Goal: Information Seeking & Learning: Learn about a topic

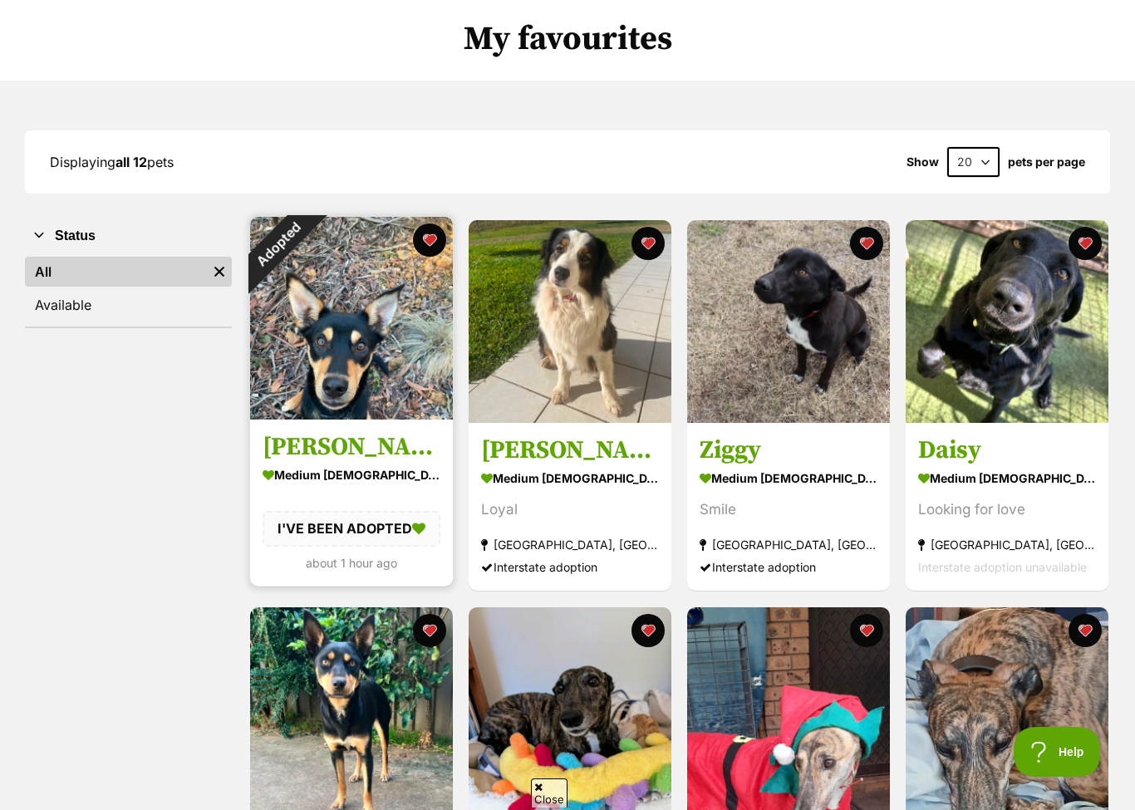
click at [306, 243] on div "Adopted" at bounding box center [278, 245] width 56 height 56
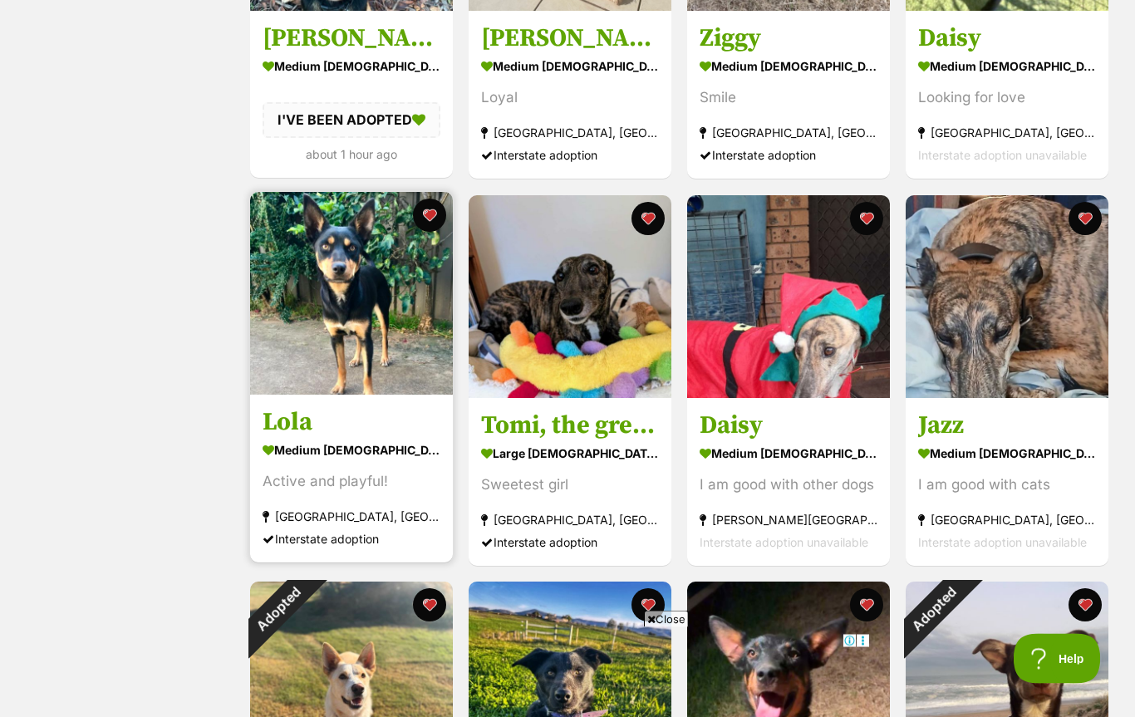
scroll to position [532, 0]
click at [343, 337] on img at bounding box center [351, 293] width 203 height 203
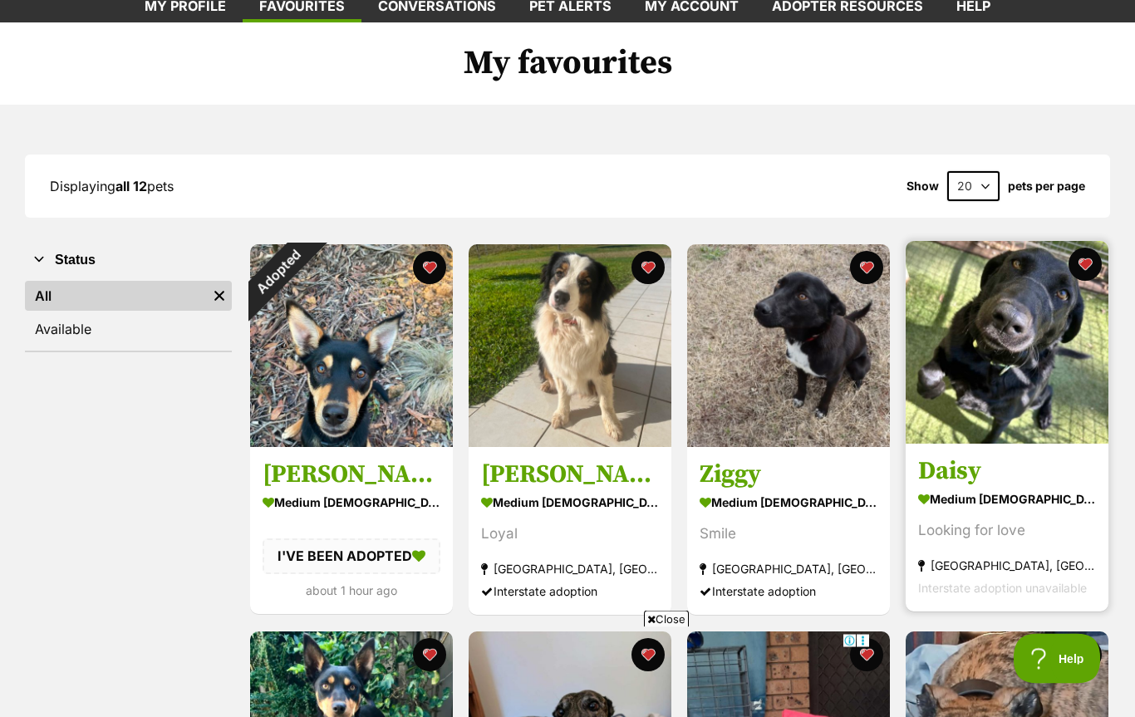
scroll to position [96, 0]
click at [962, 465] on h3 "Daisy" at bounding box center [1007, 472] width 178 height 32
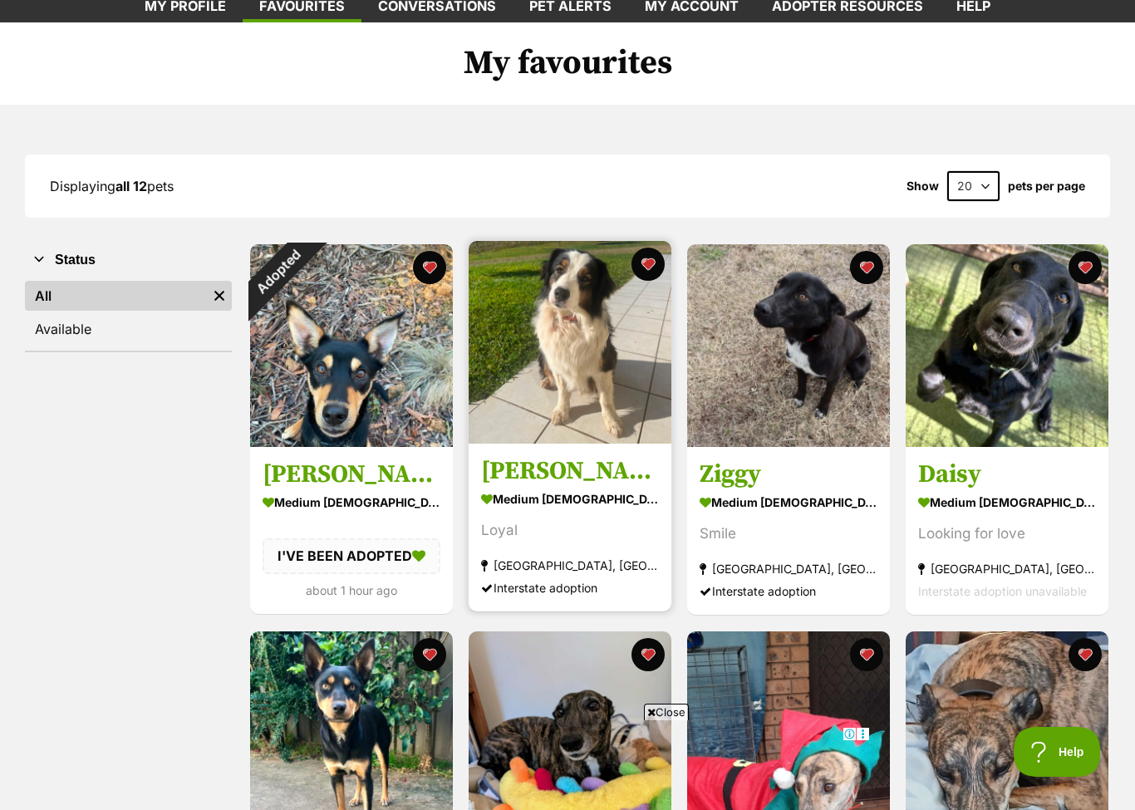
click at [526, 467] on h3 "Gracie" at bounding box center [570, 472] width 178 height 32
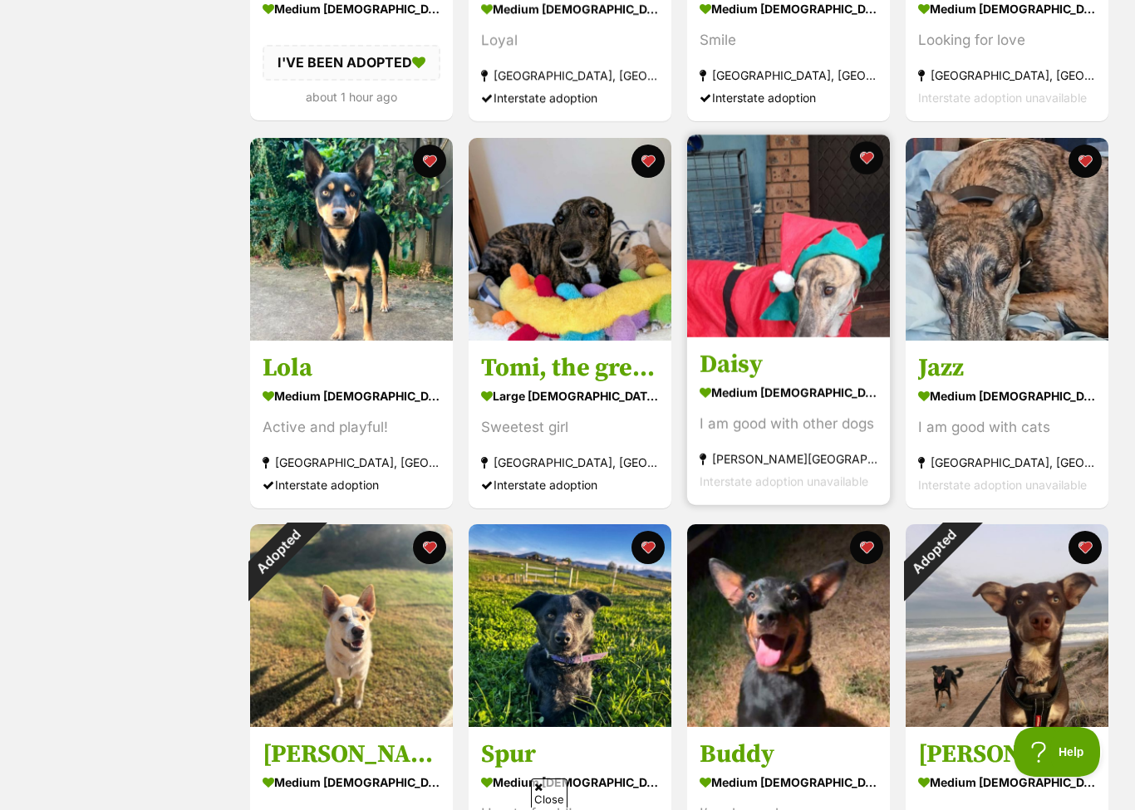
scroll to position [0, 0]
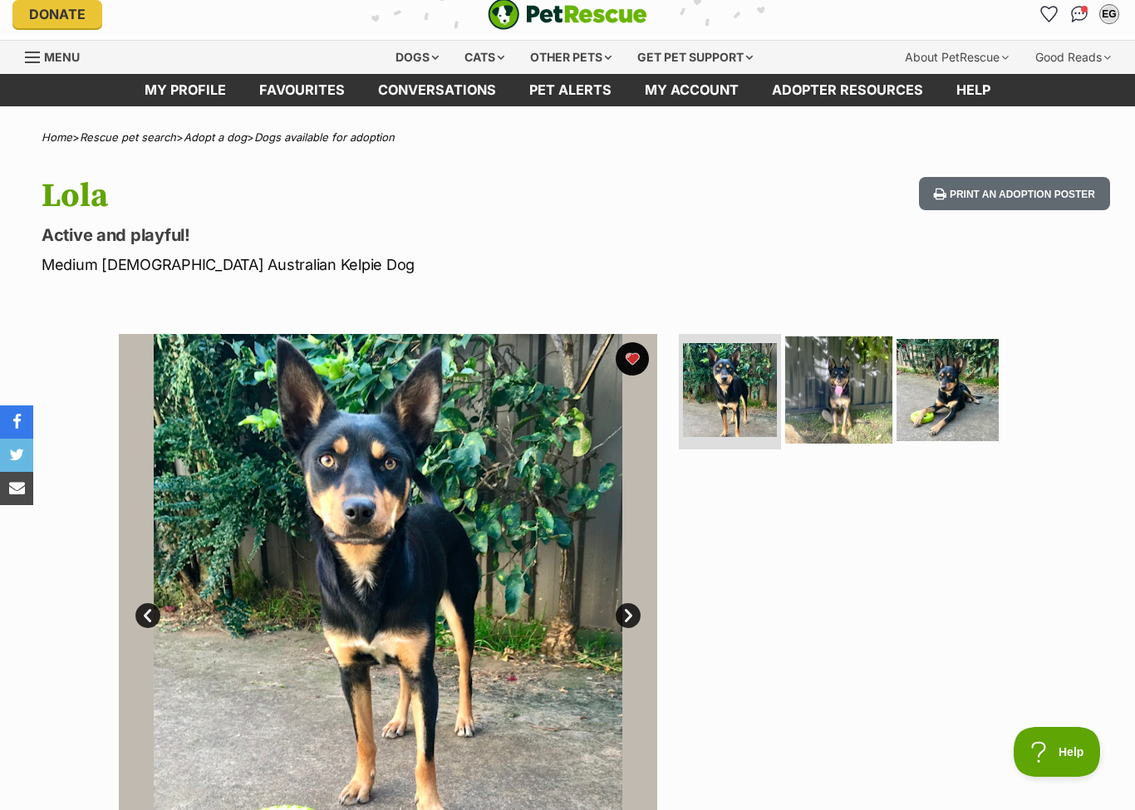
click at [853, 389] on img at bounding box center [838, 389] width 107 height 107
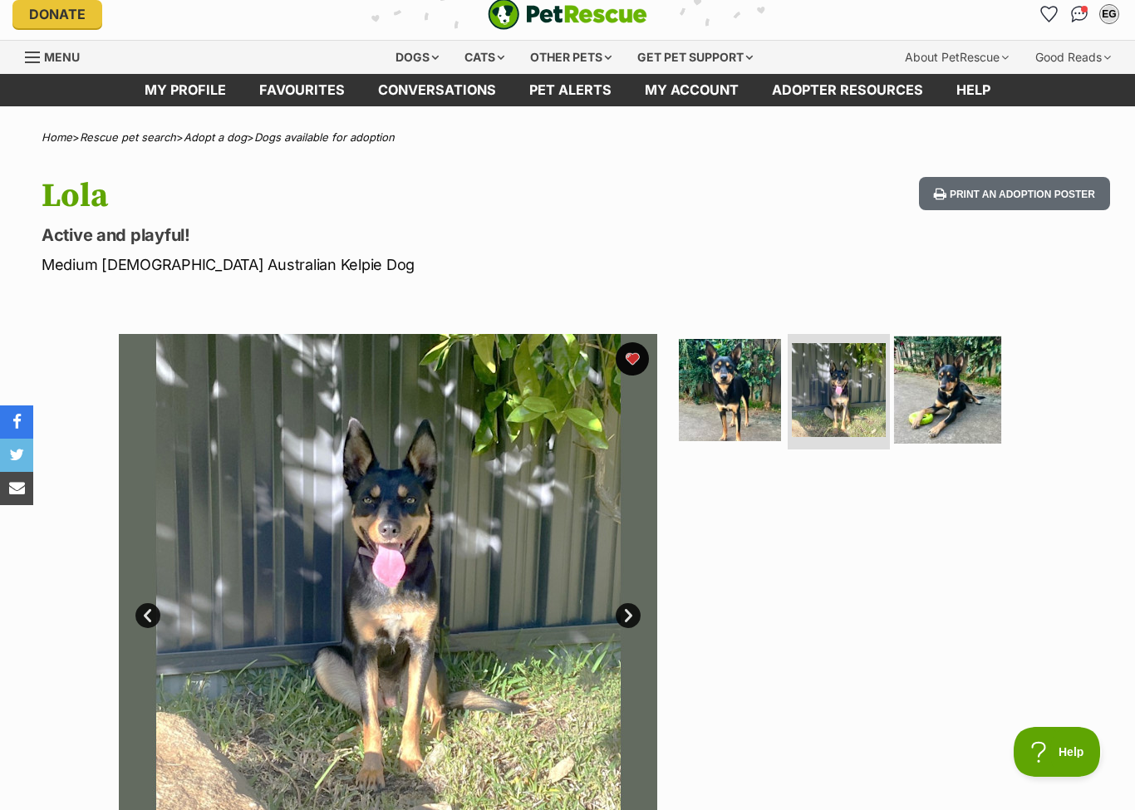
click at [944, 395] on img at bounding box center [947, 389] width 107 height 107
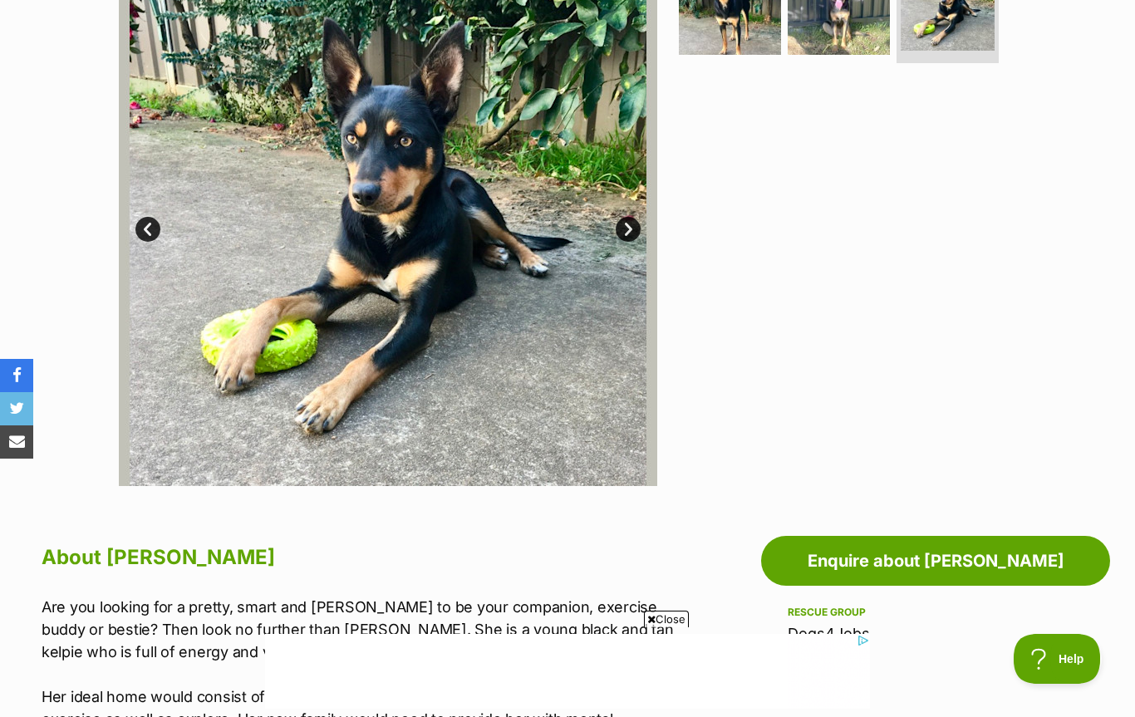
scroll to position [359, 0]
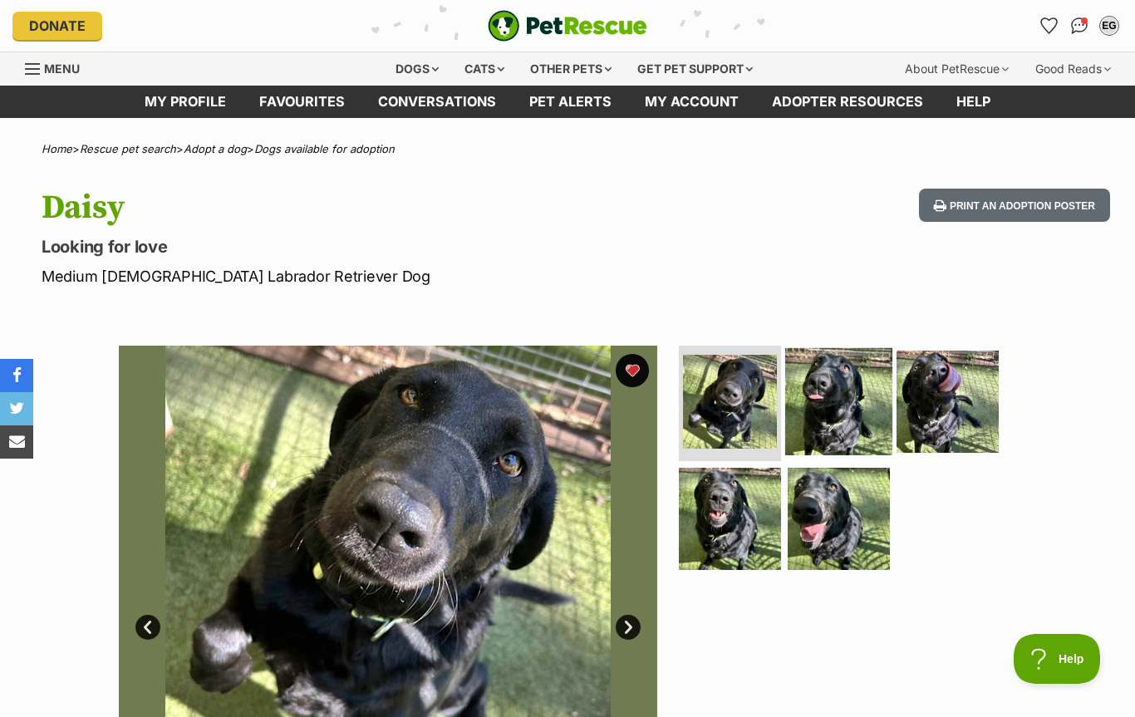
click at [834, 395] on img at bounding box center [838, 400] width 107 height 107
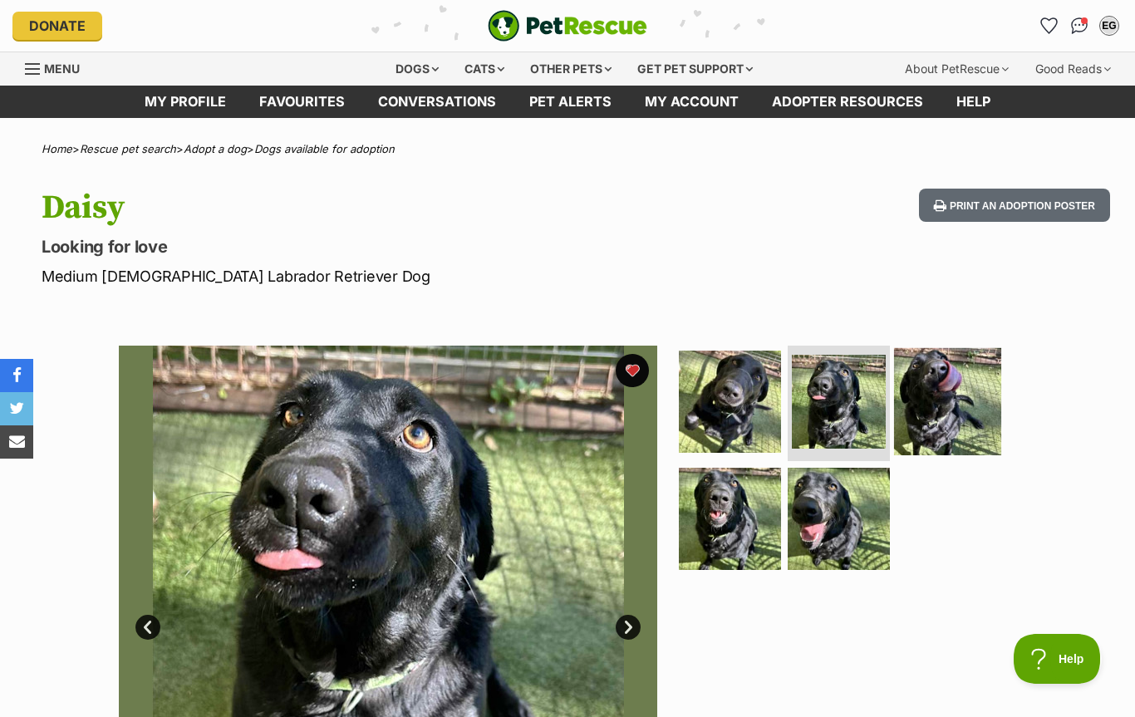
click at [943, 401] on img at bounding box center [947, 400] width 107 height 107
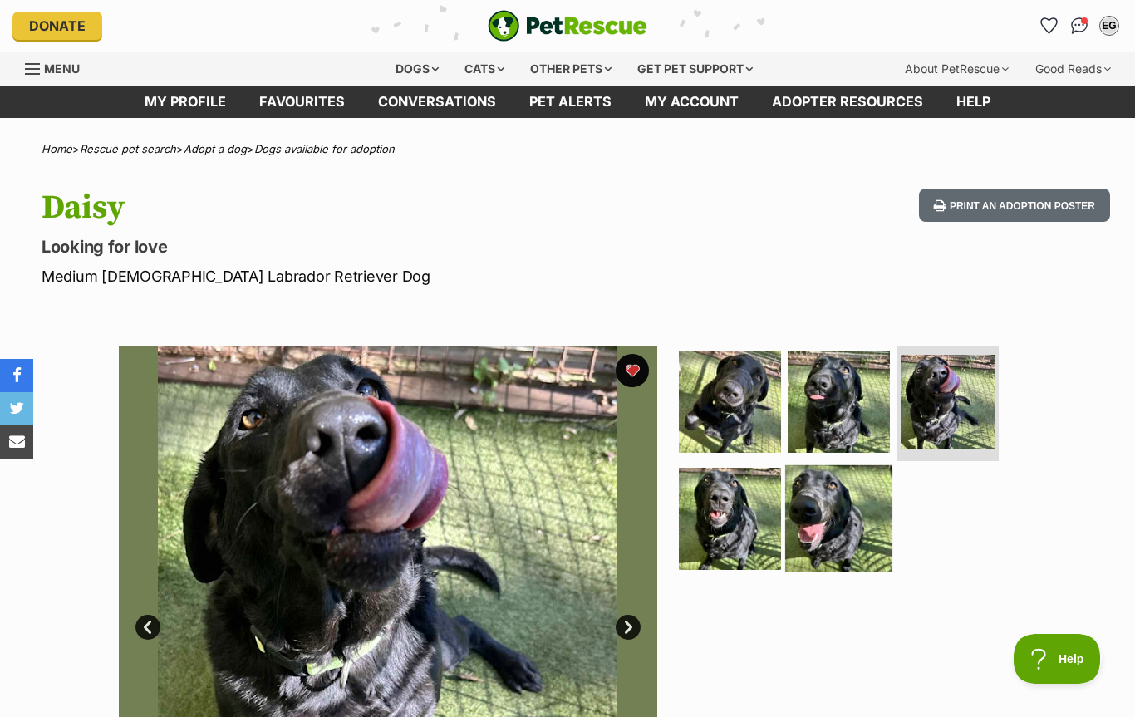
click at [846, 521] on img at bounding box center [838, 518] width 107 height 107
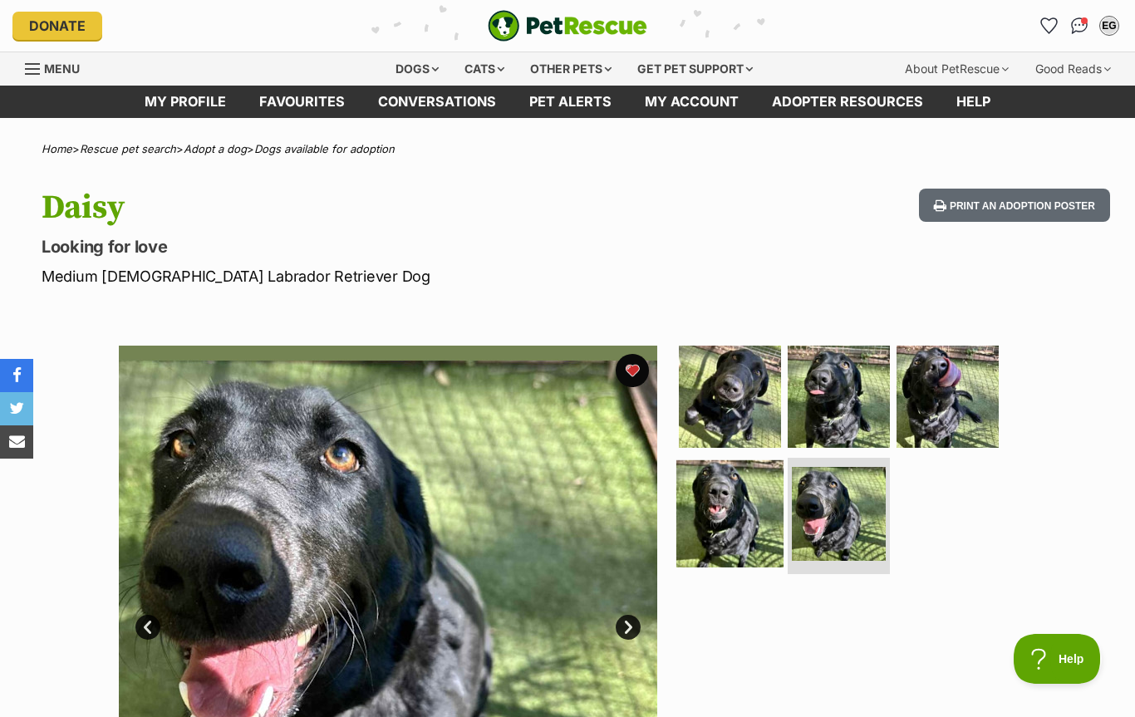
click at [740, 525] on img at bounding box center [729, 513] width 107 height 107
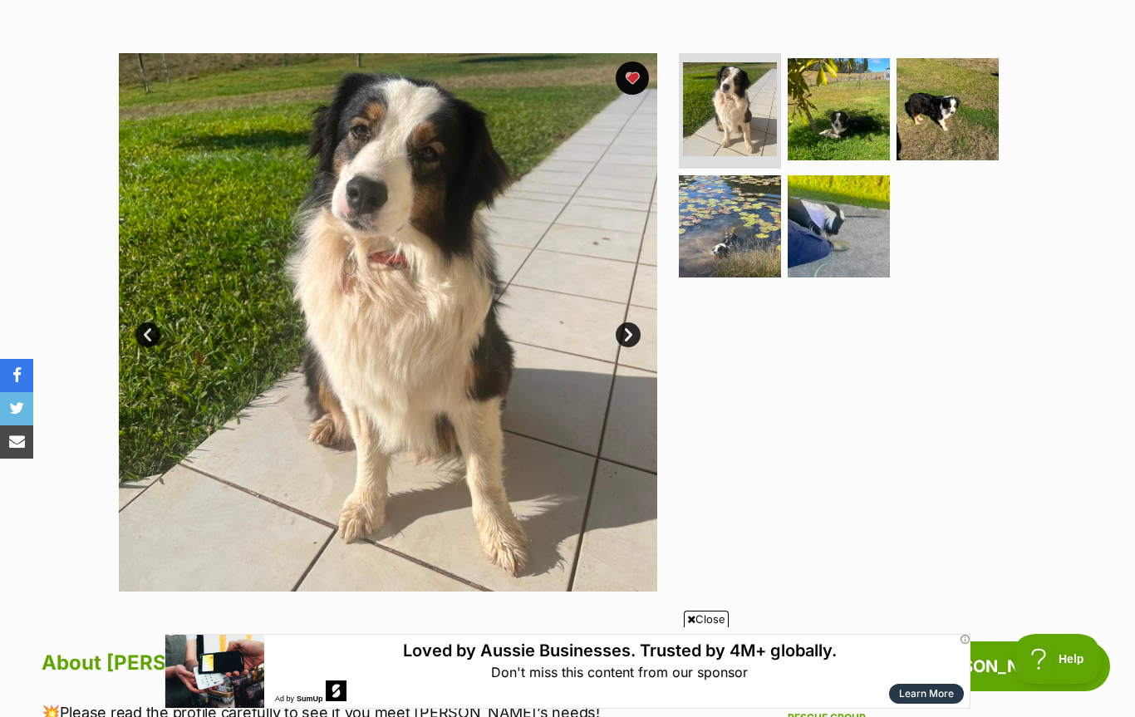
scroll to position [292, 0]
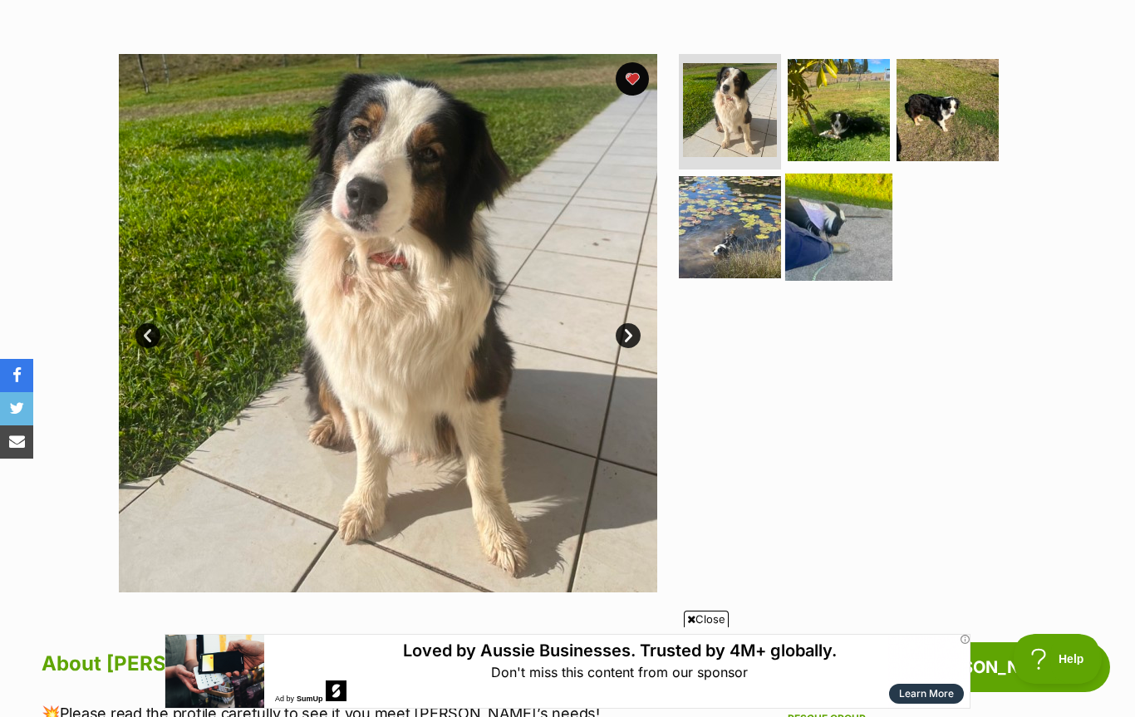
click at [836, 242] on img at bounding box center [838, 227] width 107 height 107
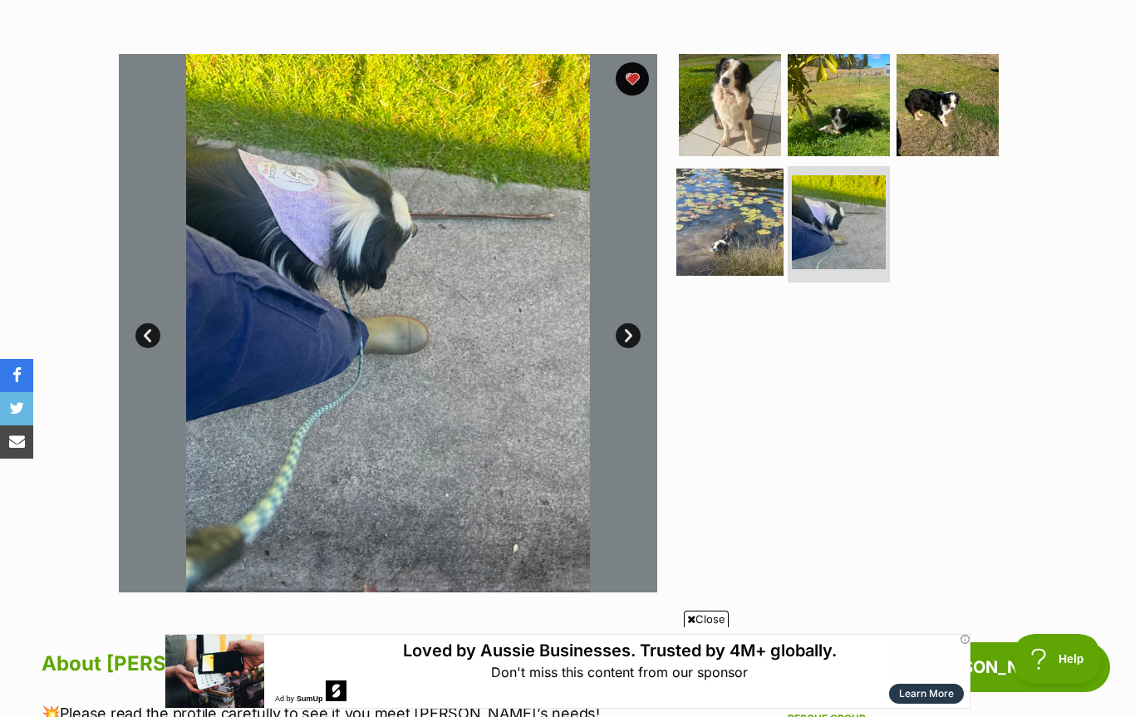
click at [738, 224] on img at bounding box center [729, 222] width 107 height 107
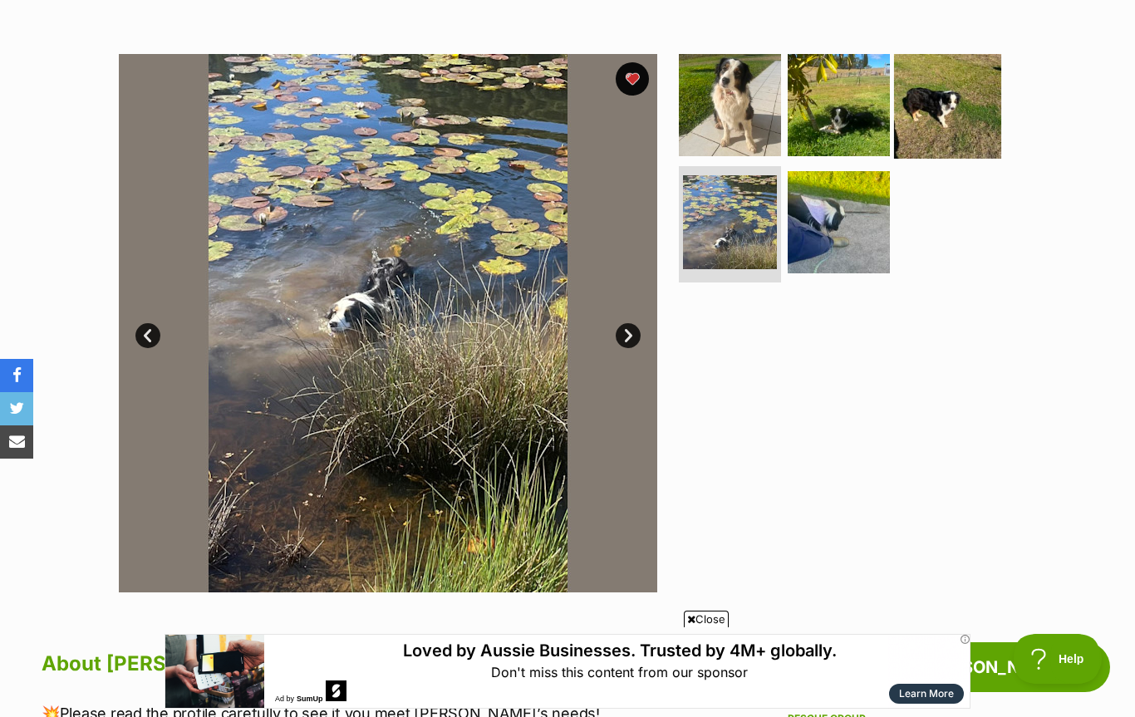
click at [956, 89] on img at bounding box center [947, 104] width 107 height 107
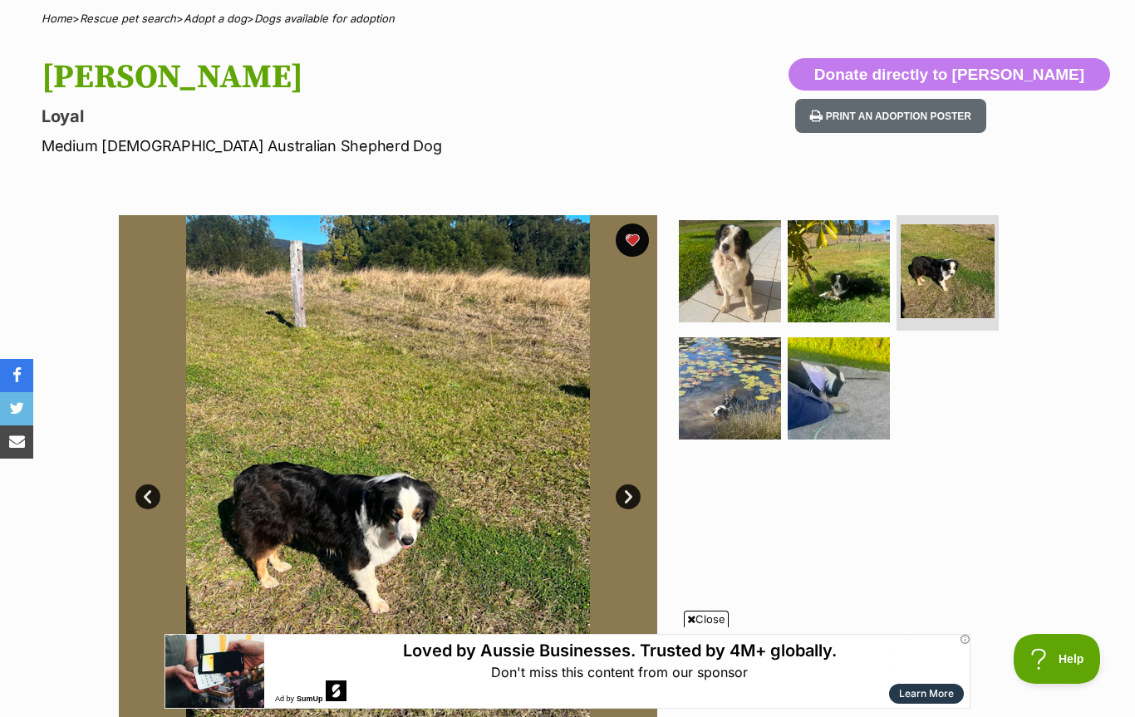
scroll to position [0, 0]
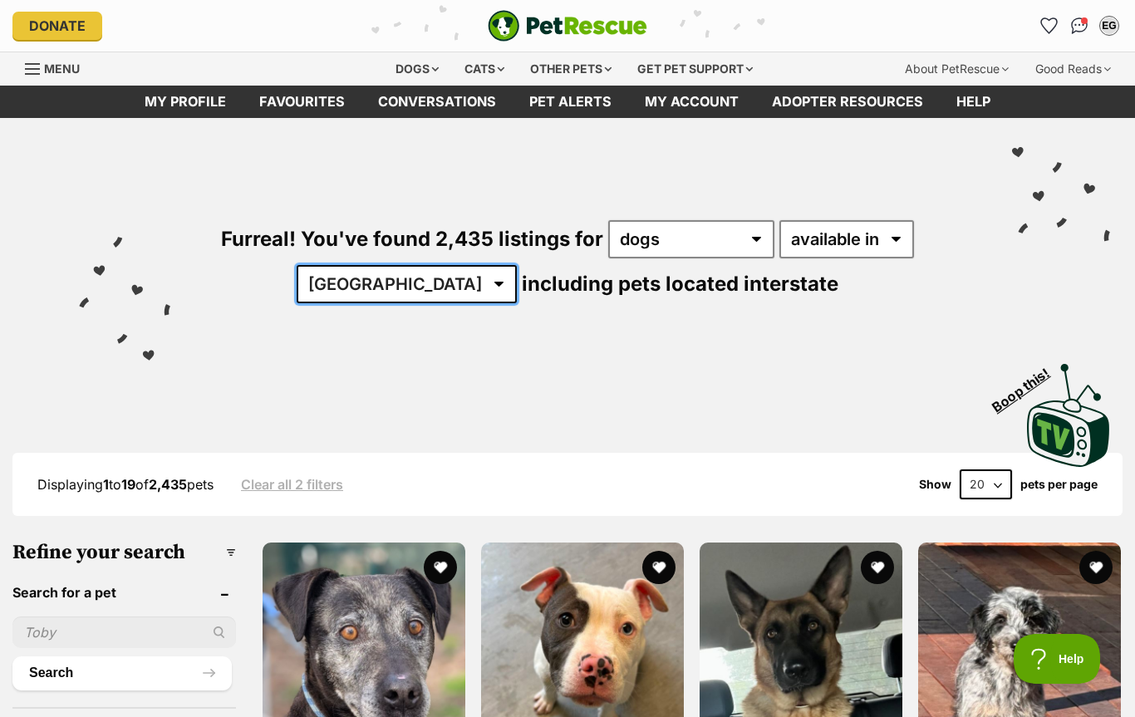
select select "[GEOGRAPHIC_DATA]"
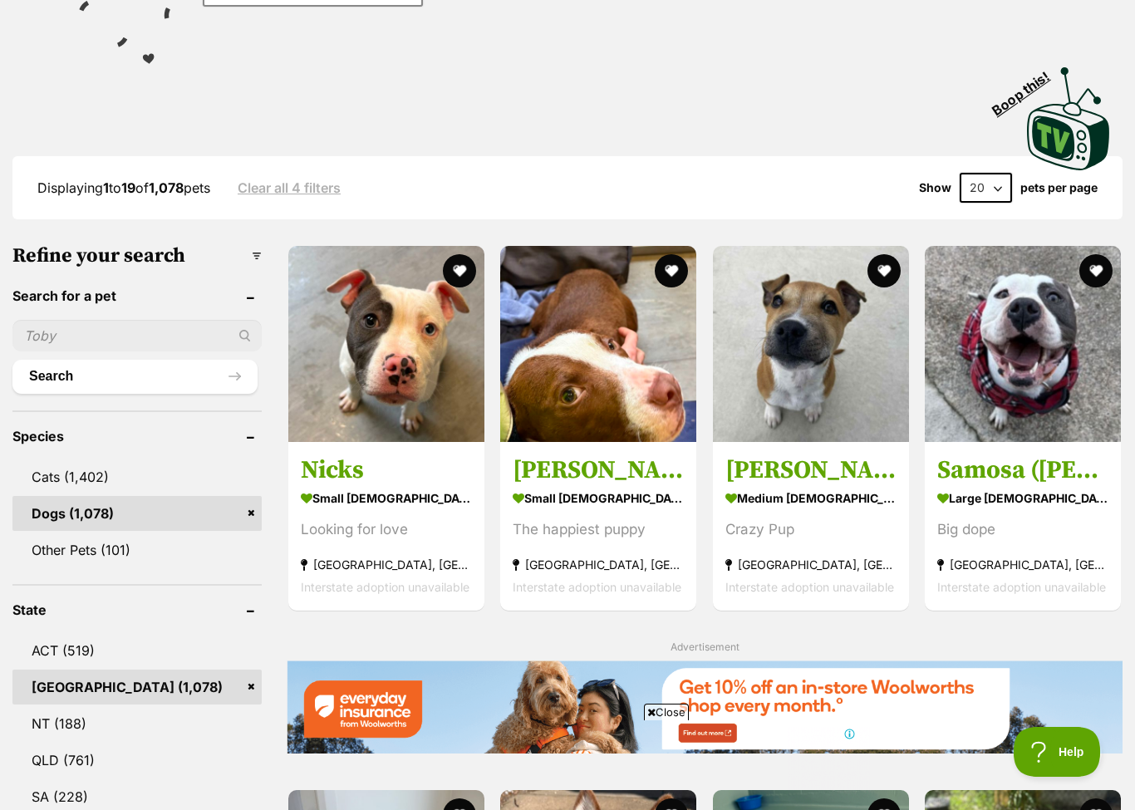
select select "60"
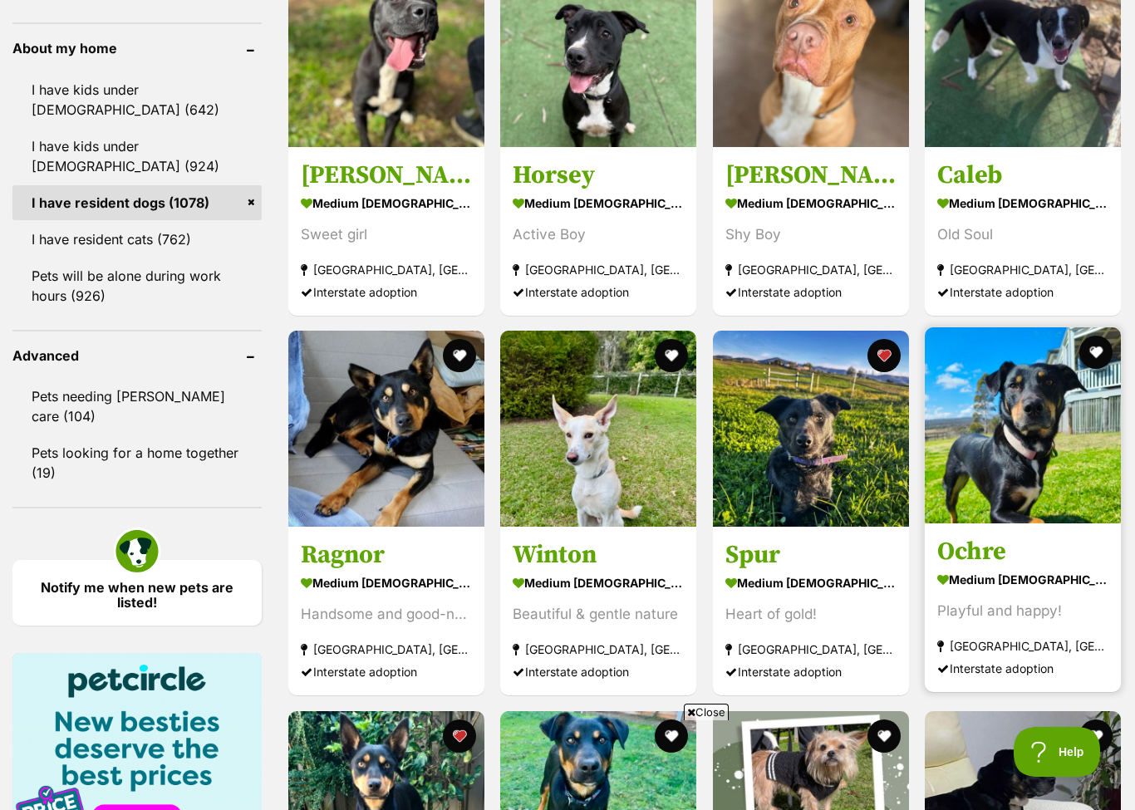
scroll to position [1927, 0]
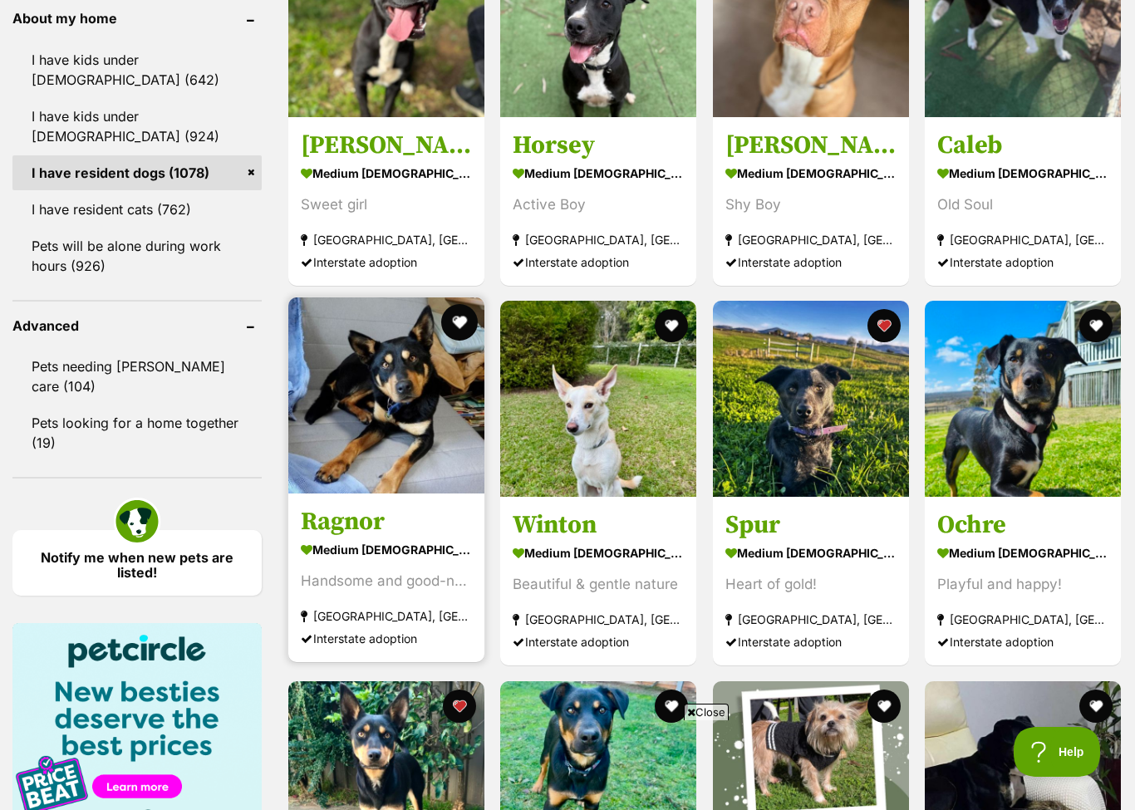
click at [461, 322] on button "favourite" at bounding box center [459, 322] width 37 height 37
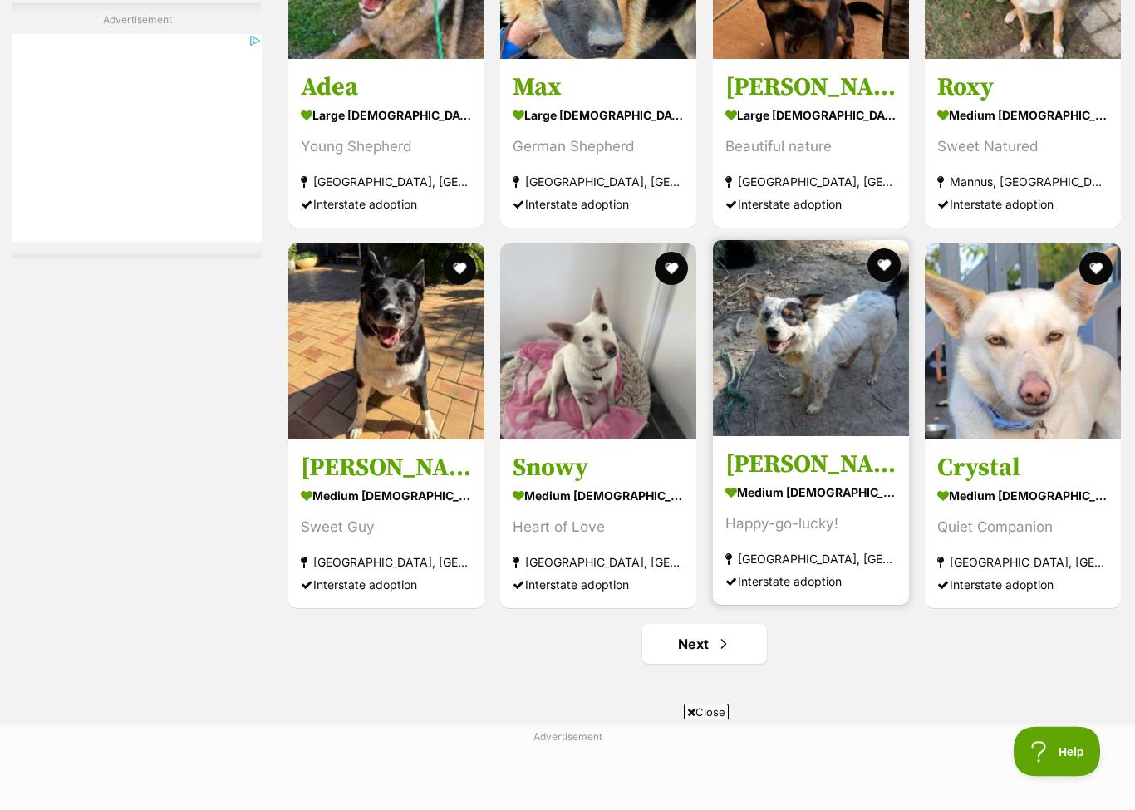
scroll to position [5789, 0]
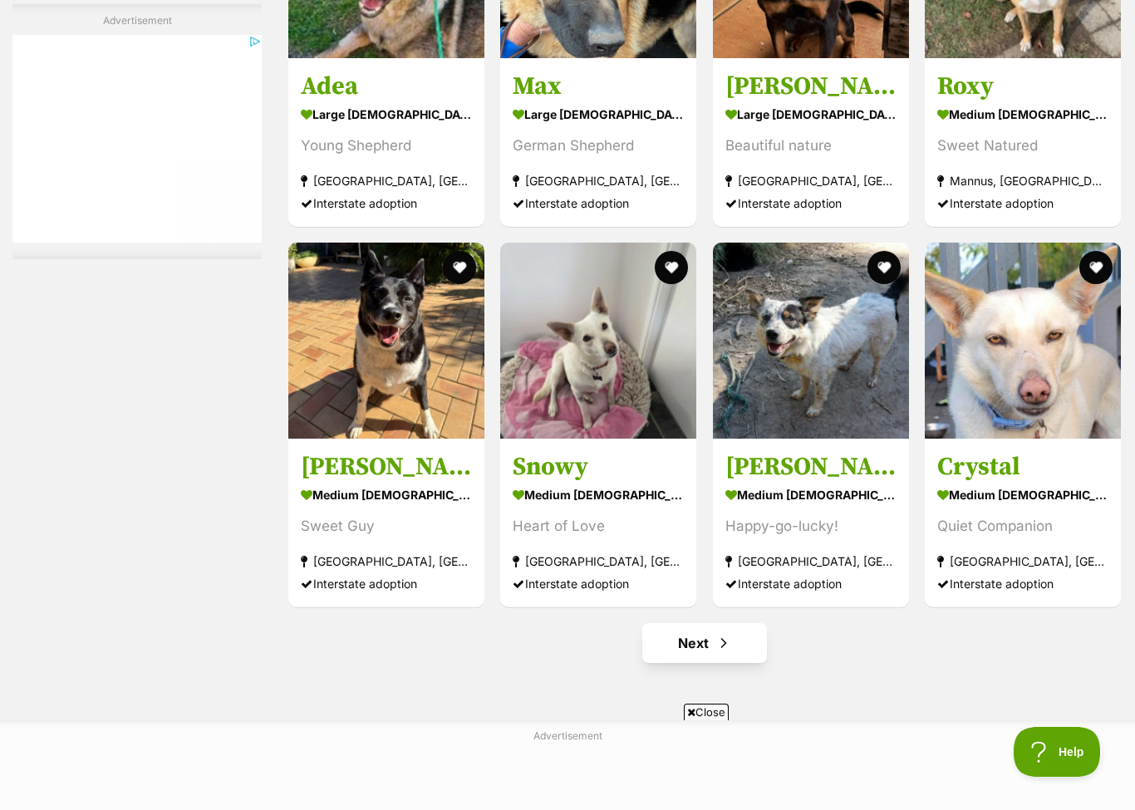
drag, startPoint x: 724, startPoint y: 655, endPoint x: 724, endPoint y: 608, distance: 46.5
click at [724, 653] on span "Next page" at bounding box center [723, 643] width 17 height 20
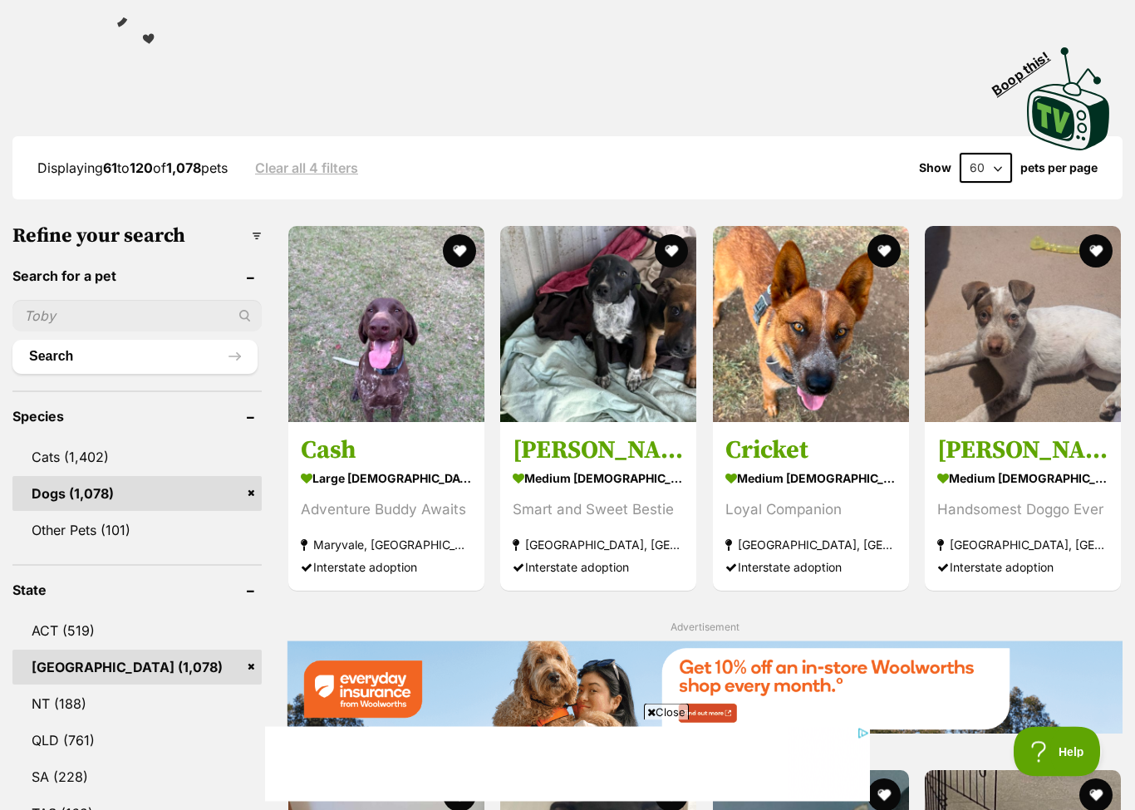
scroll to position [317, 0]
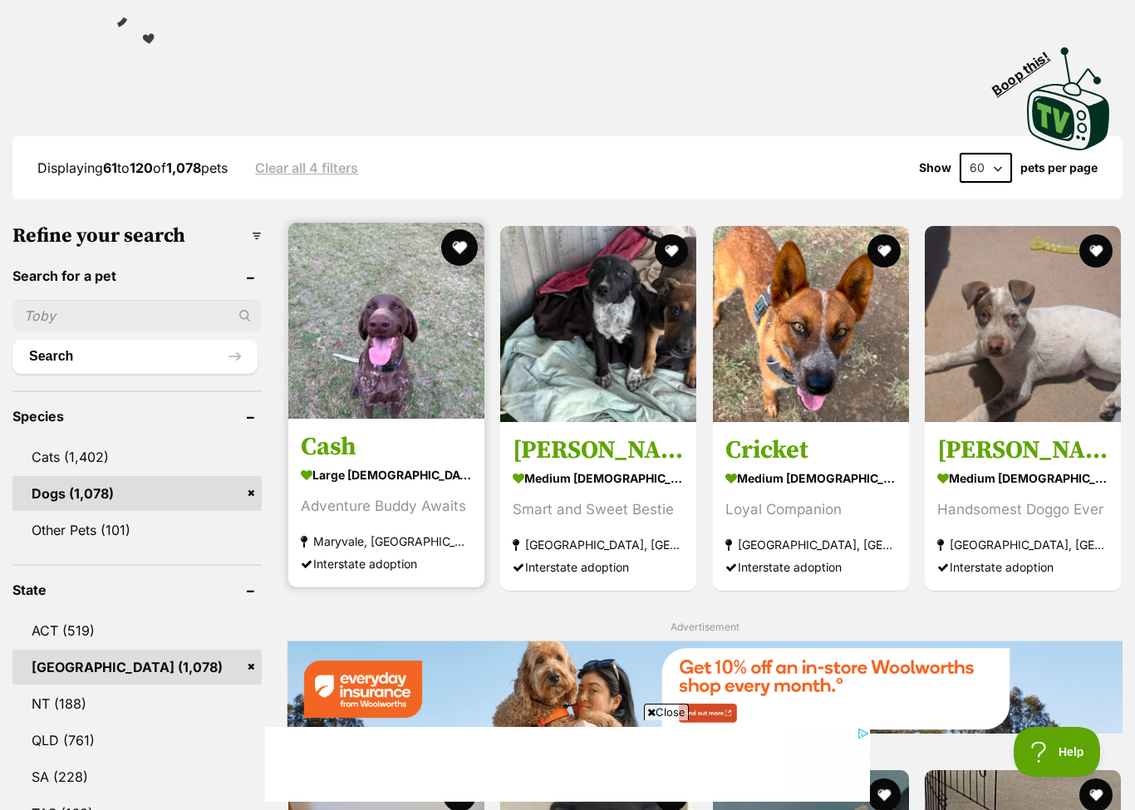
click at [456, 248] on button "favourite" at bounding box center [459, 247] width 37 height 37
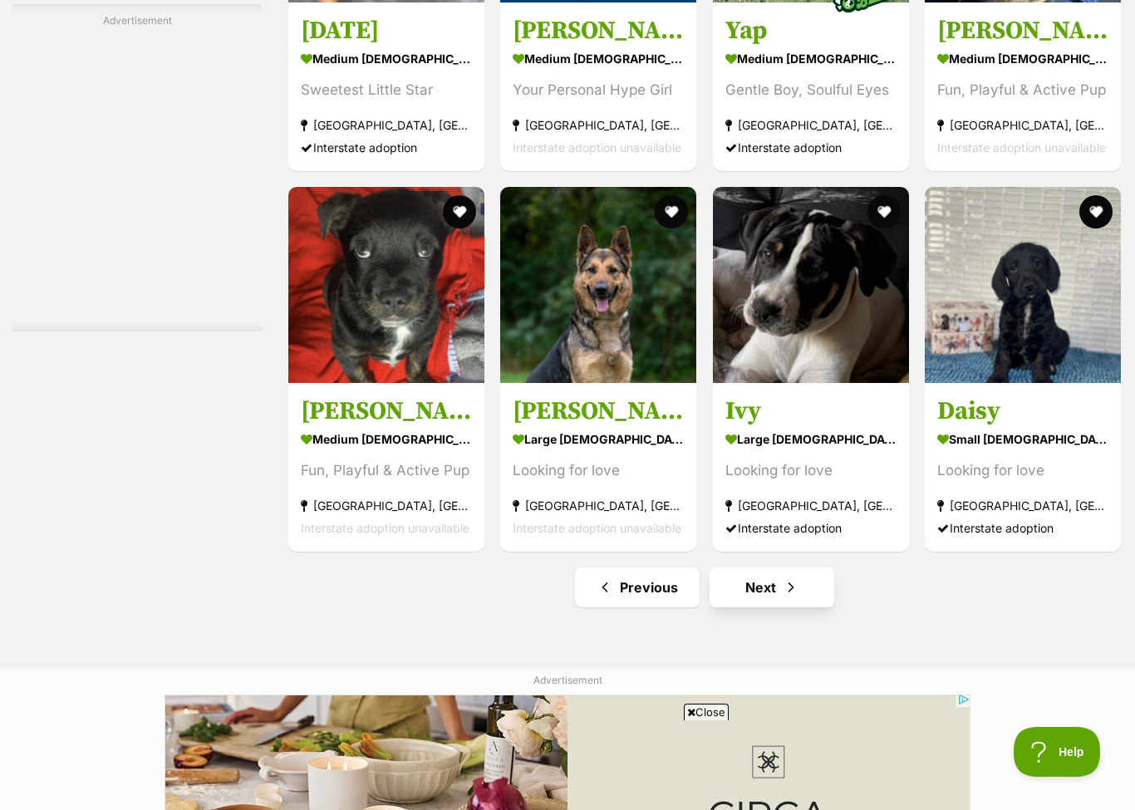
scroll to position [0, 0]
click at [765, 602] on link "Next" at bounding box center [772, 588] width 125 height 40
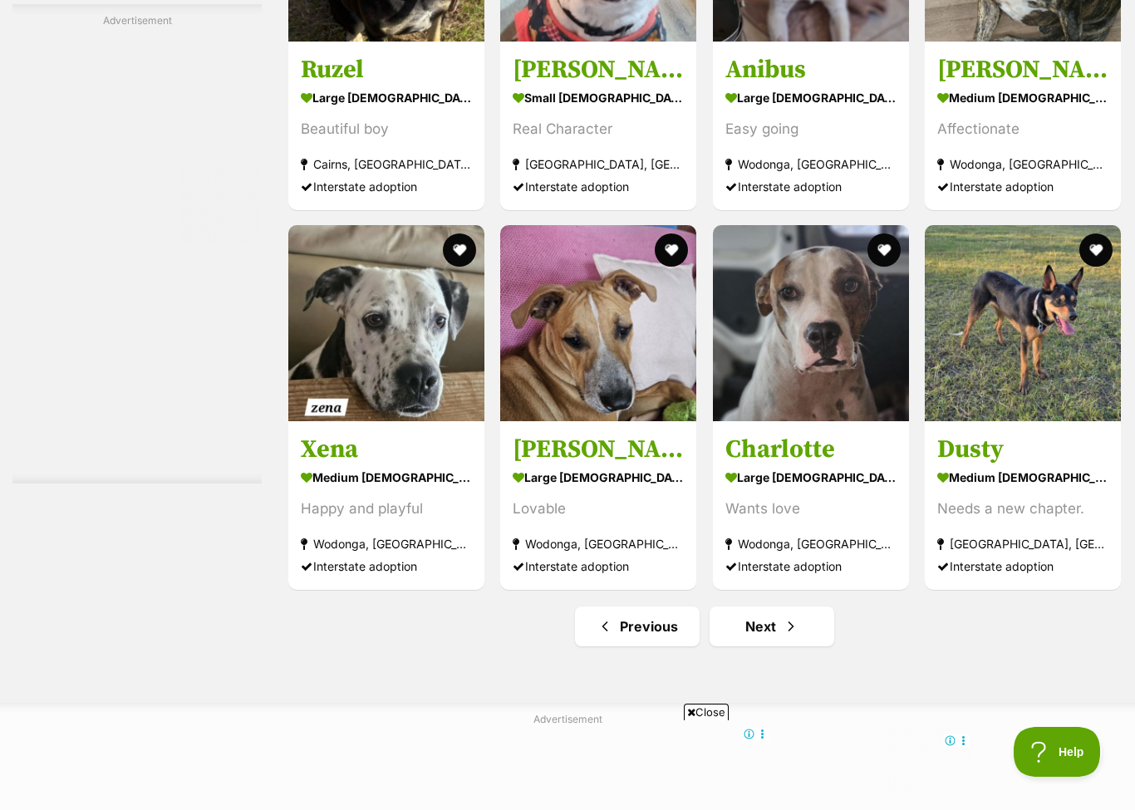
scroll to position [5914, 0]
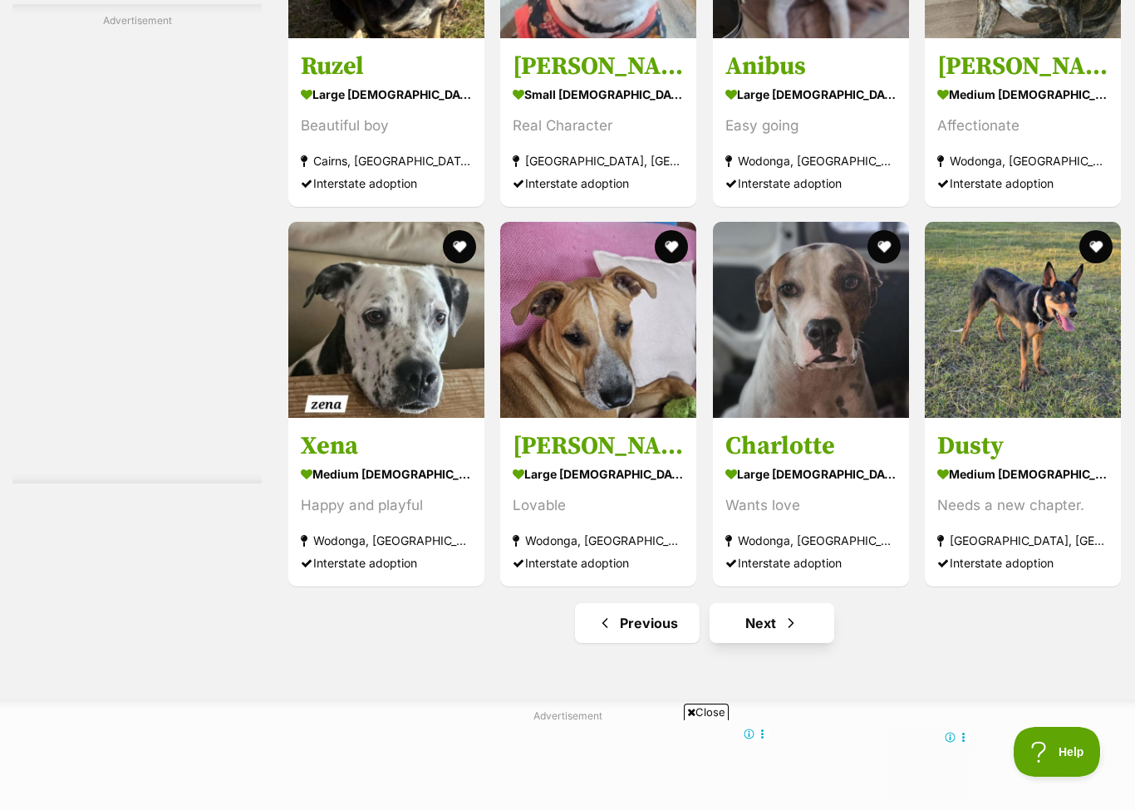
click at [785, 633] on span "Next page" at bounding box center [791, 623] width 17 height 20
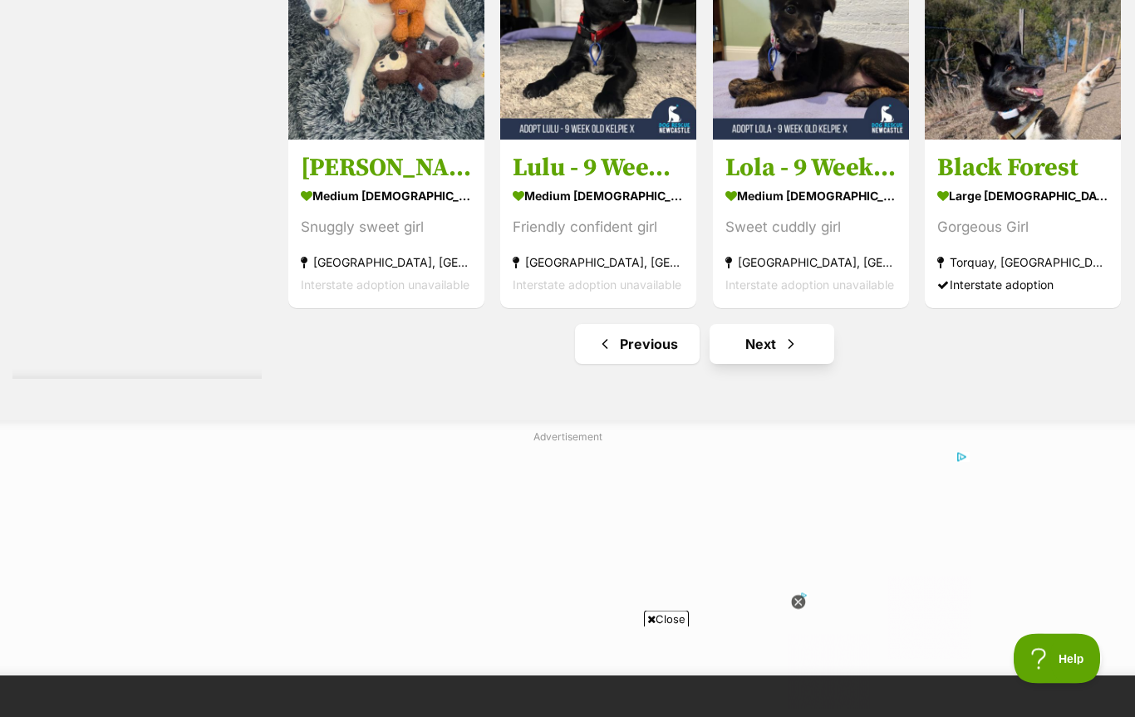
scroll to position [6088, 0]
click at [775, 351] on link "Next" at bounding box center [772, 344] width 125 height 40
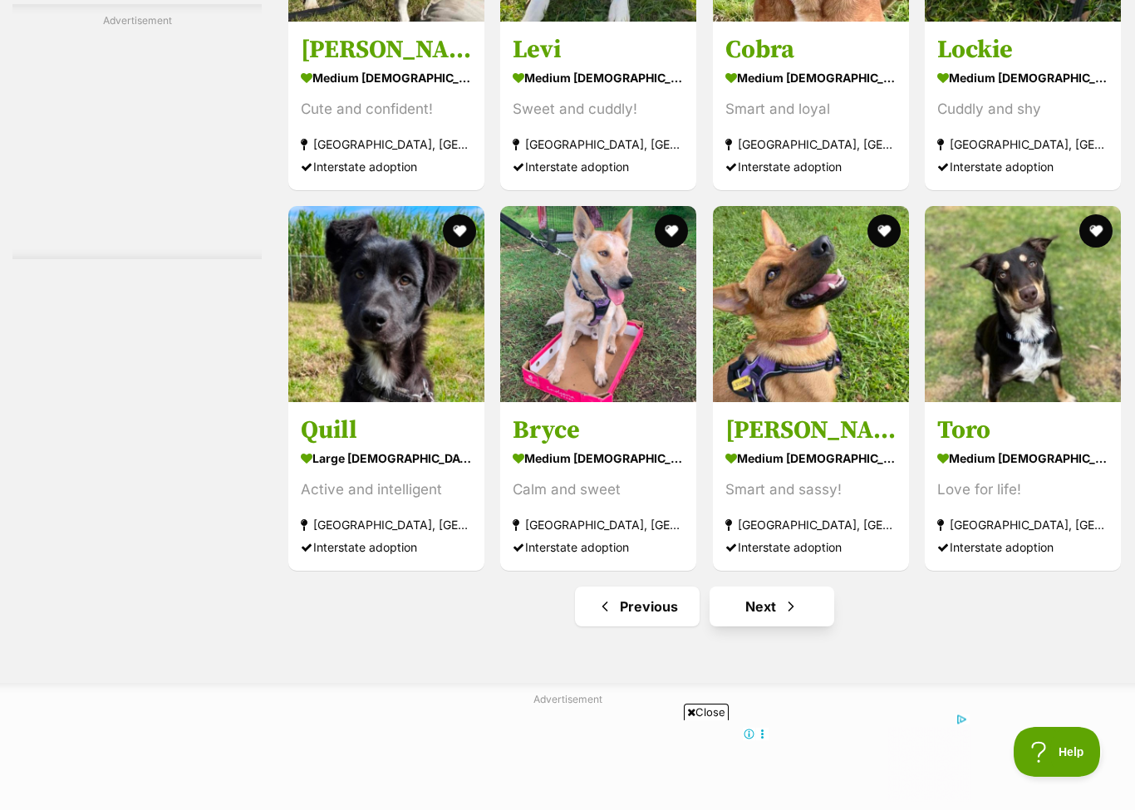
click at [746, 612] on link "Next" at bounding box center [772, 607] width 125 height 40
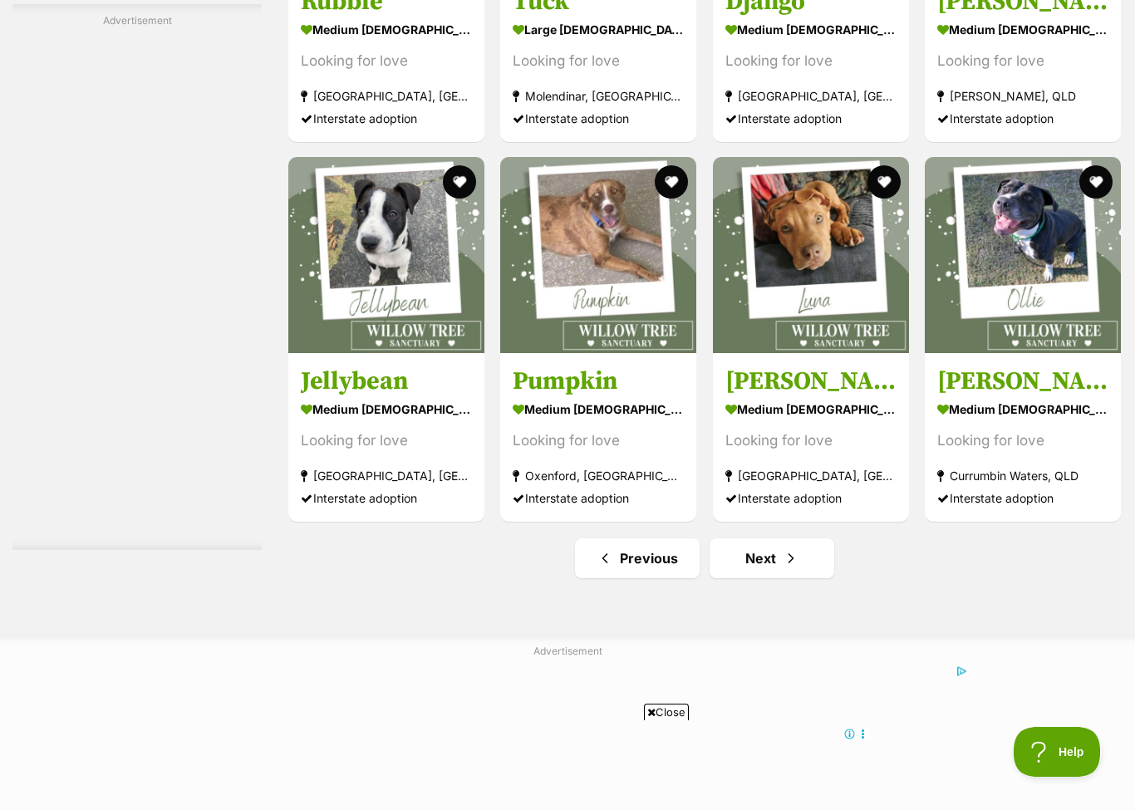
scroll to position [5992, 0]
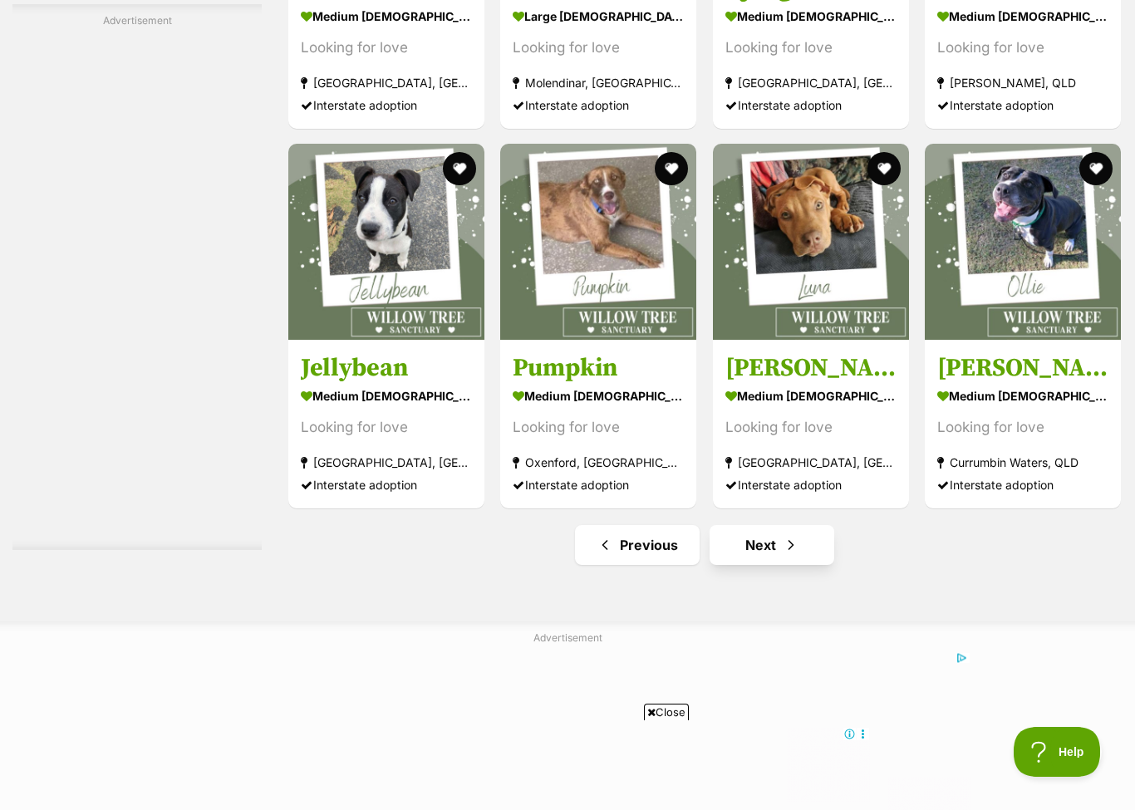
click at [788, 554] on span "Next page" at bounding box center [791, 545] width 17 height 20
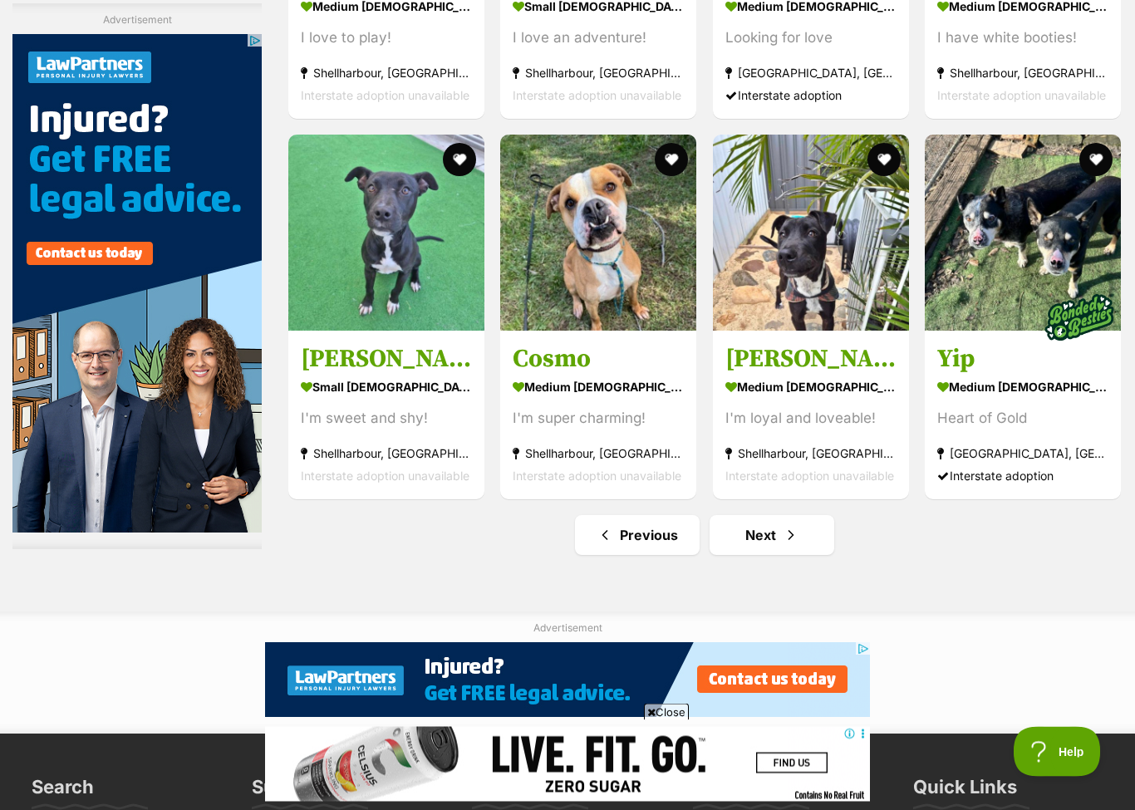
scroll to position [5916, 0]
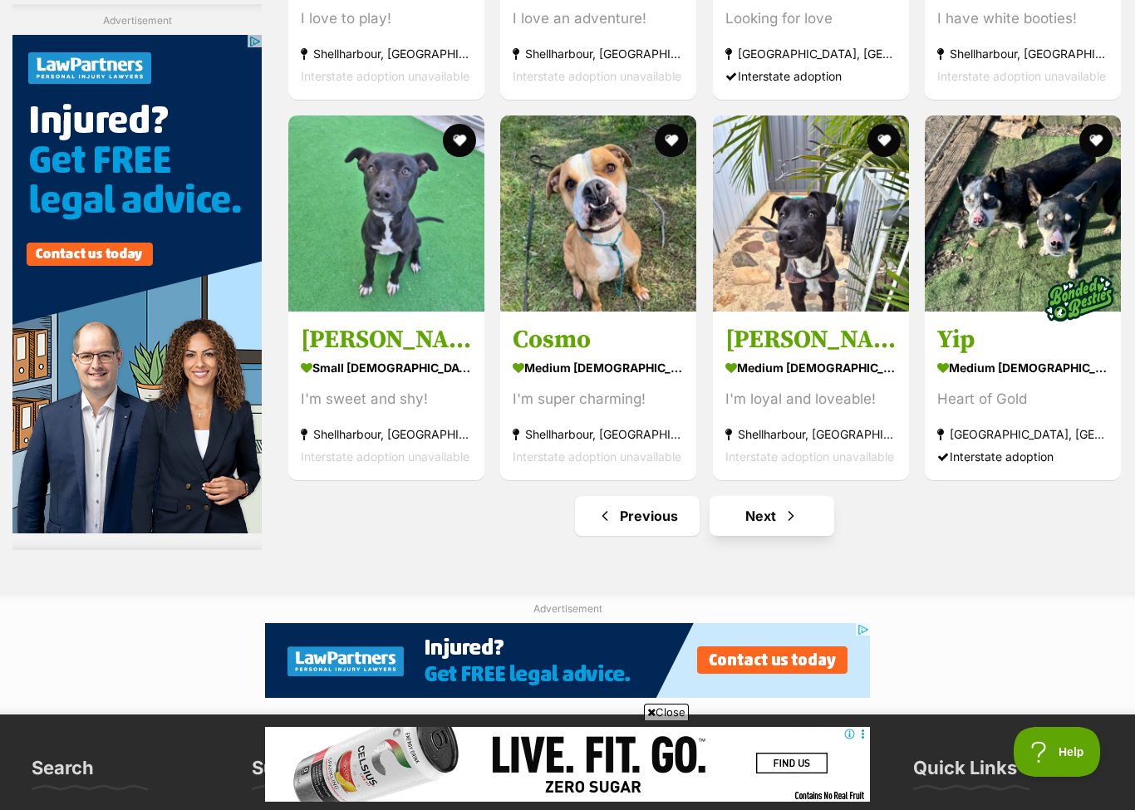
click at [785, 510] on span "Next page" at bounding box center [791, 516] width 17 height 20
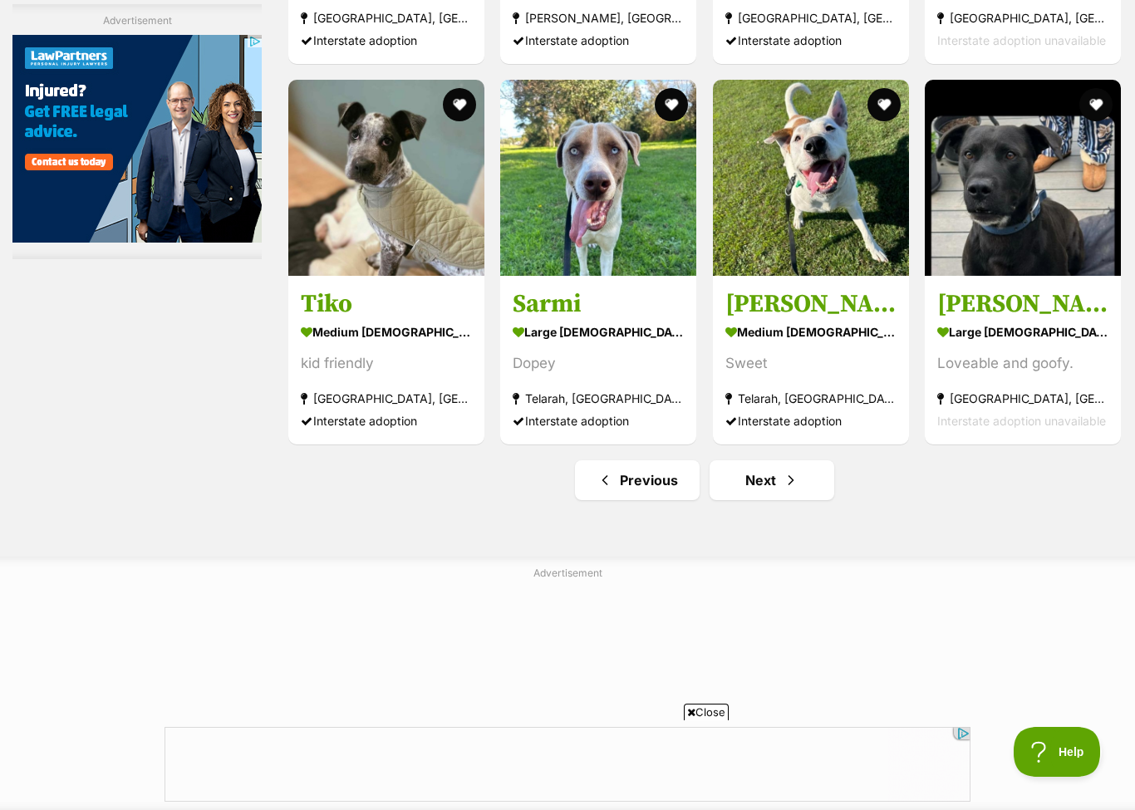
scroll to position [5957, 0]
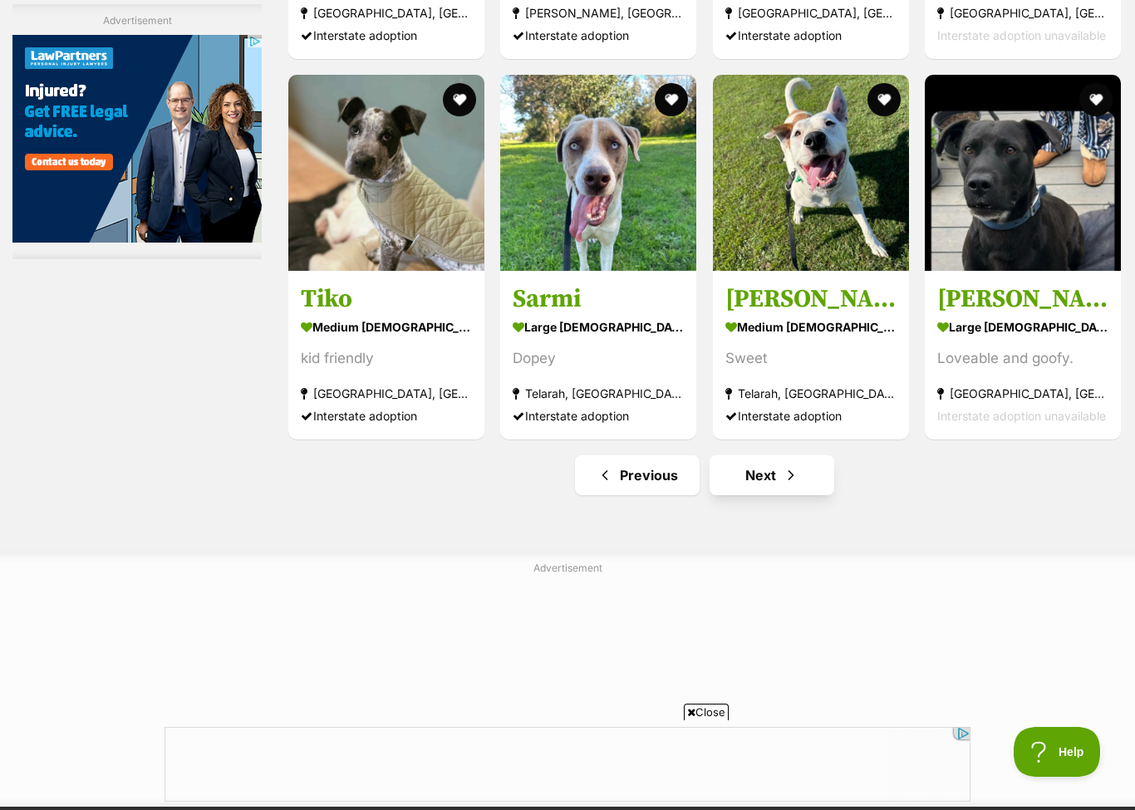
click at [791, 491] on link "Next" at bounding box center [772, 475] width 125 height 40
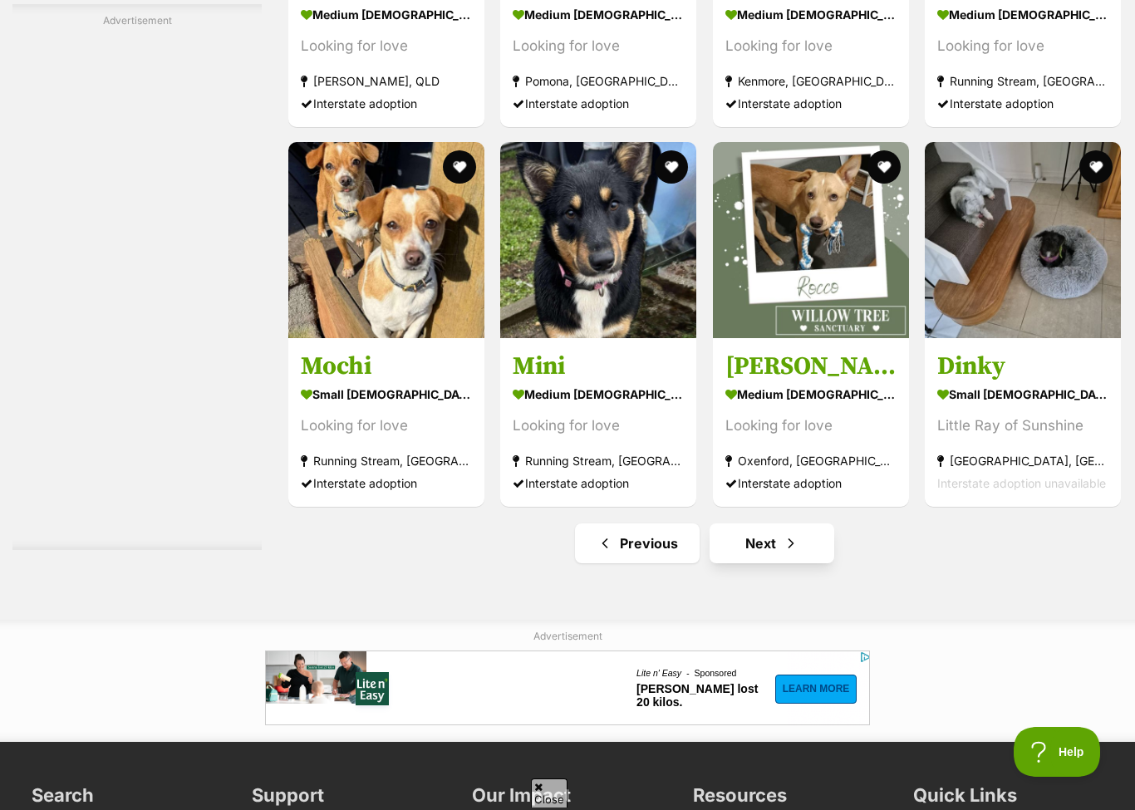
click at [770, 552] on link "Next" at bounding box center [772, 544] width 125 height 40
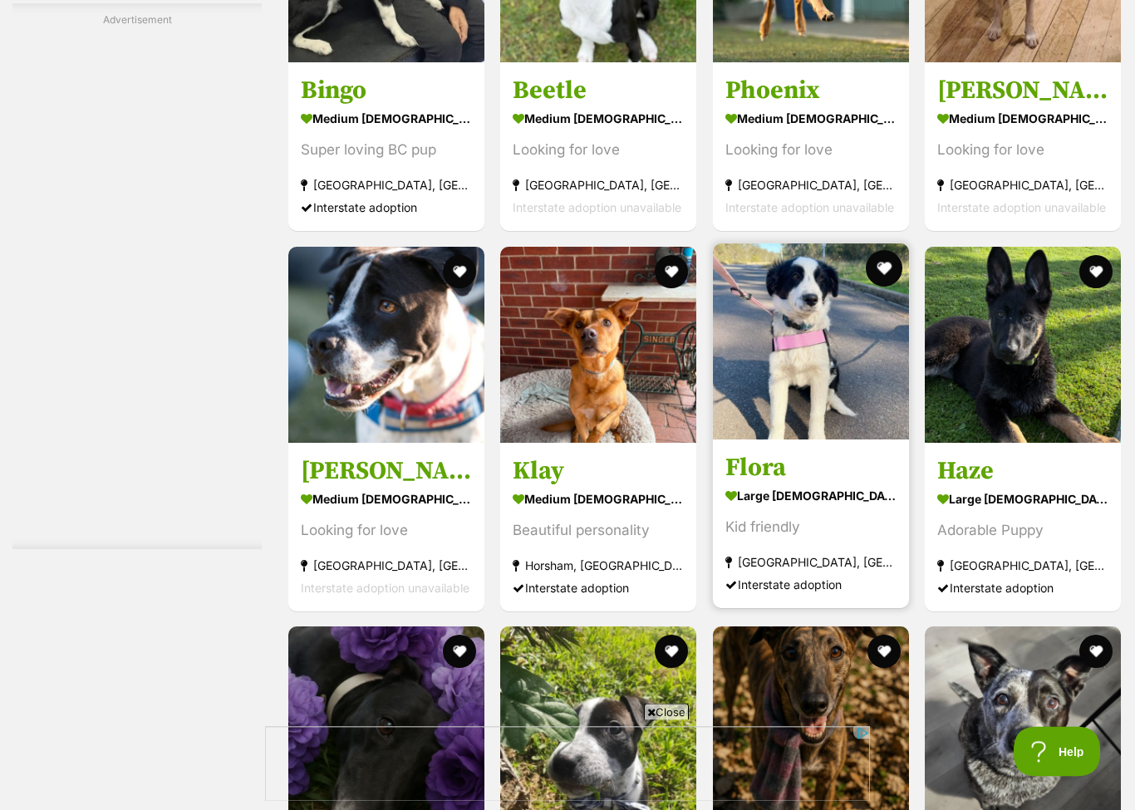
scroll to position [4644, 0]
click at [884, 276] on button "favourite" at bounding box center [884, 268] width 37 height 37
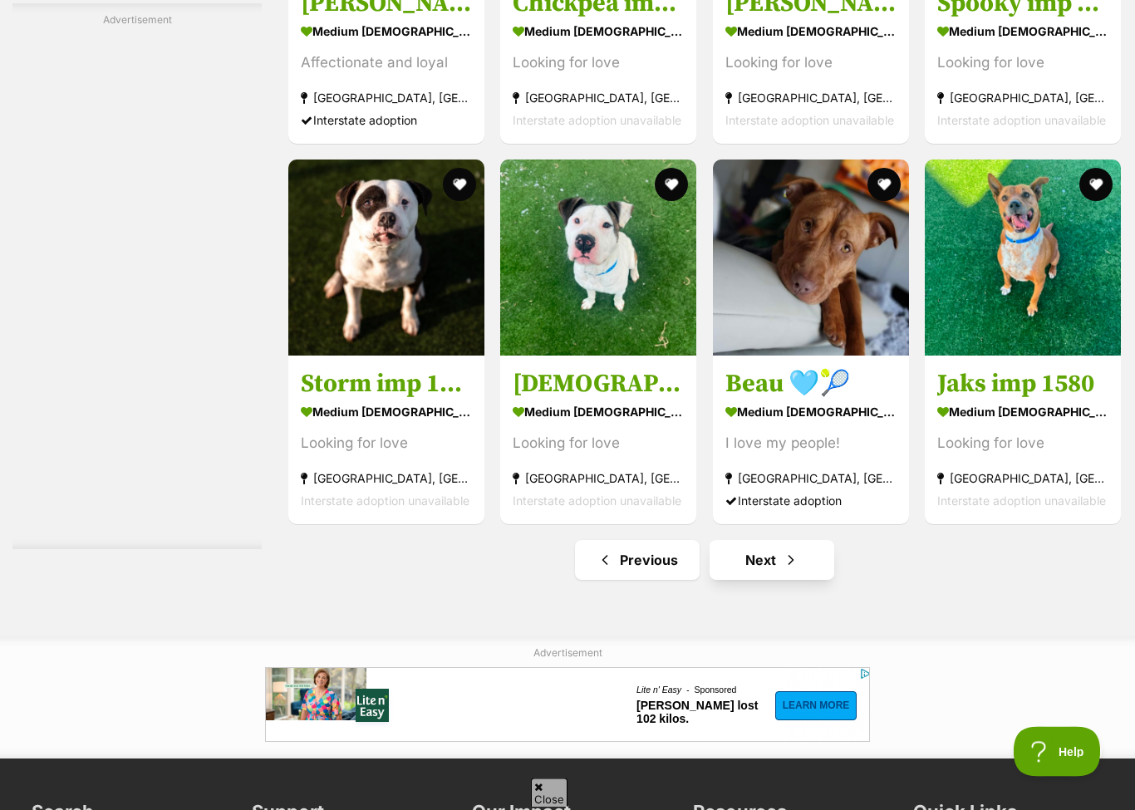
scroll to position [5874, 0]
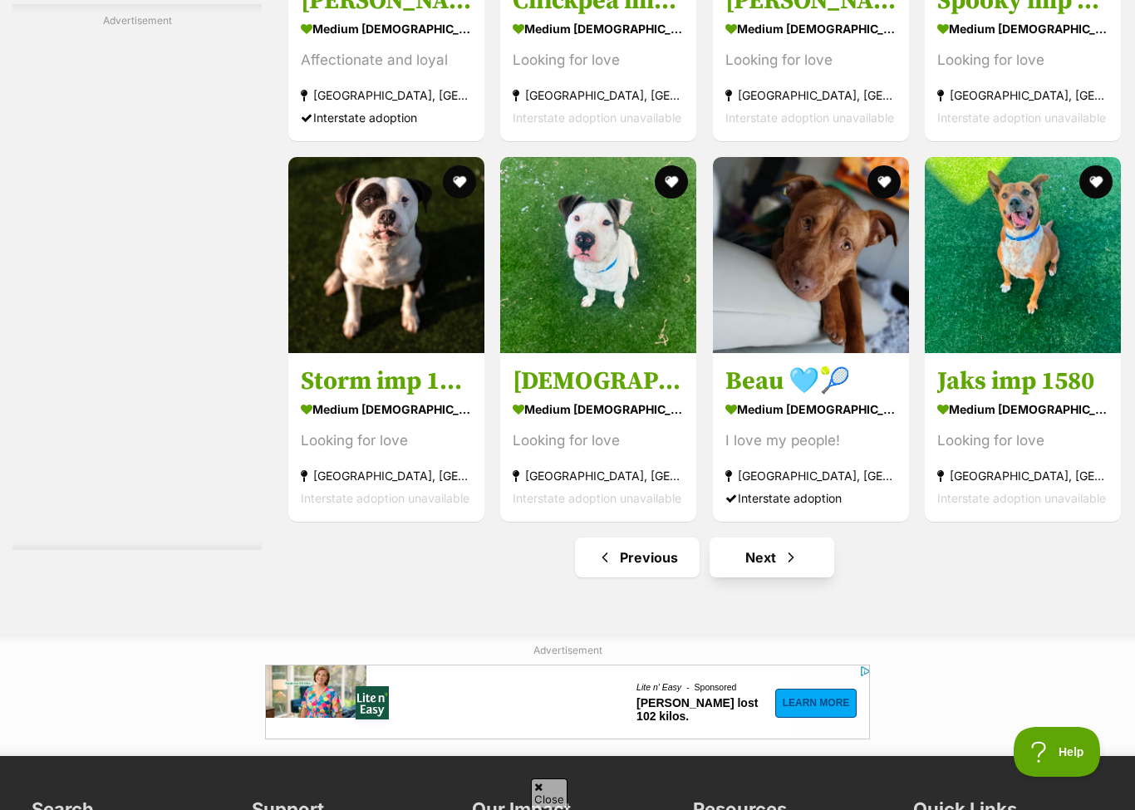
click at [761, 576] on link "Next" at bounding box center [772, 558] width 125 height 40
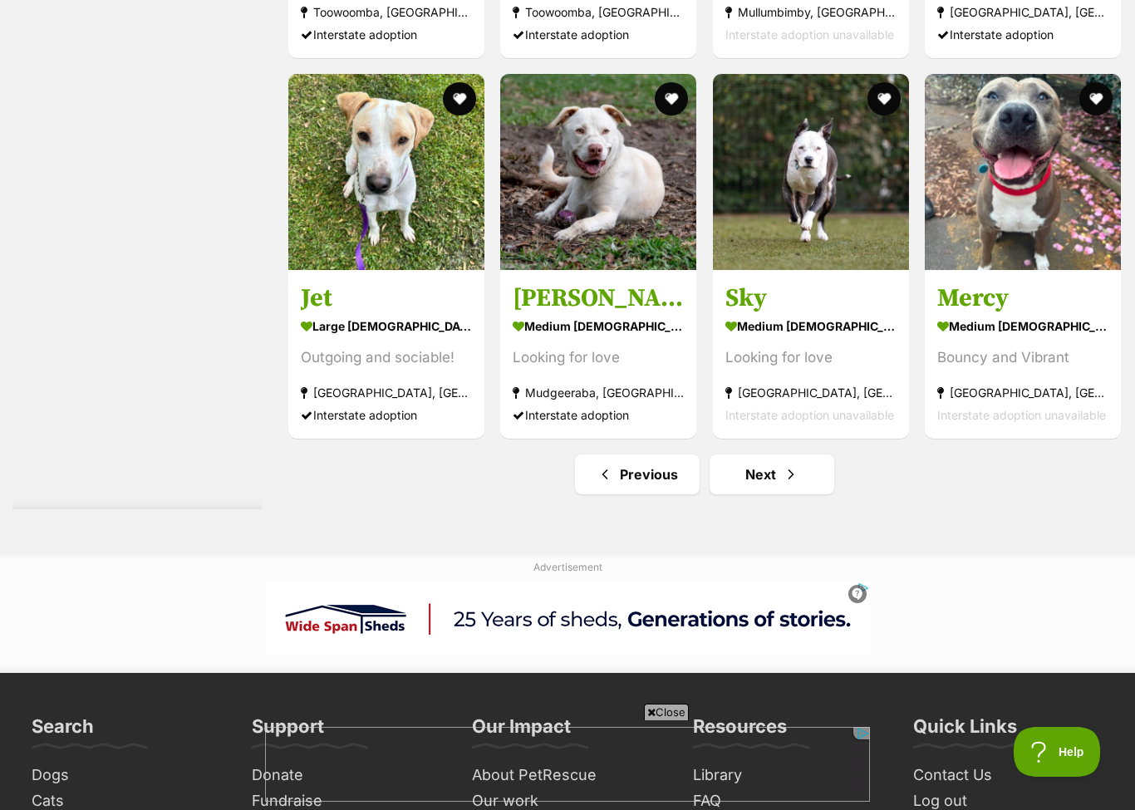
scroll to position [5958, 0]
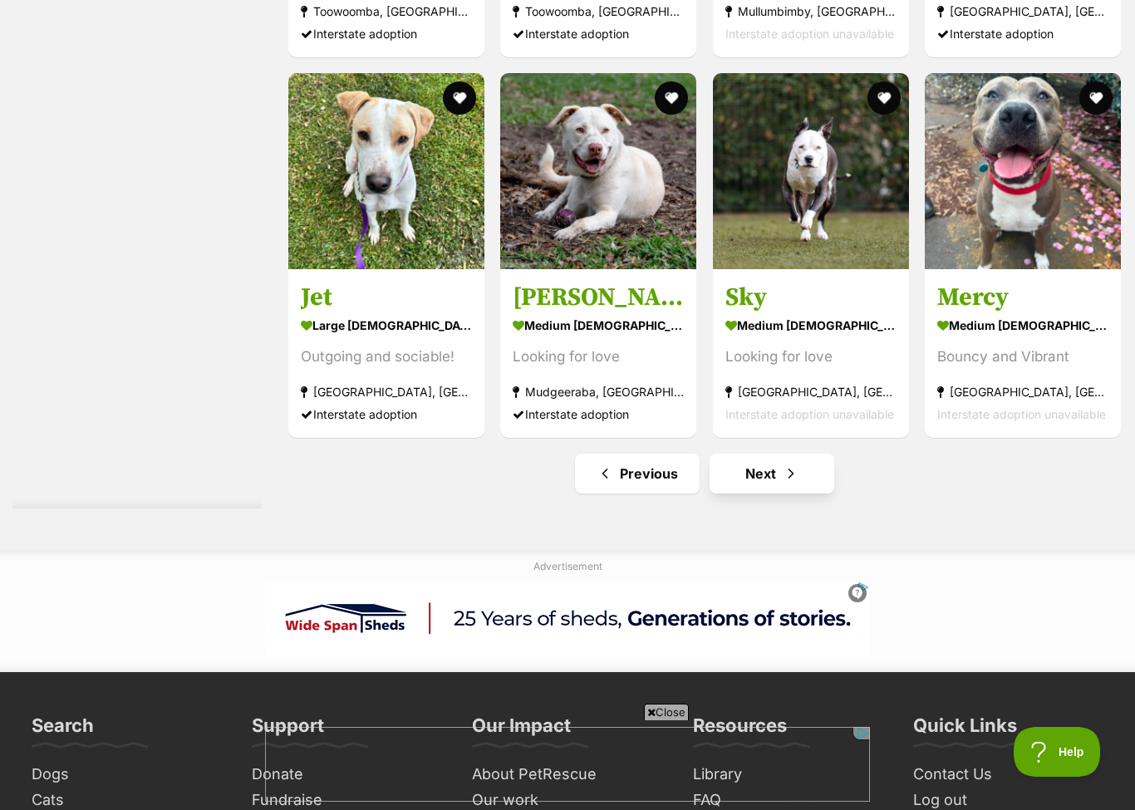
click at [775, 470] on link "Next" at bounding box center [772, 474] width 125 height 40
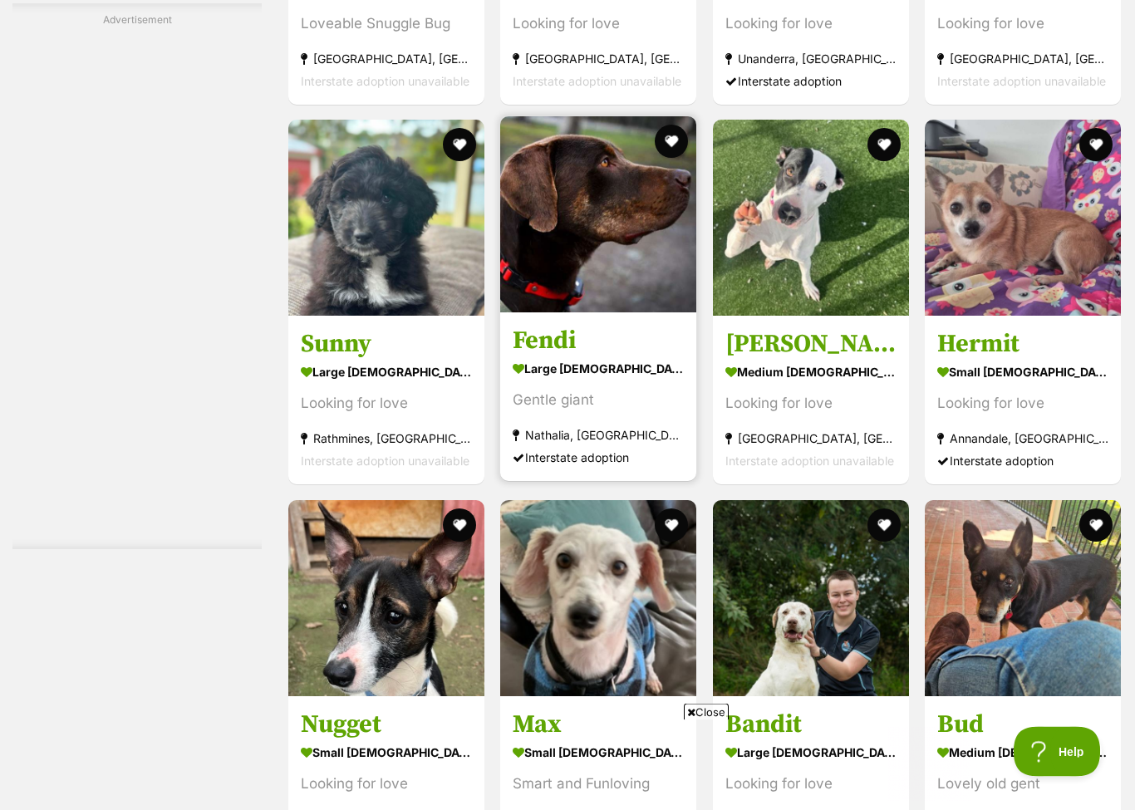
scroll to position [4115, 0]
click at [665, 150] on button "favourite" at bounding box center [672, 141] width 37 height 37
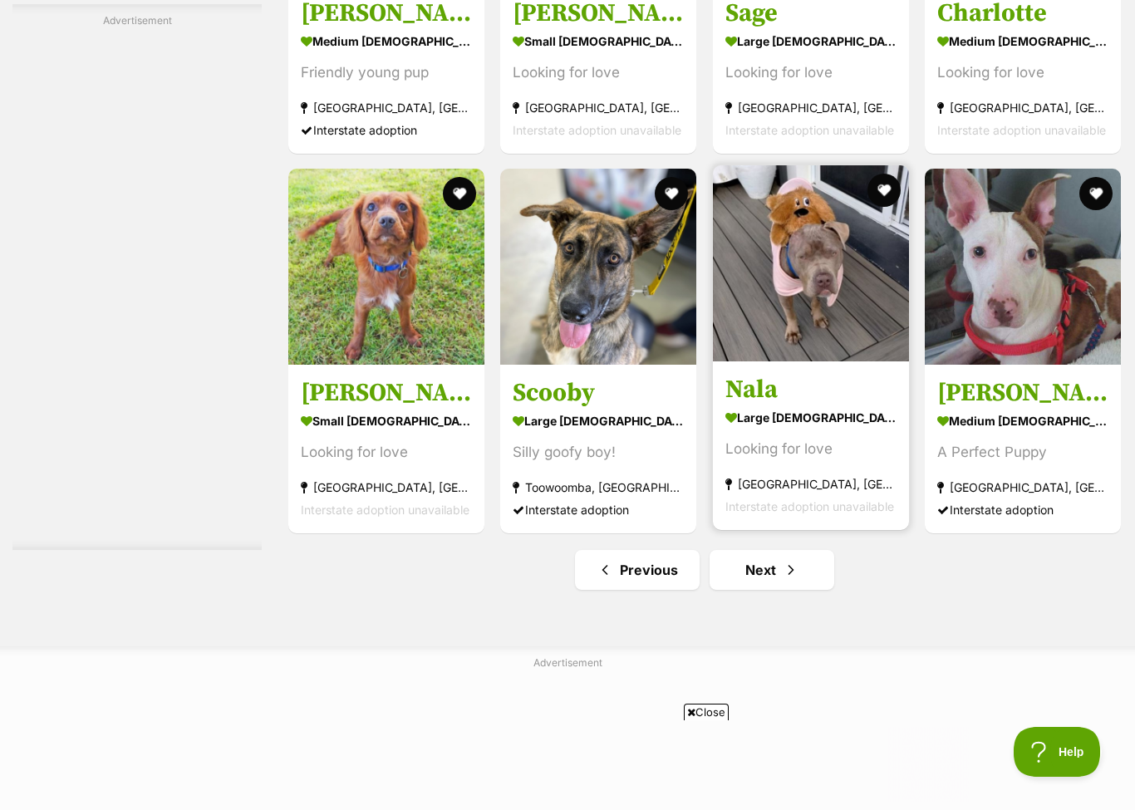
scroll to position [5995, 0]
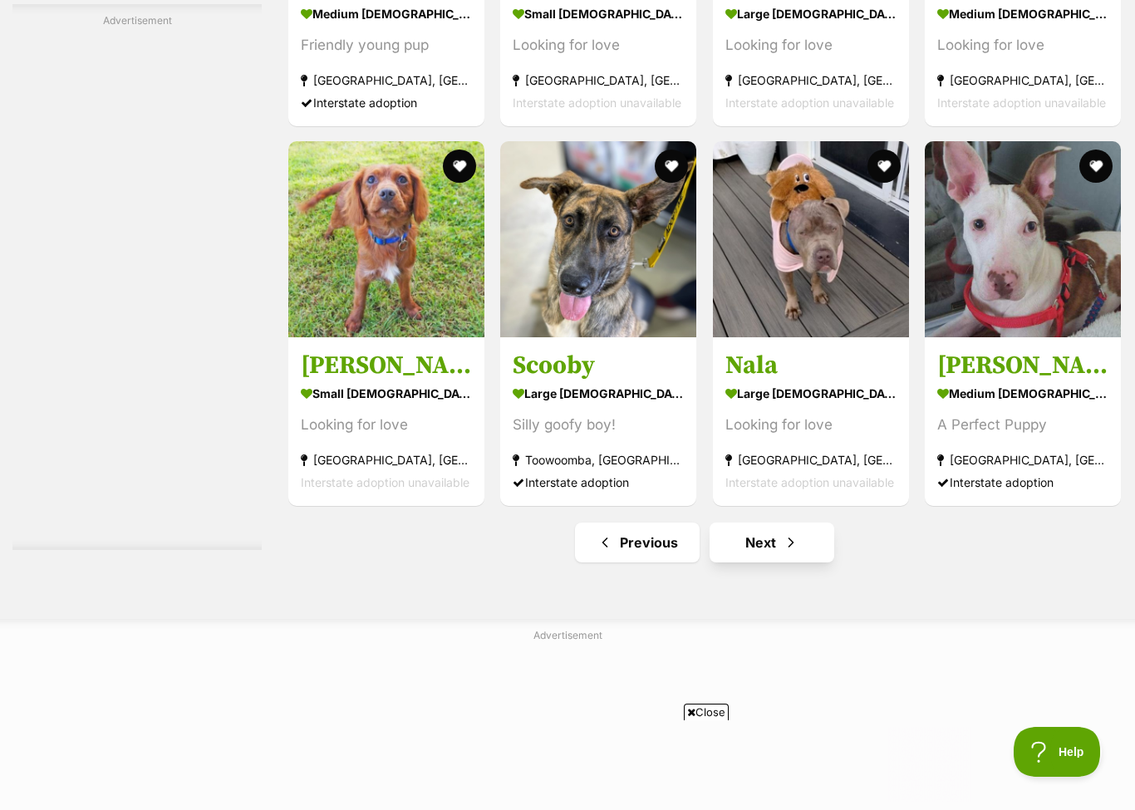
click at [760, 549] on link "Next" at bounding box center [772, 543] width 125 height 40
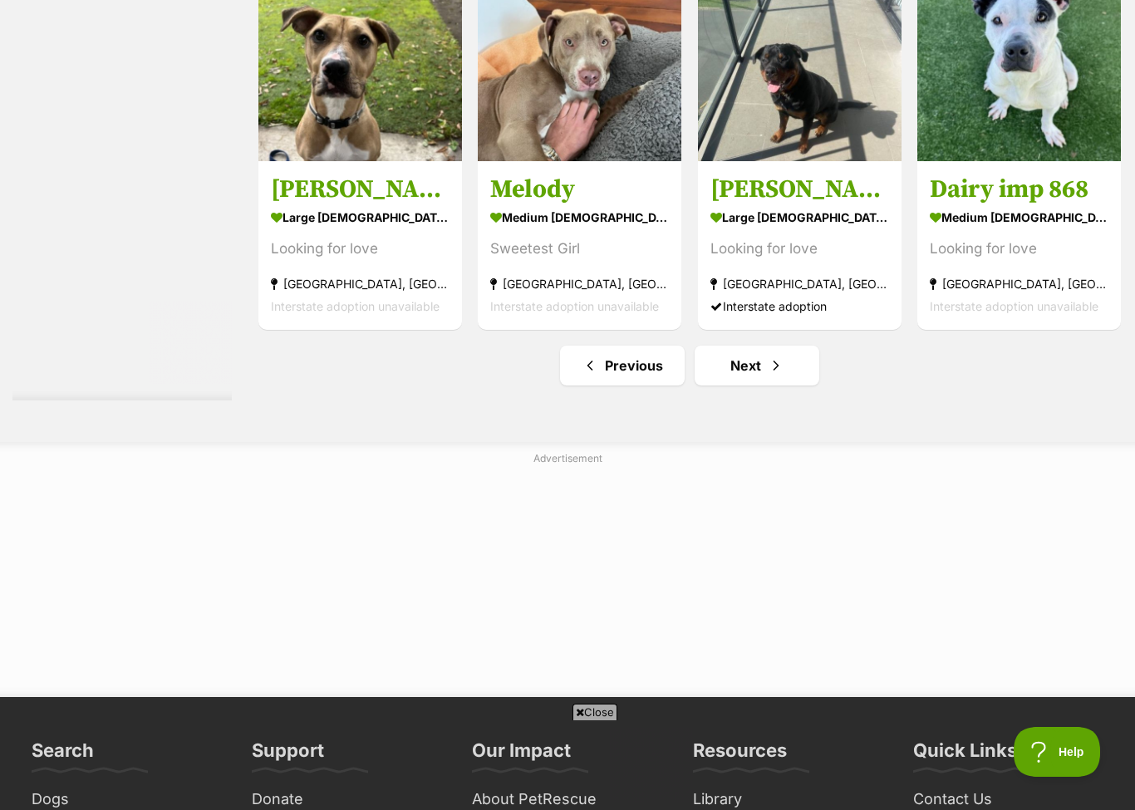
scroll to position [6227, 0]
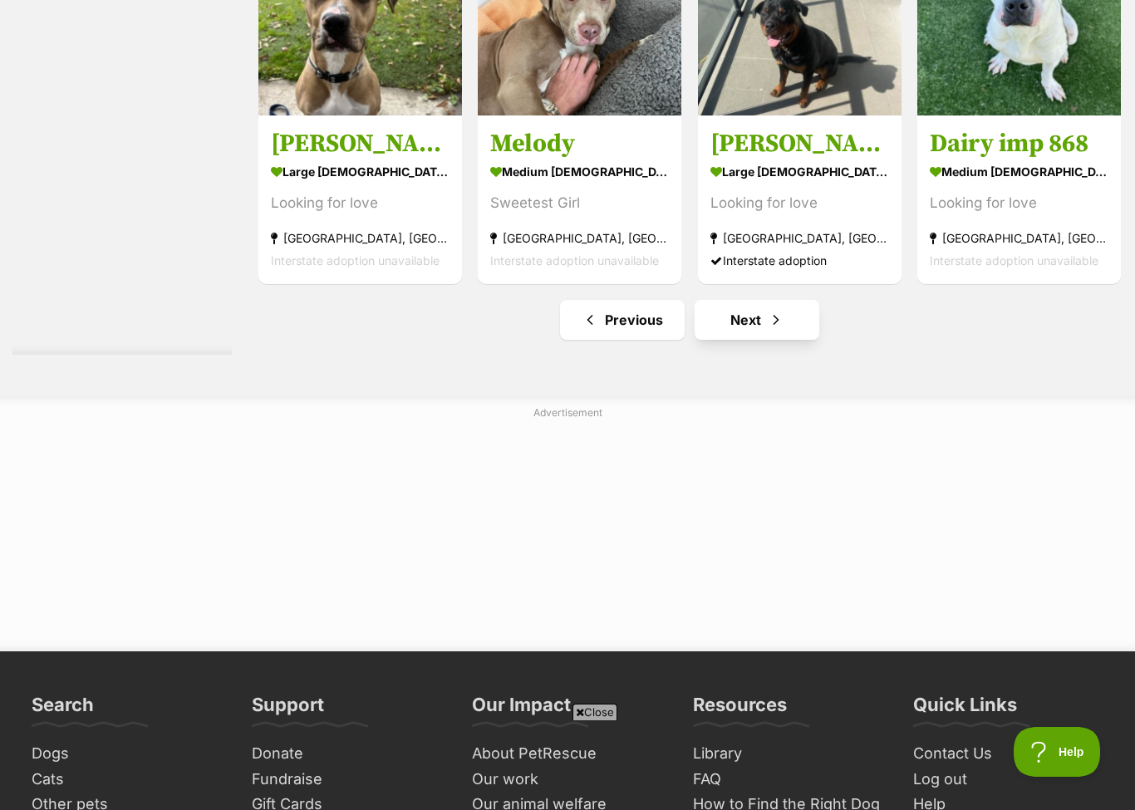
click at [768, 330] on span "Next page" at bounding box center [776, 320] width 17 height 20
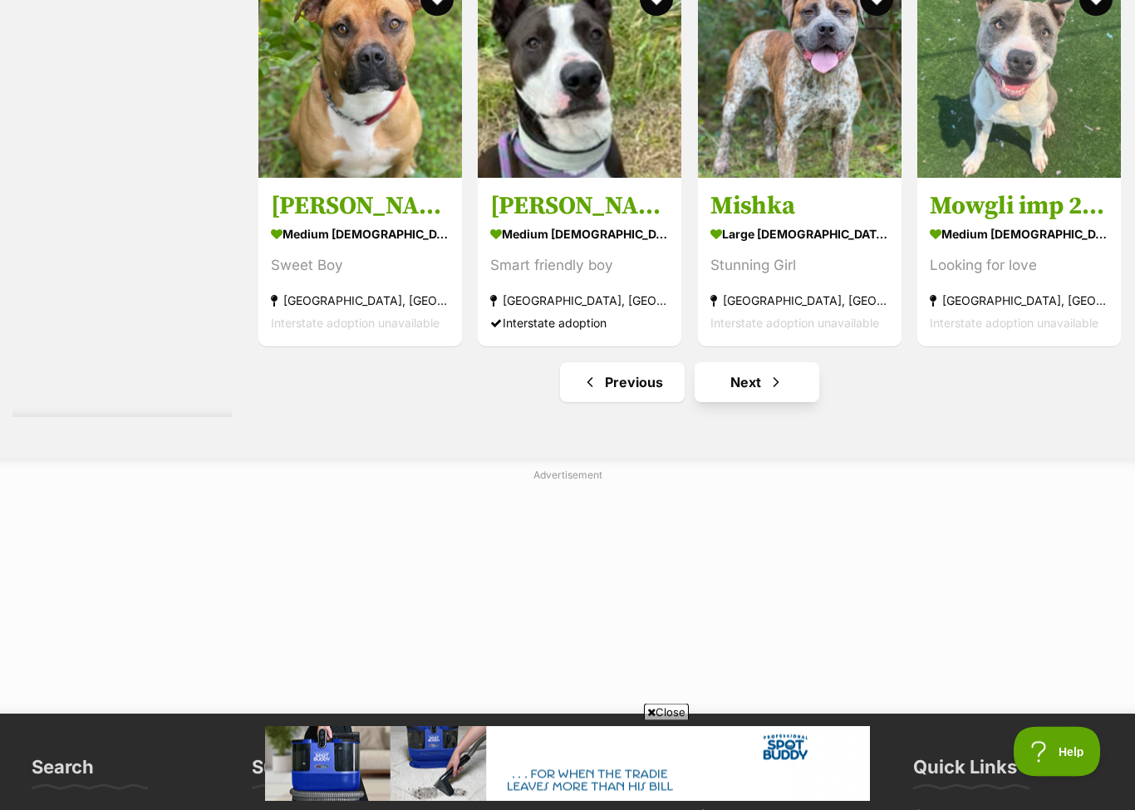
scroll to position [6212, 0]
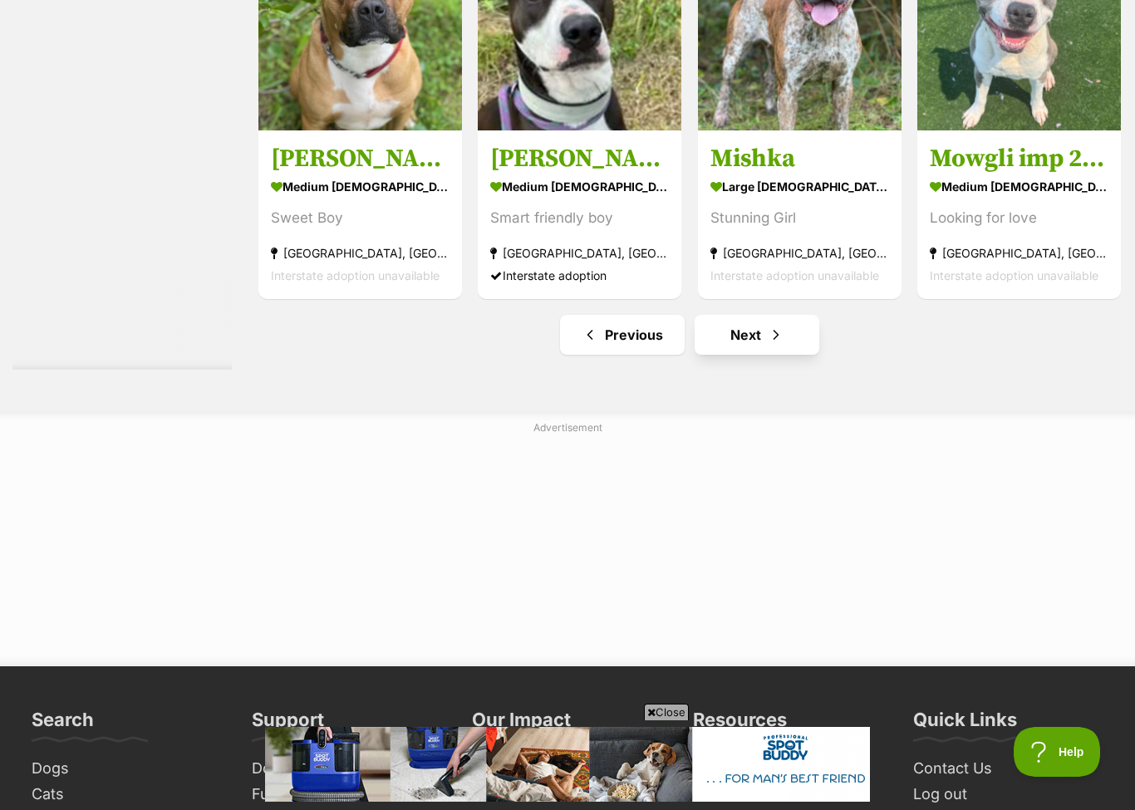
click at [729, 355] on link "Next" at bounding box center [757, 335] width 125 height 40
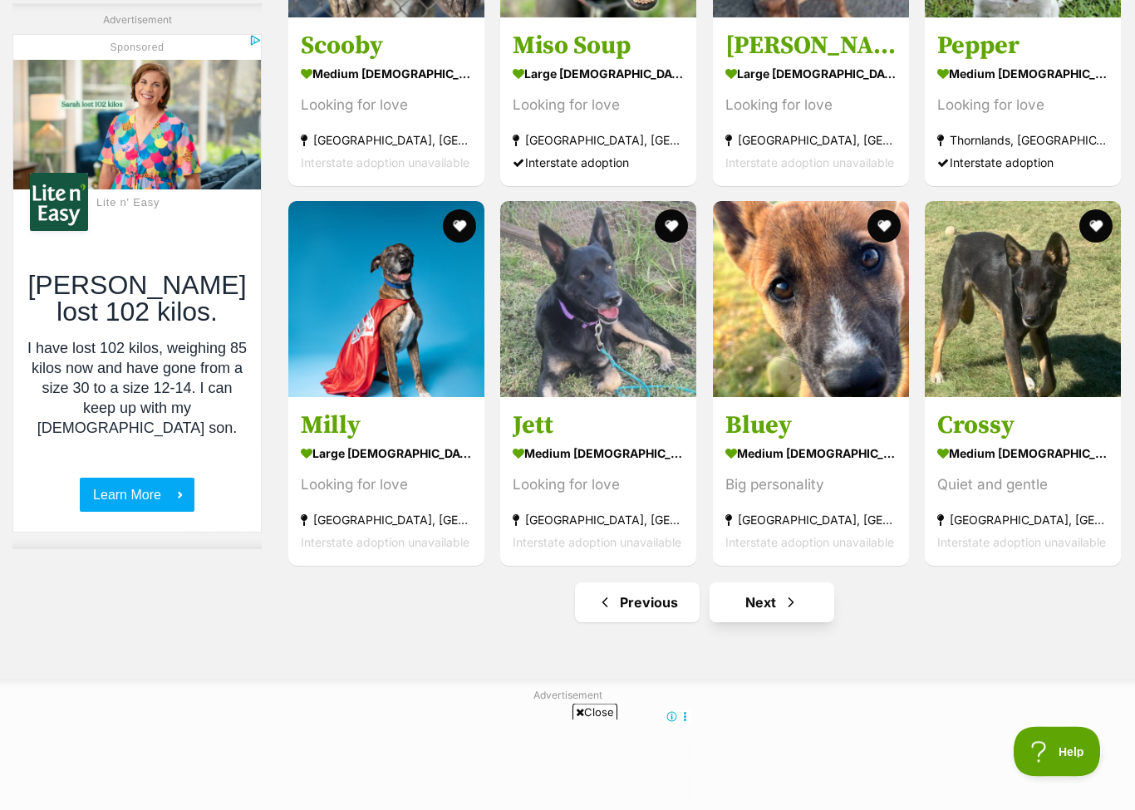
scroll to position [5935, 0]
click at [760, 597] on link "Next" at bounding box center [772, 603] width 125 height 40
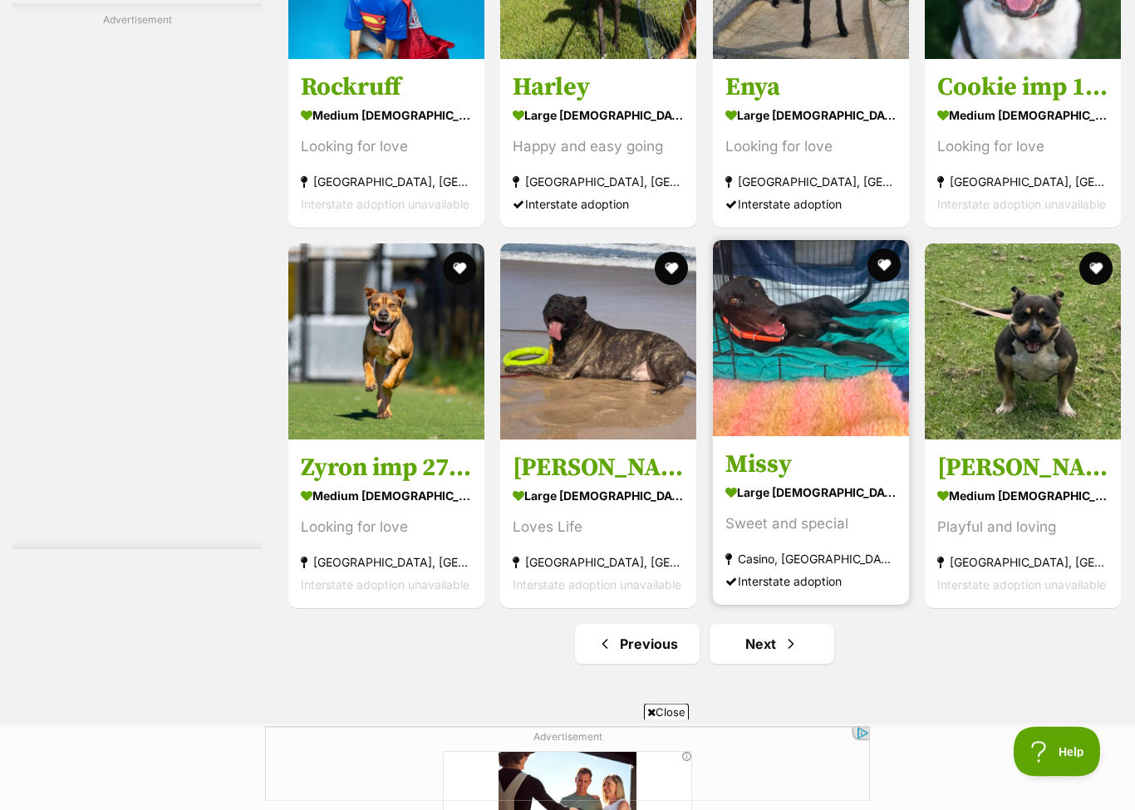
scroll to position [5788, 0]
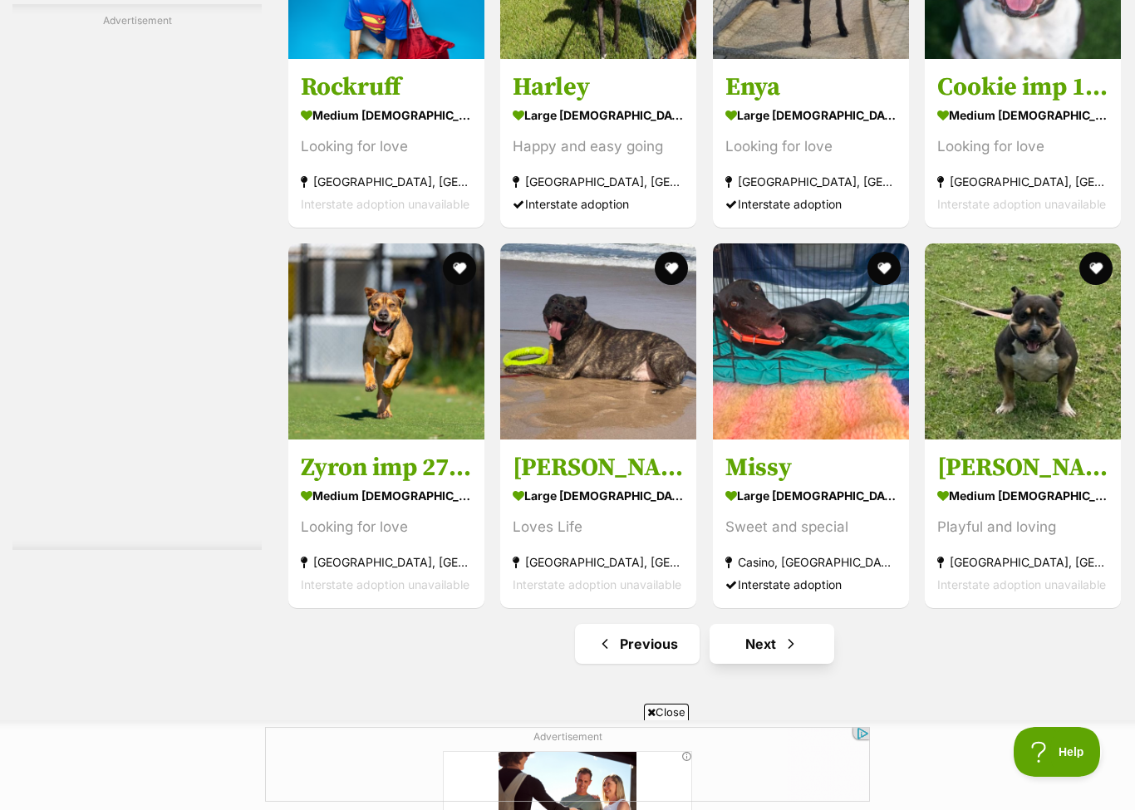
click at [765, 643] on link "Next" at bounding box center [772, 644] width 125 height 40
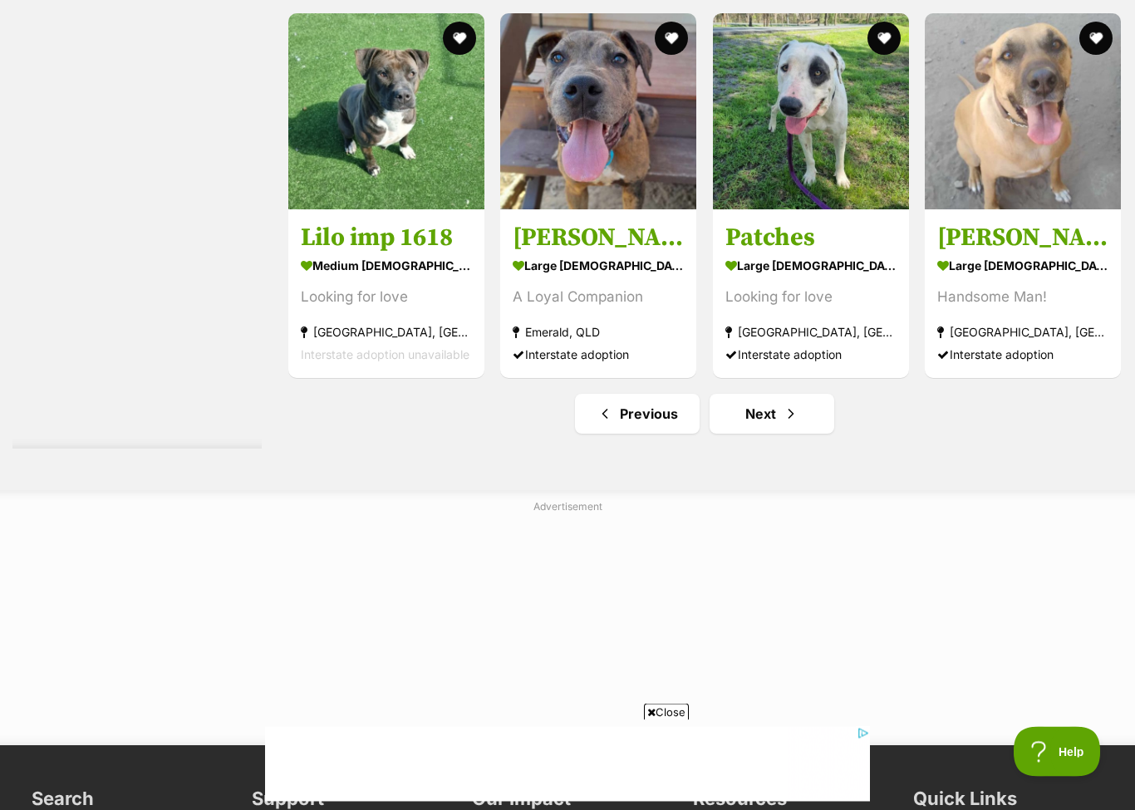
scroll to position [6019, 0]
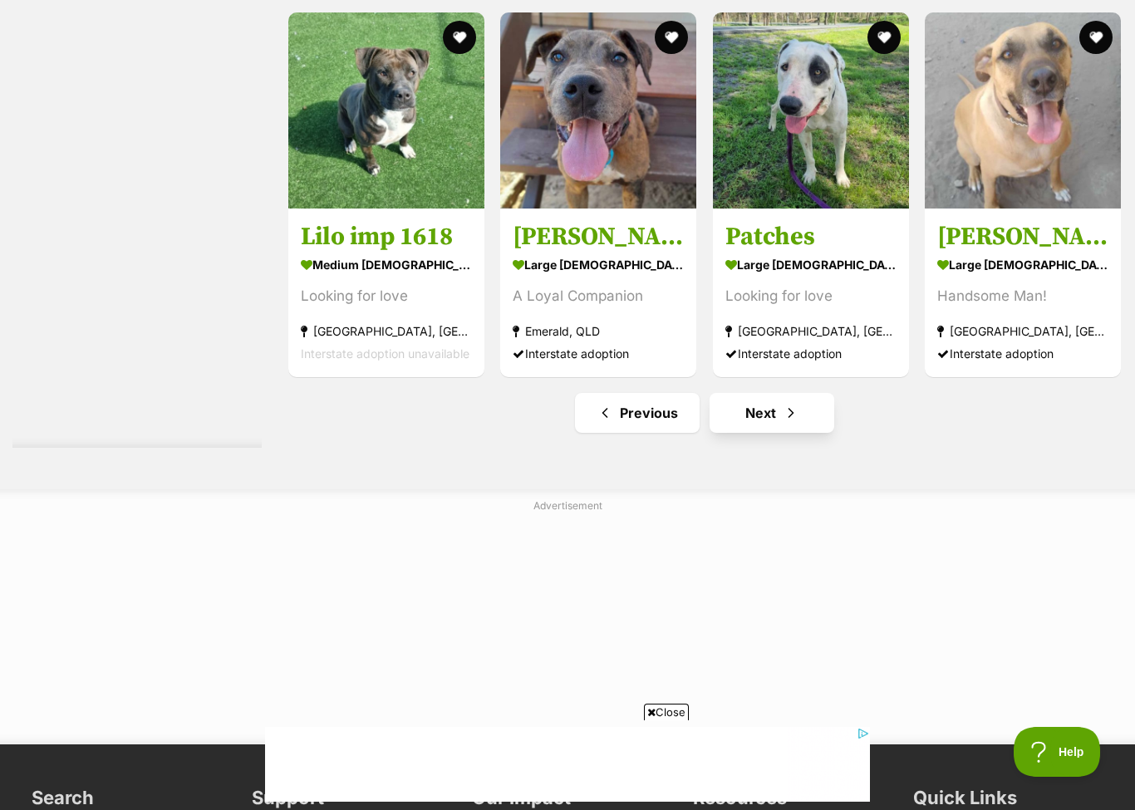
click at [762, 429] on link "Next" at bounding box center [772, 413] width 125 height 40
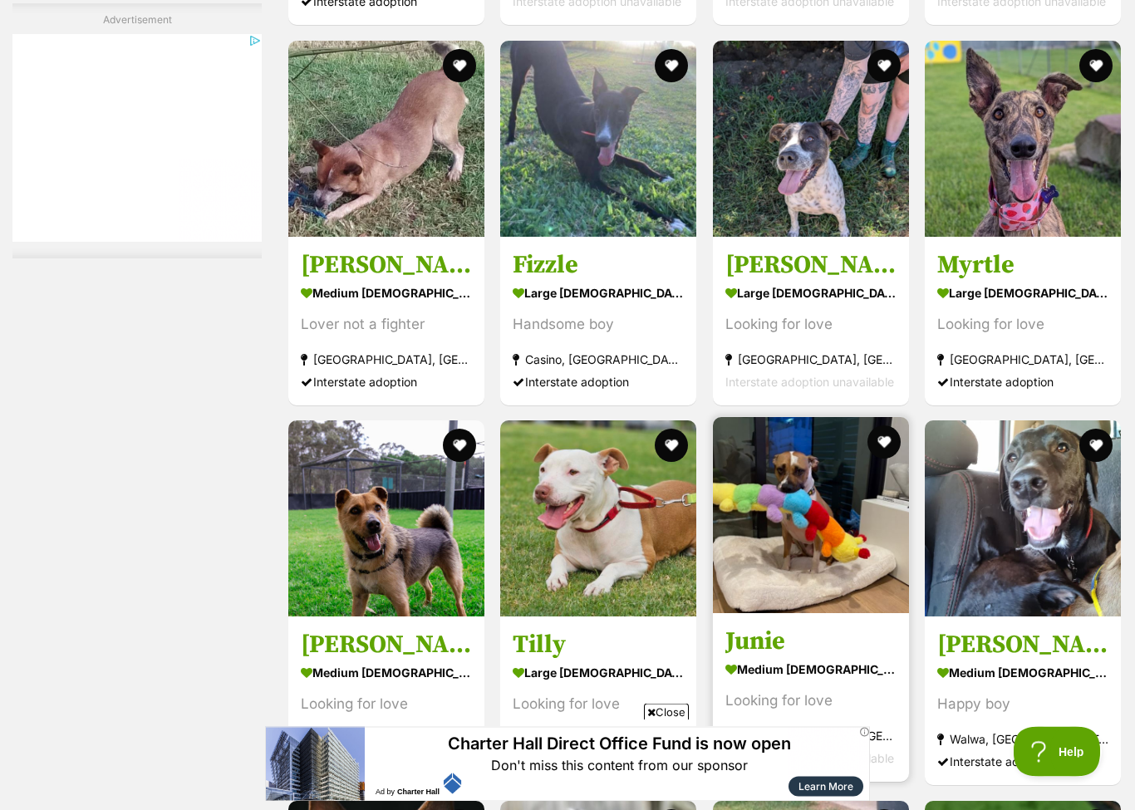
scroll to position [3804, 0]
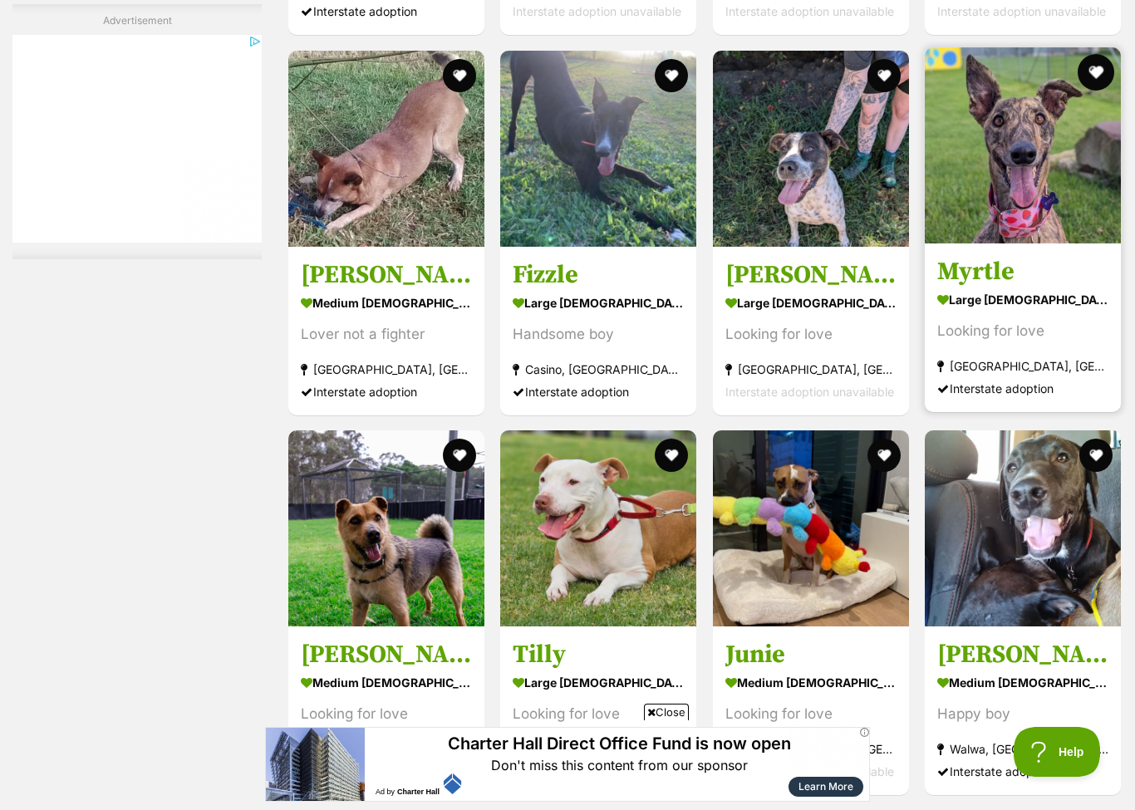
click at [1100, 71] on button "favourite" at bounding box center [1096, 72] width 37 height 37
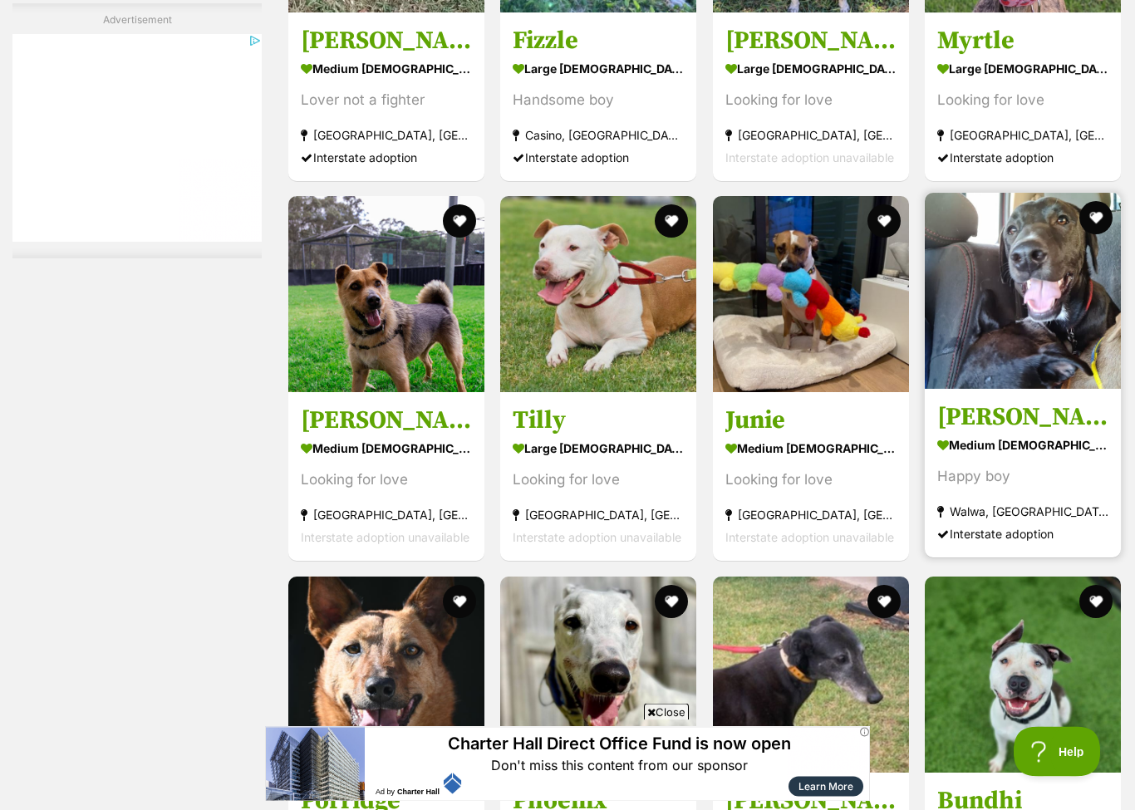
scroll to position [4039, 0]
click at [1095, 216] on button "favourite" at bounding box center [1096, 217] width 37 height 37
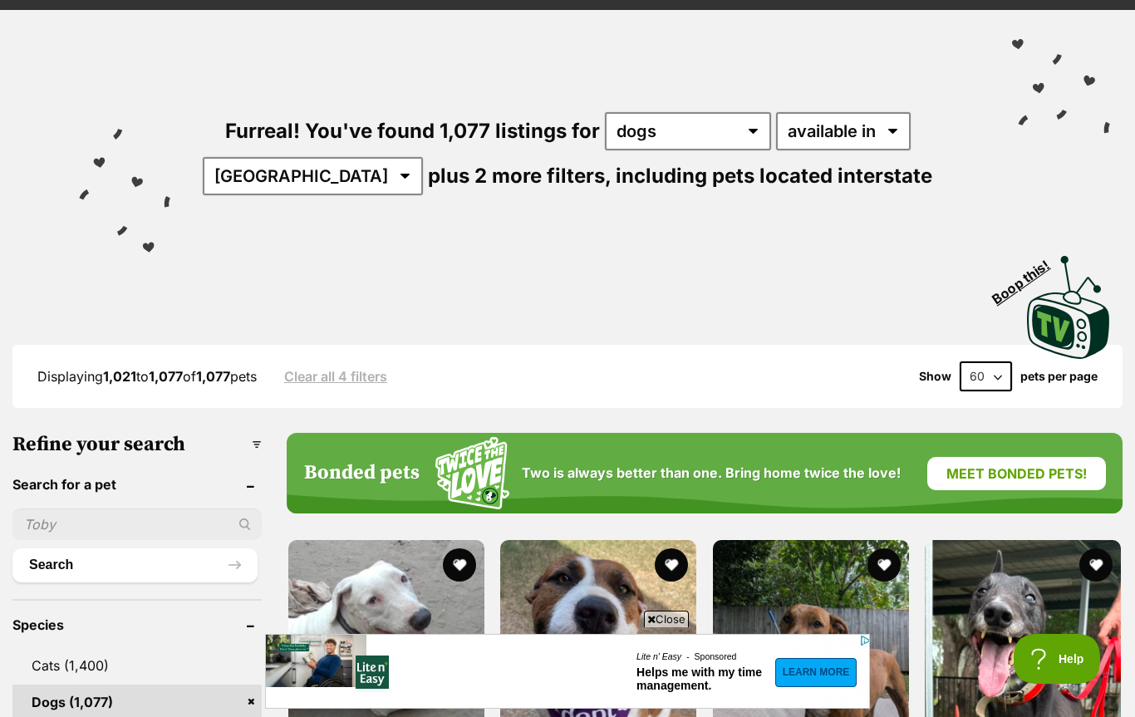
scroll to position [0, 0]
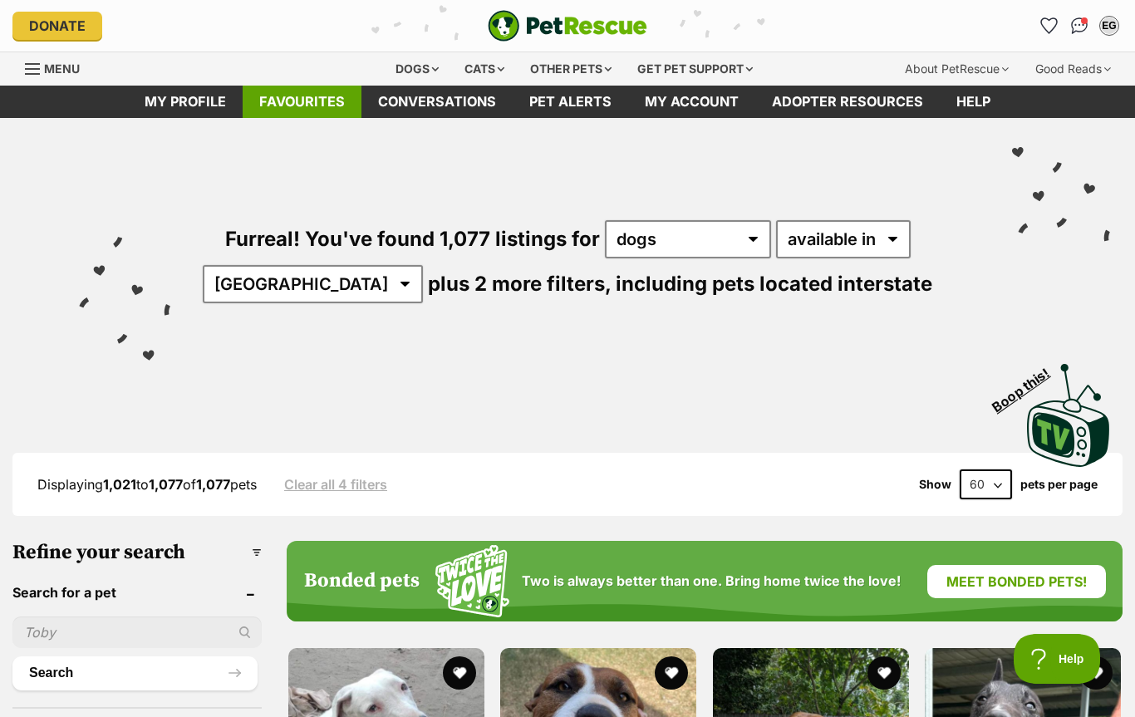
click at [286, 106] on link "Favourites" at bounding box center [302, 102] width 119 height 32
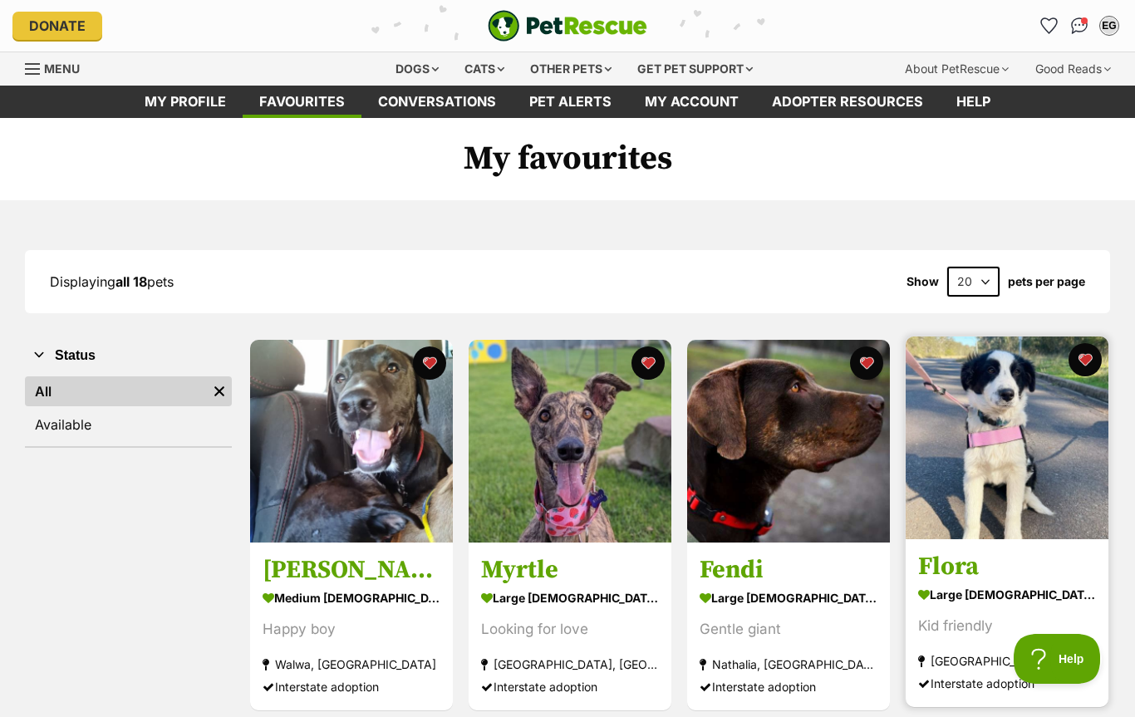
click at [937, 555] on h3 "Flora" at bounding box center [1007, 568] width 178 height 32
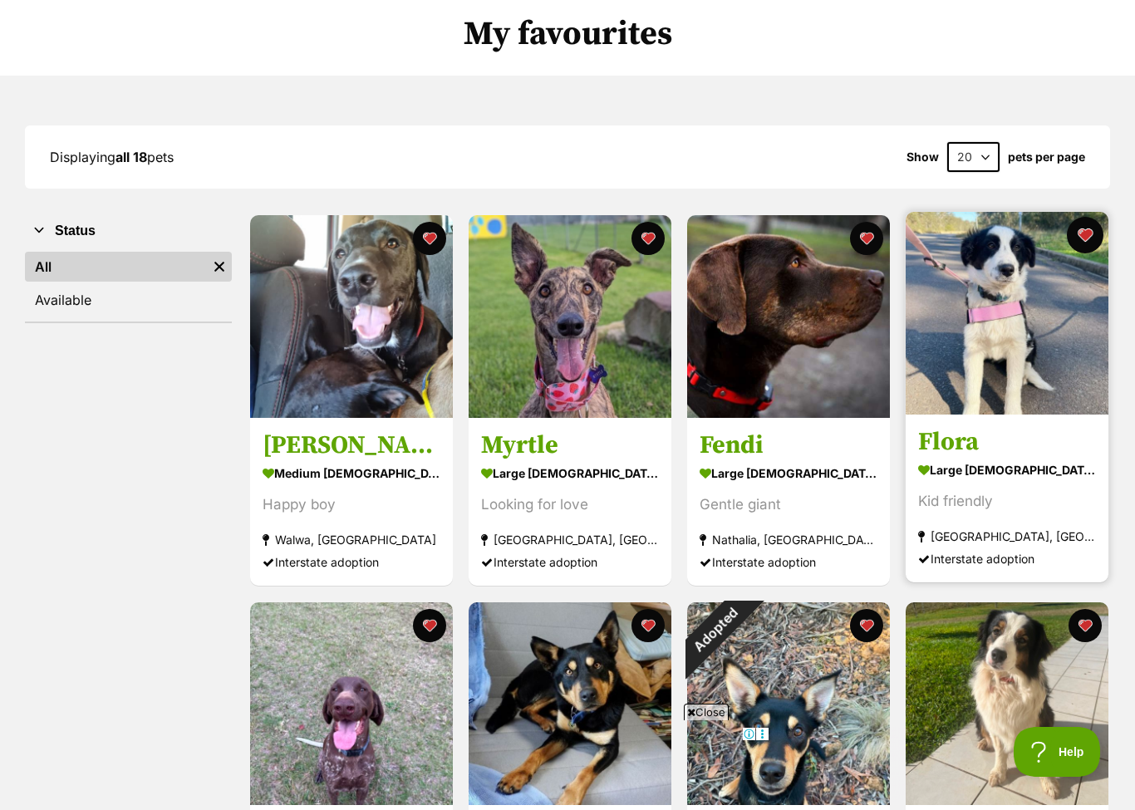
click at [1087, 235] on button "favourite" at bounding box center [1085, 235] width 37 height 37
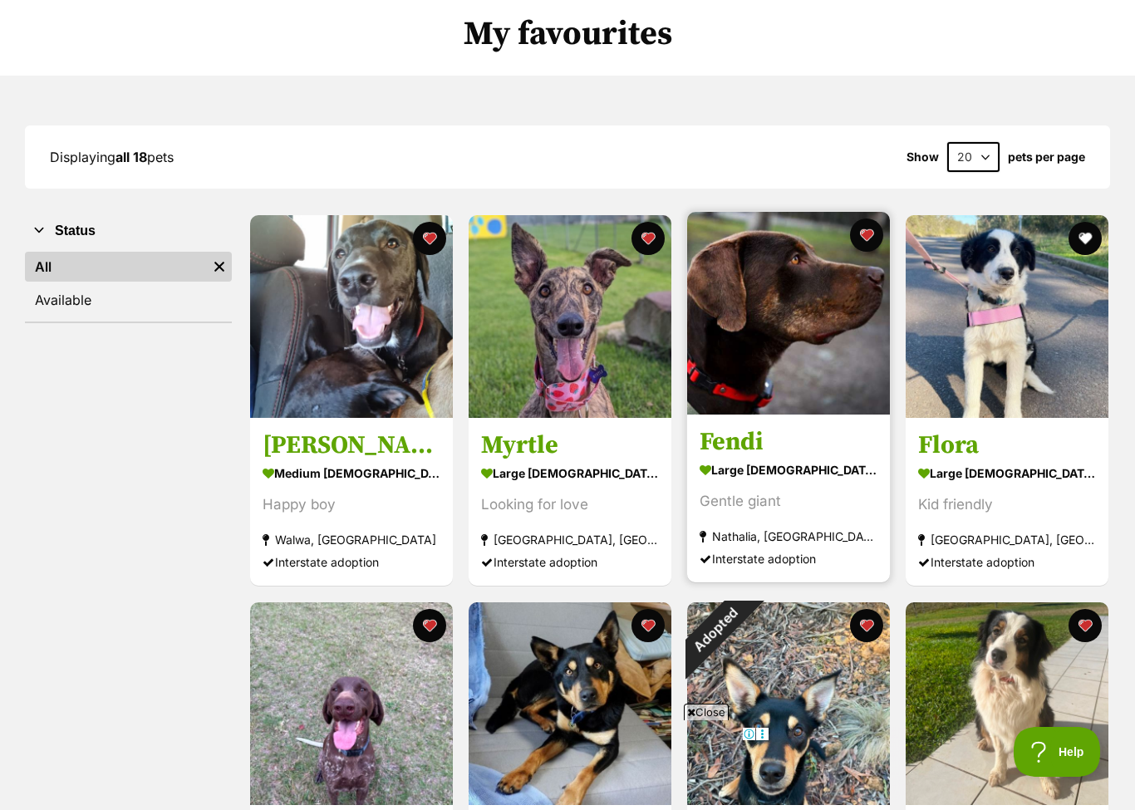
click at [741, 441] on h3 "Fendi" at bounding box center [789, 443] width 178 height 32
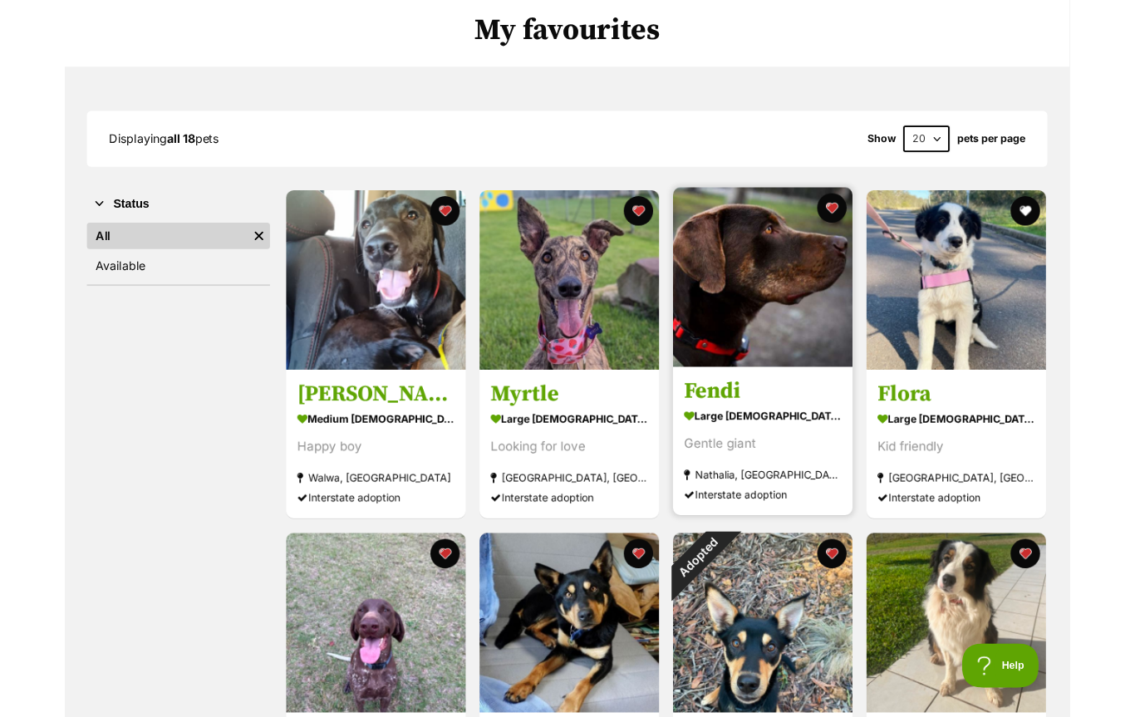
scroll to position [171, 0]
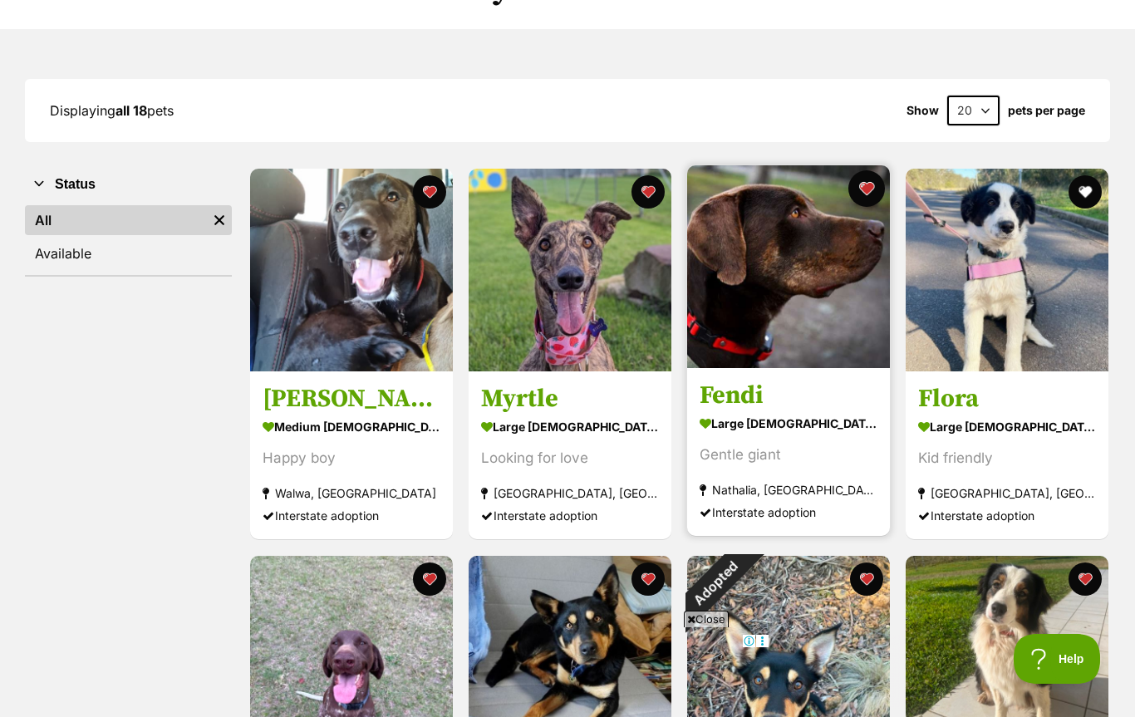
click at [864, 188] on button "favourite" at bounding box center [866, 188] width 37 height 37
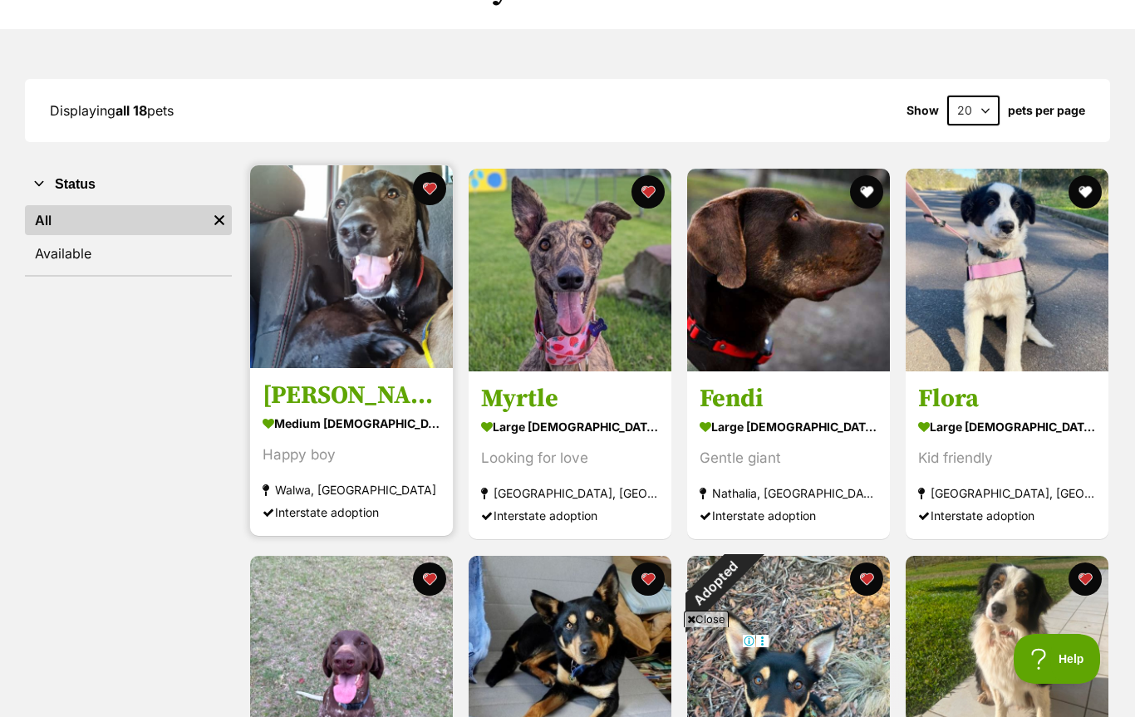
click at [321, 401] on h3 "Tyson" at bounding box center [352, 397] width 178 height 32
click at [430, 187] on button "favourite" at bounding box center [429, 188] width 37 height 37
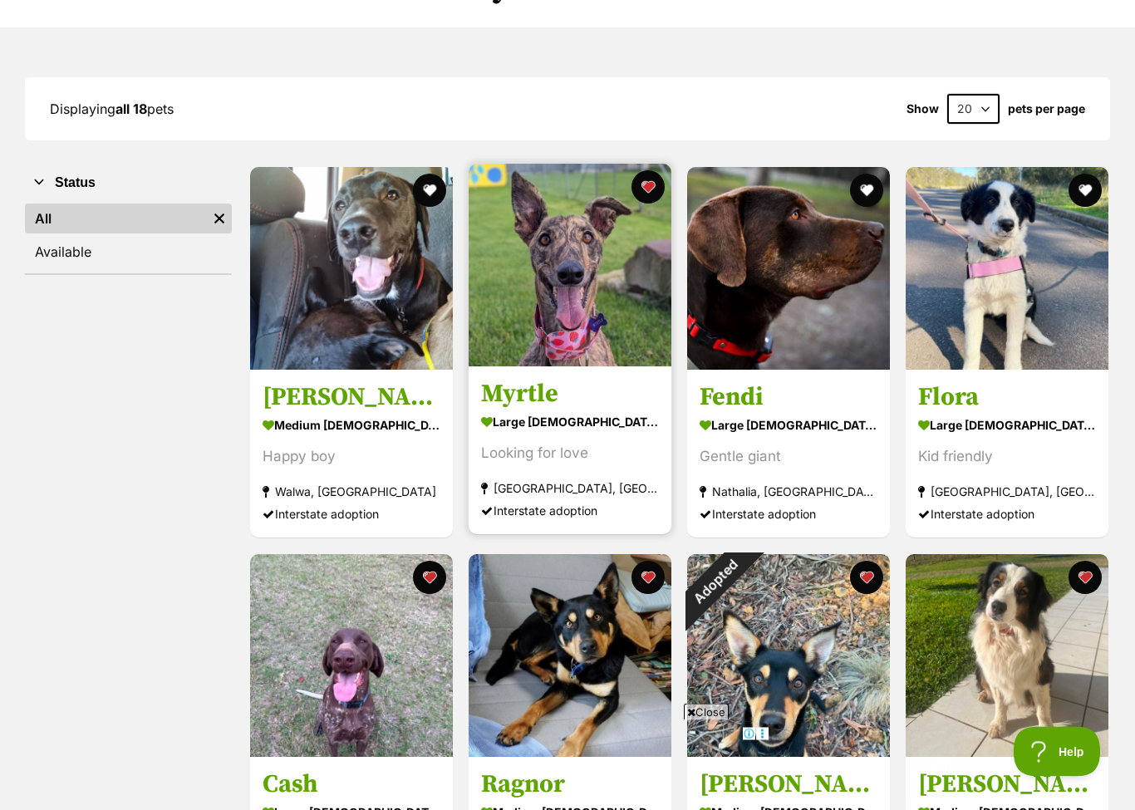
scroll to position [173, 0]
click at [514, 401] on h3 "Myrtle" at bounding box center [570, 395] width 178 height 32
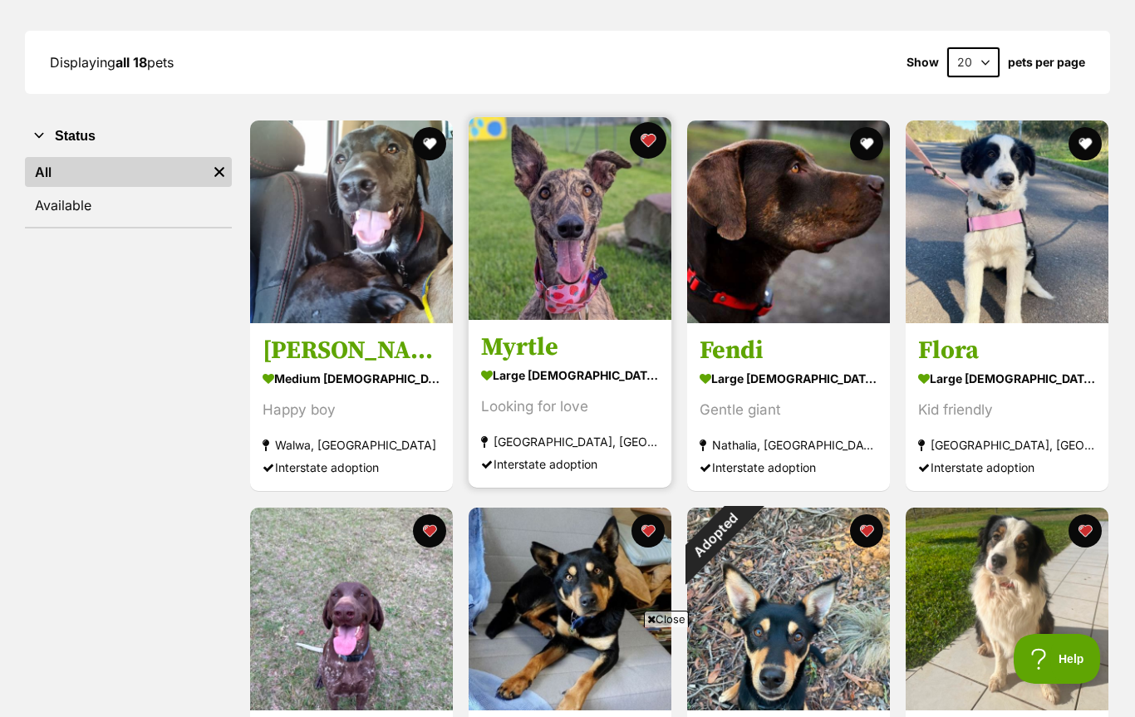
scroll to position [0, 0]
click at [651, 152] on button "favourite" at bounding box center [648, 140] width 37 height 37
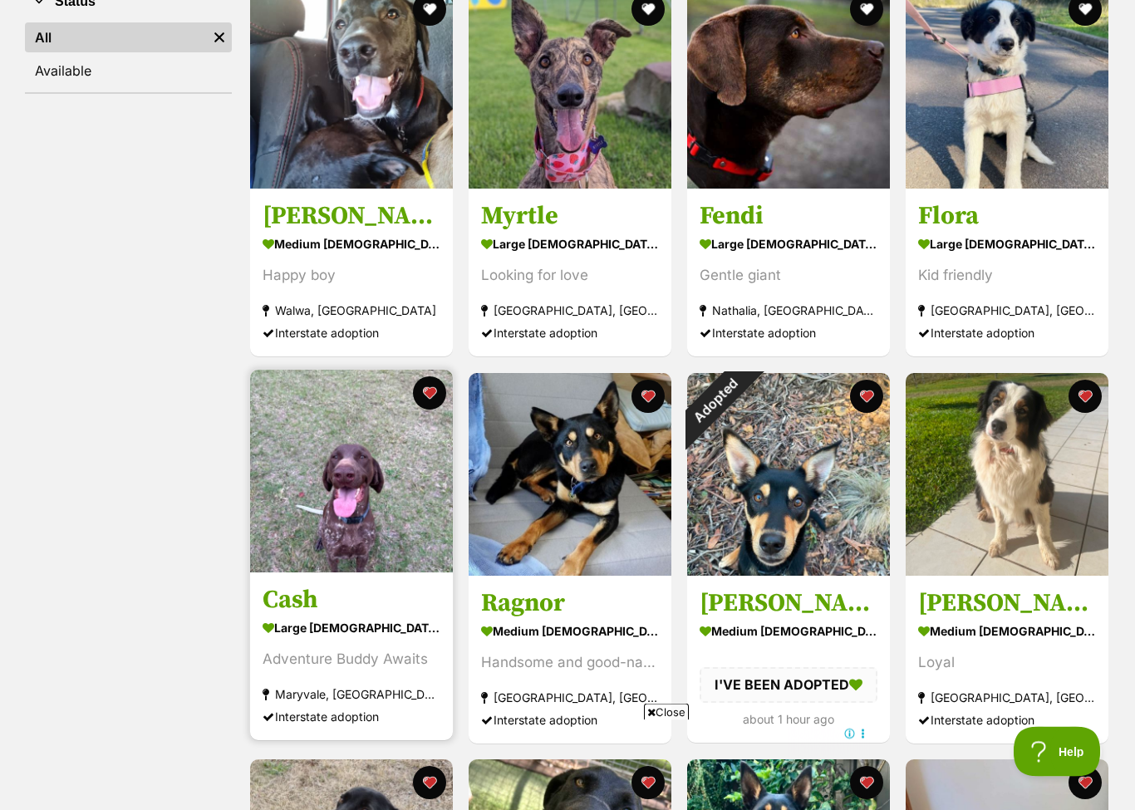
scroll to position [354, 0]
click at [300, 600] on h3 "Cash" at bounding box center [352, 600] width 178 height 32
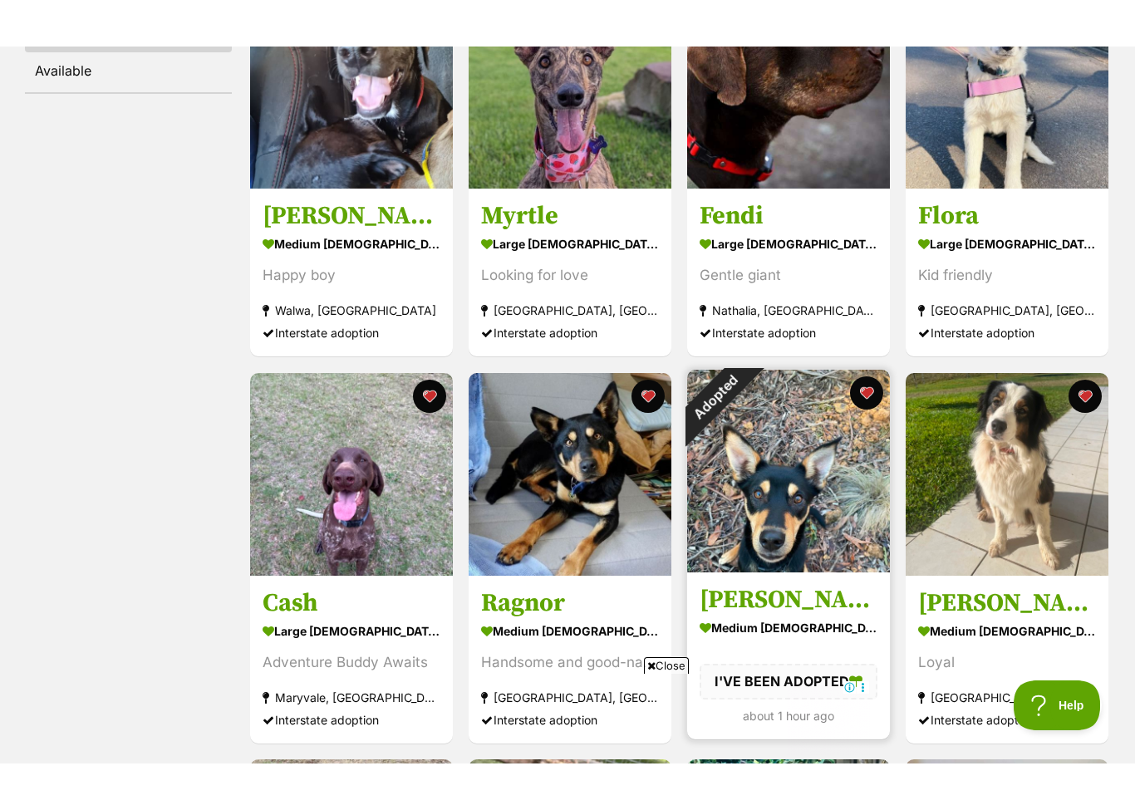
scroll to position [455, 0]
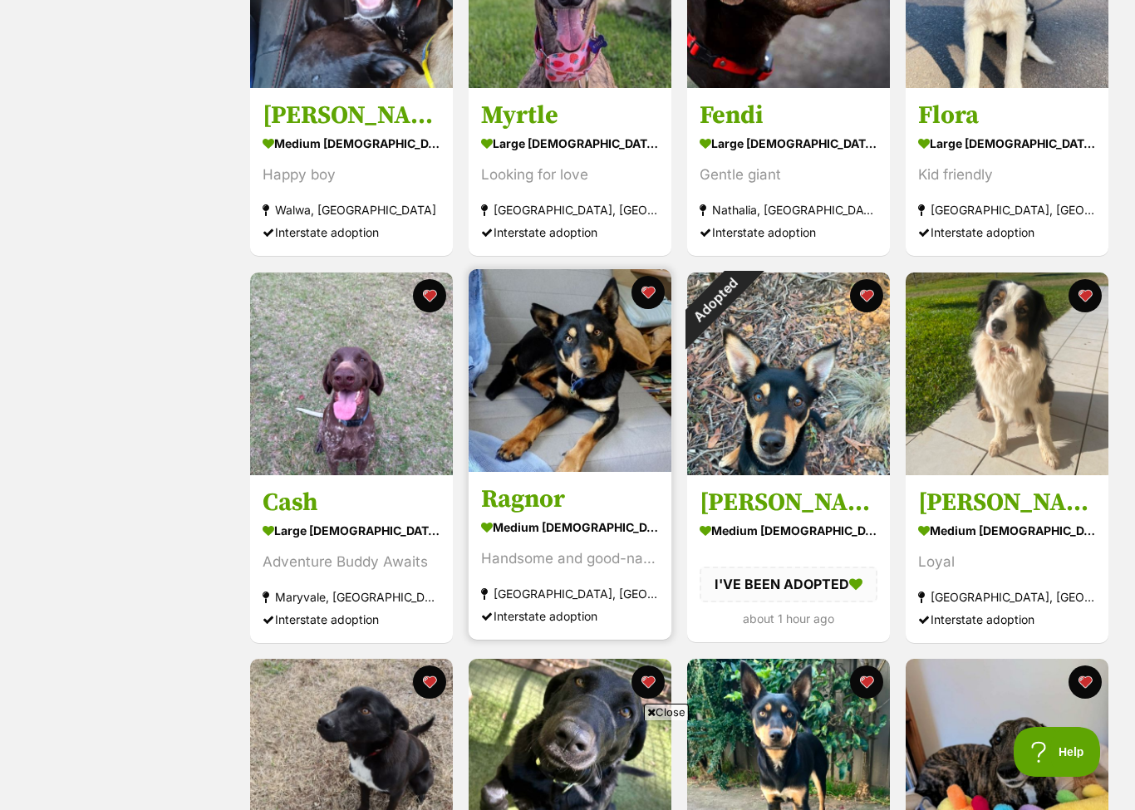
click at [531, 503] on h3 "Ragnor" at bounding box center [570, 500] width 178 height 32
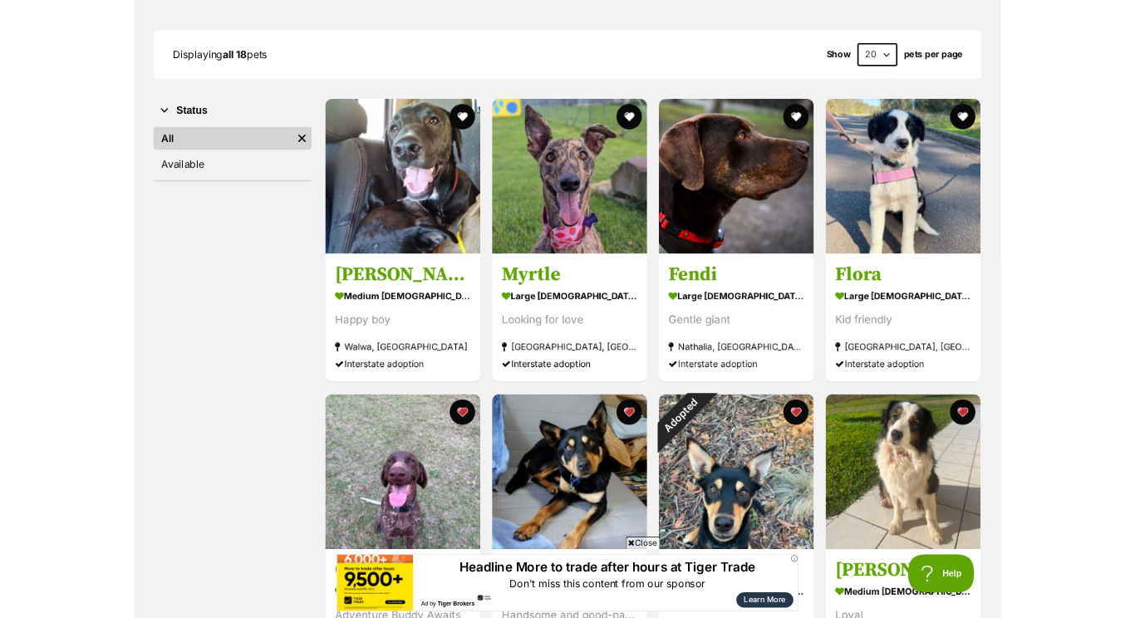
scroll to position [0, 0]
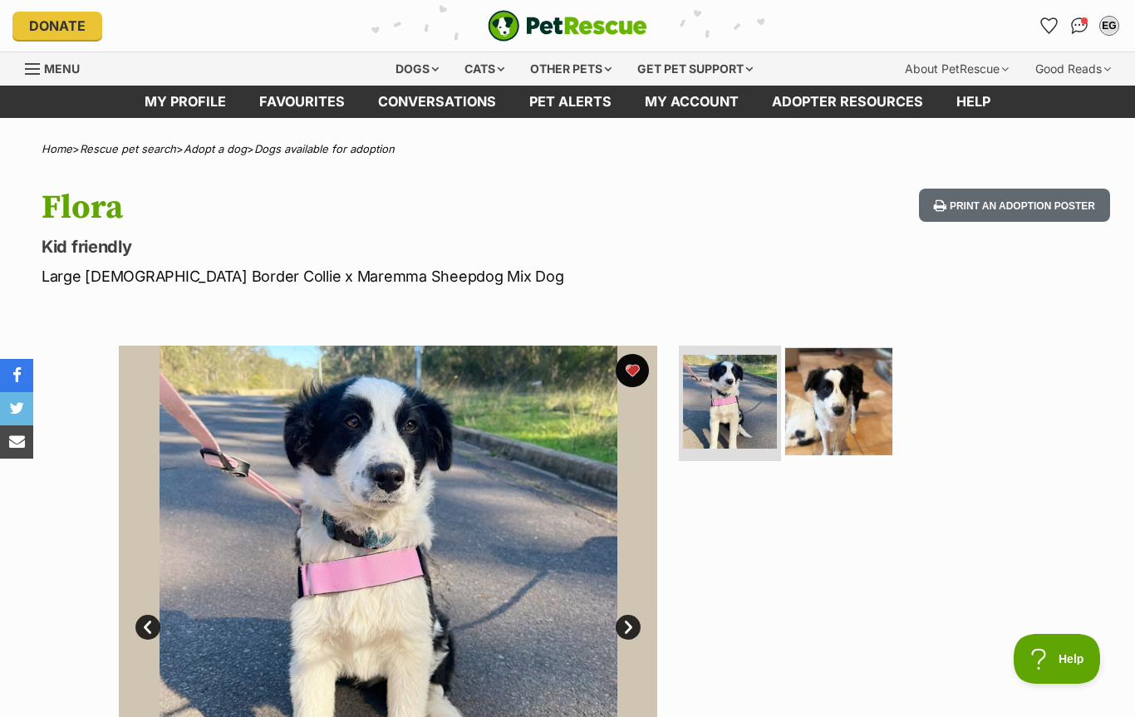
click at [833, 430] on img at bounding box center [838, 400] width 107 height 107
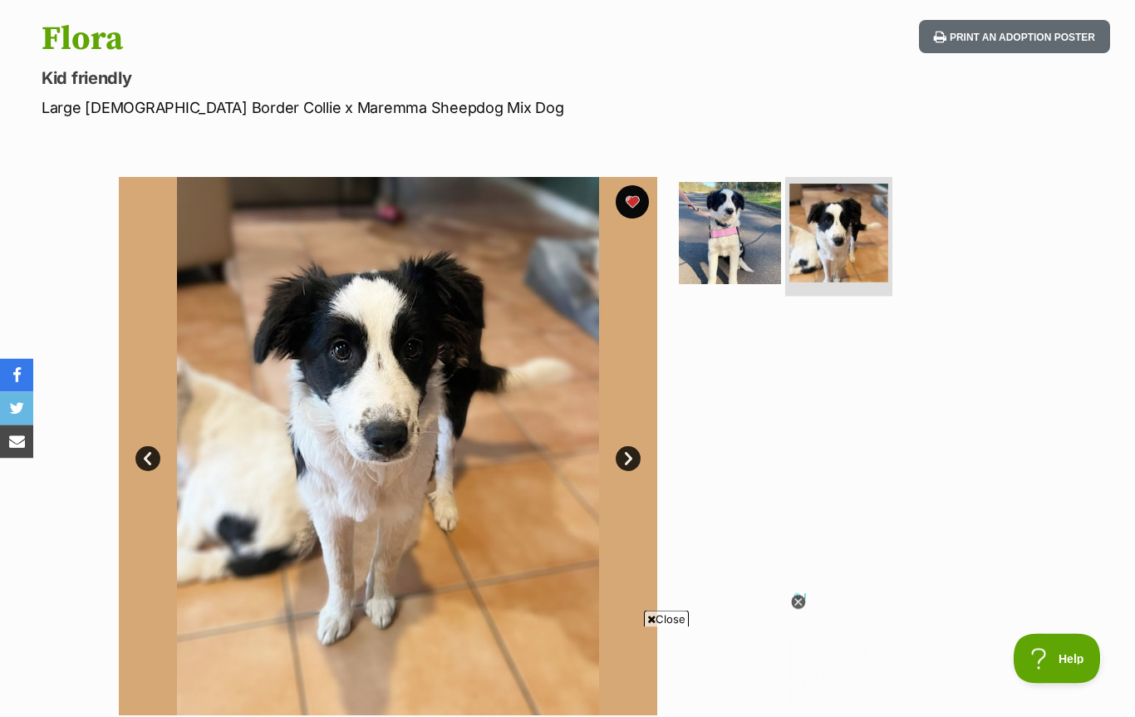
scroll to position [169, 0]
click at [862, 229] on img at bounding box center [838, 233] width 99 height 99
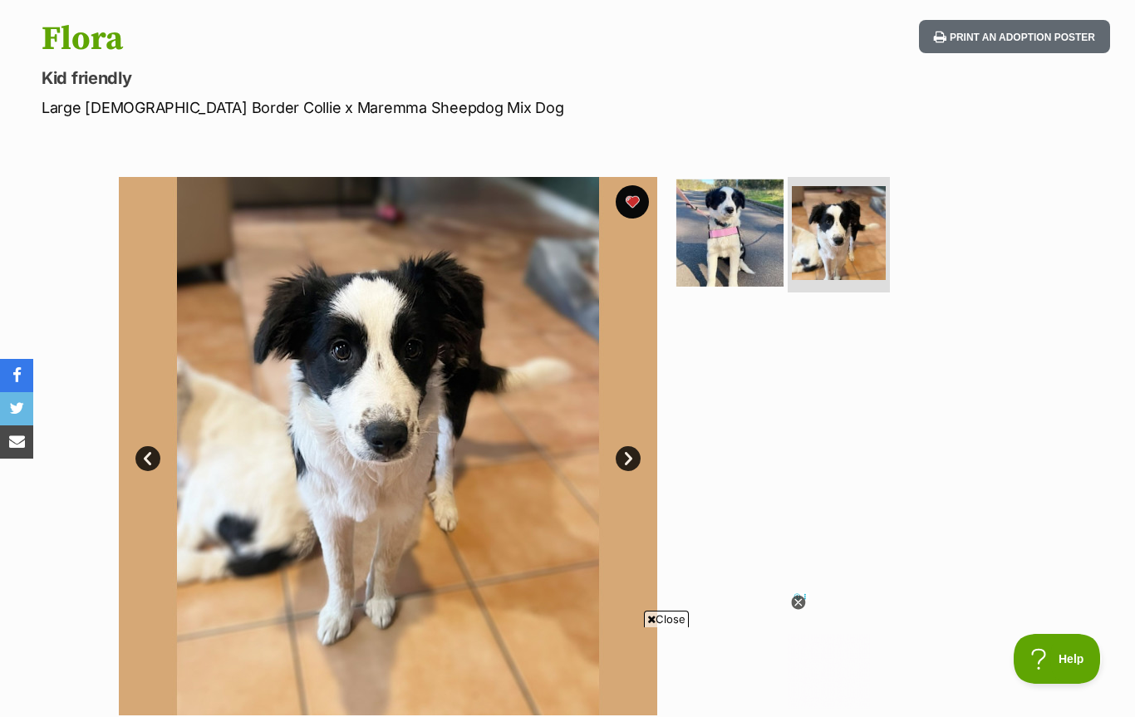
click at [746, 227] on img at bounding box center [729, 232] width 107 height 107
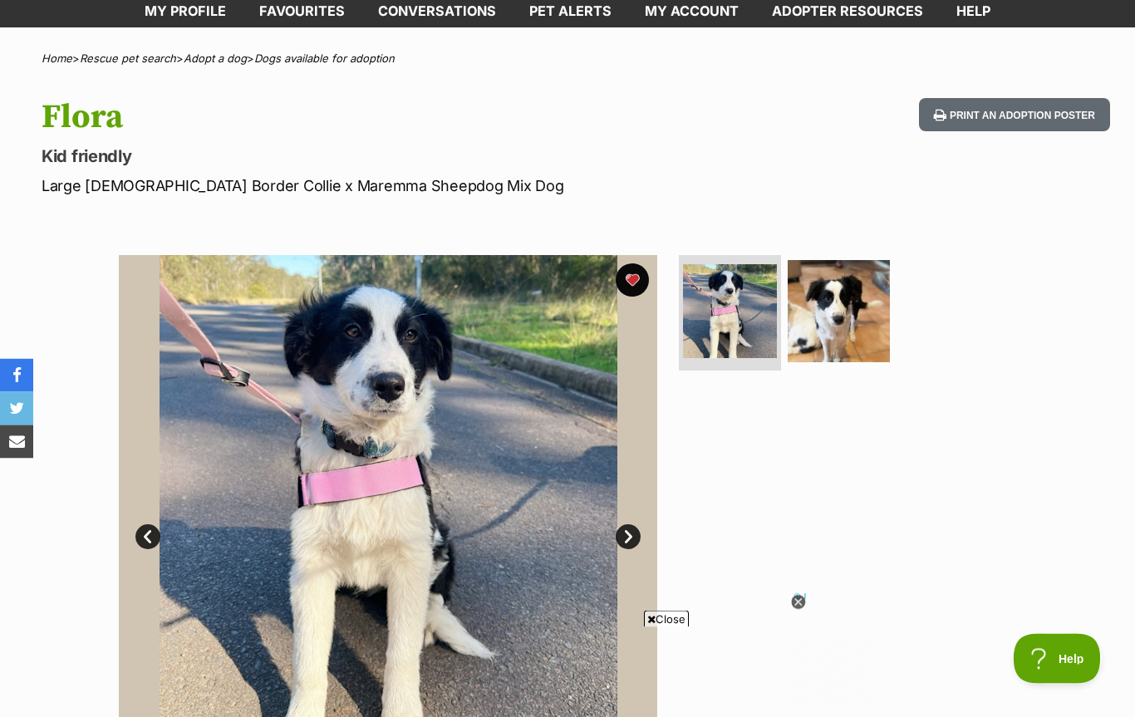
scroll to position [0, 0]
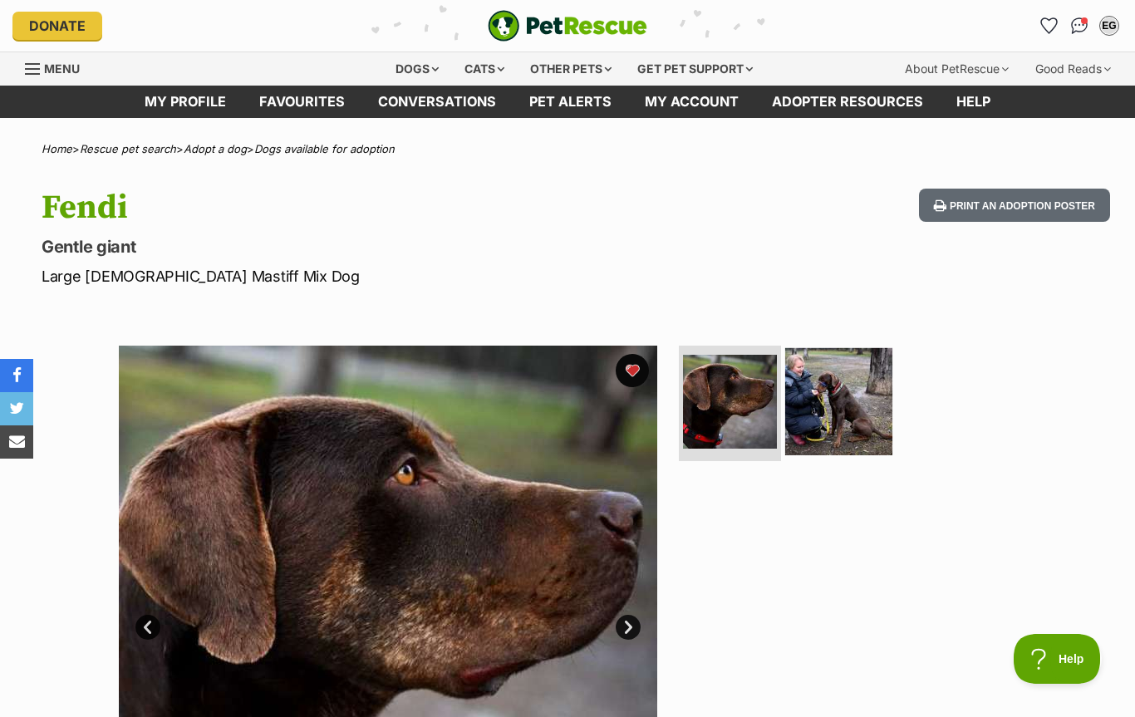
click at [849, 422] on img at bounding box center [838, 400] width 107 height 107
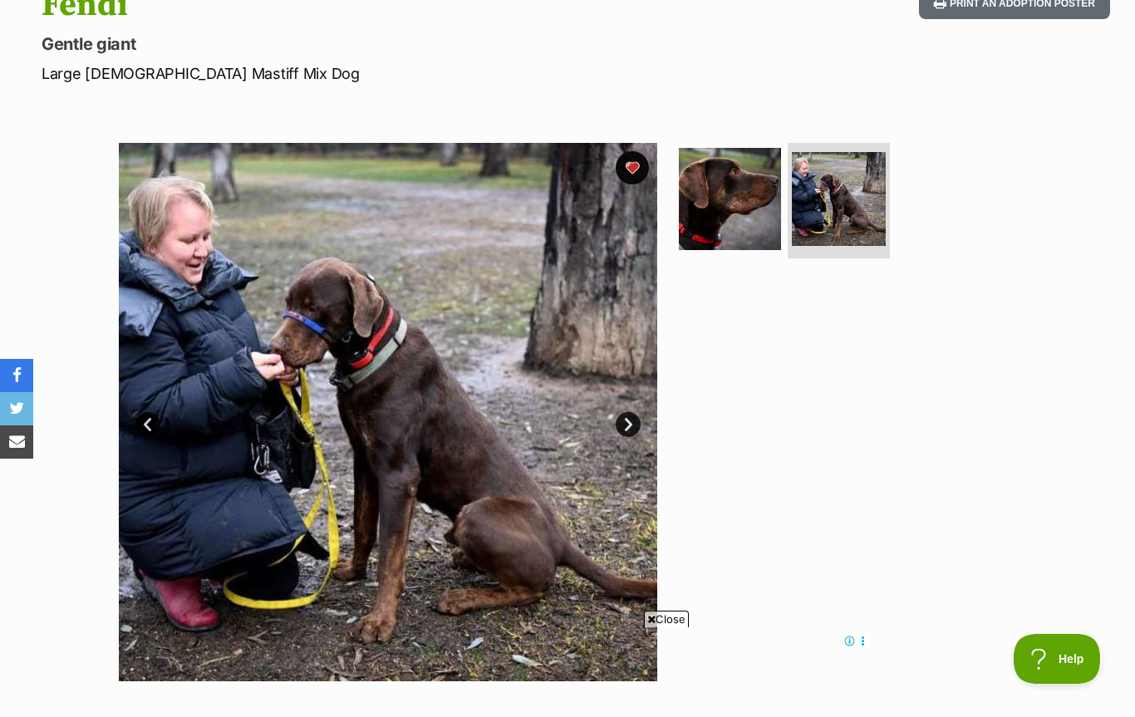
scroll to position [130, 0]
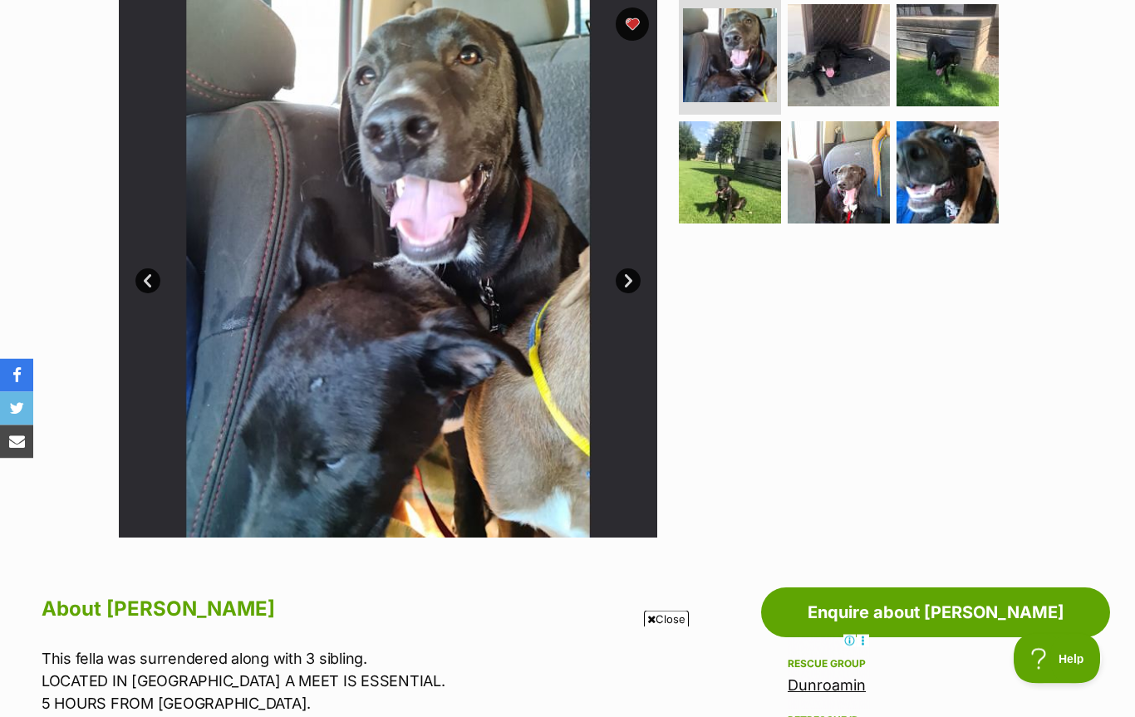
scroll to position [317, 0]
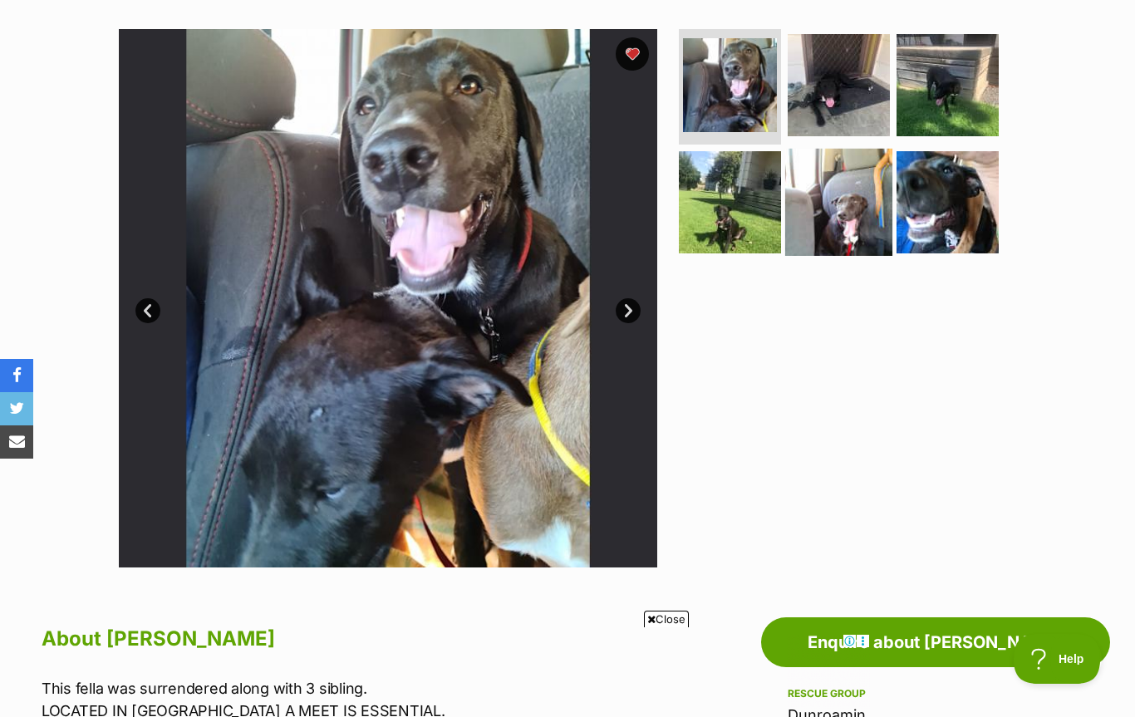
click at [843, 219] on img at bounding box center [838, 202] width 107 height 107
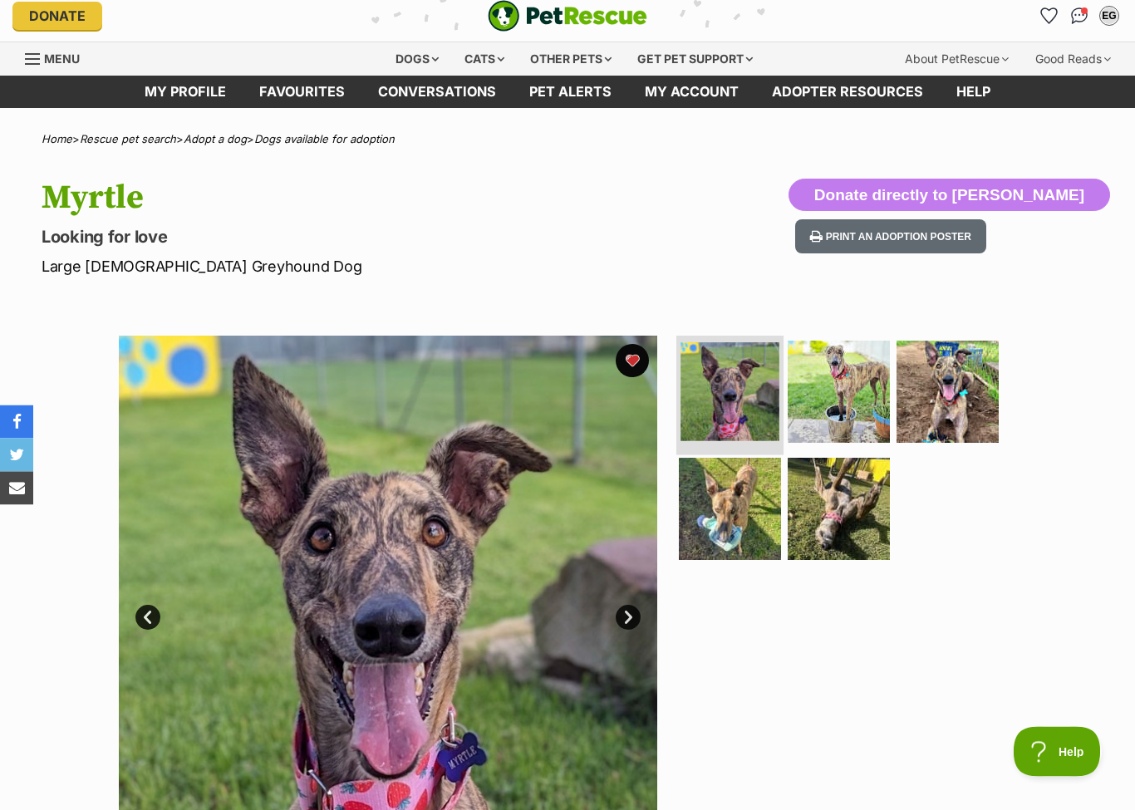
scroll to position [10, 0]
click at [833, 382] on img at bounding box center [838, 390] width 107 height 107
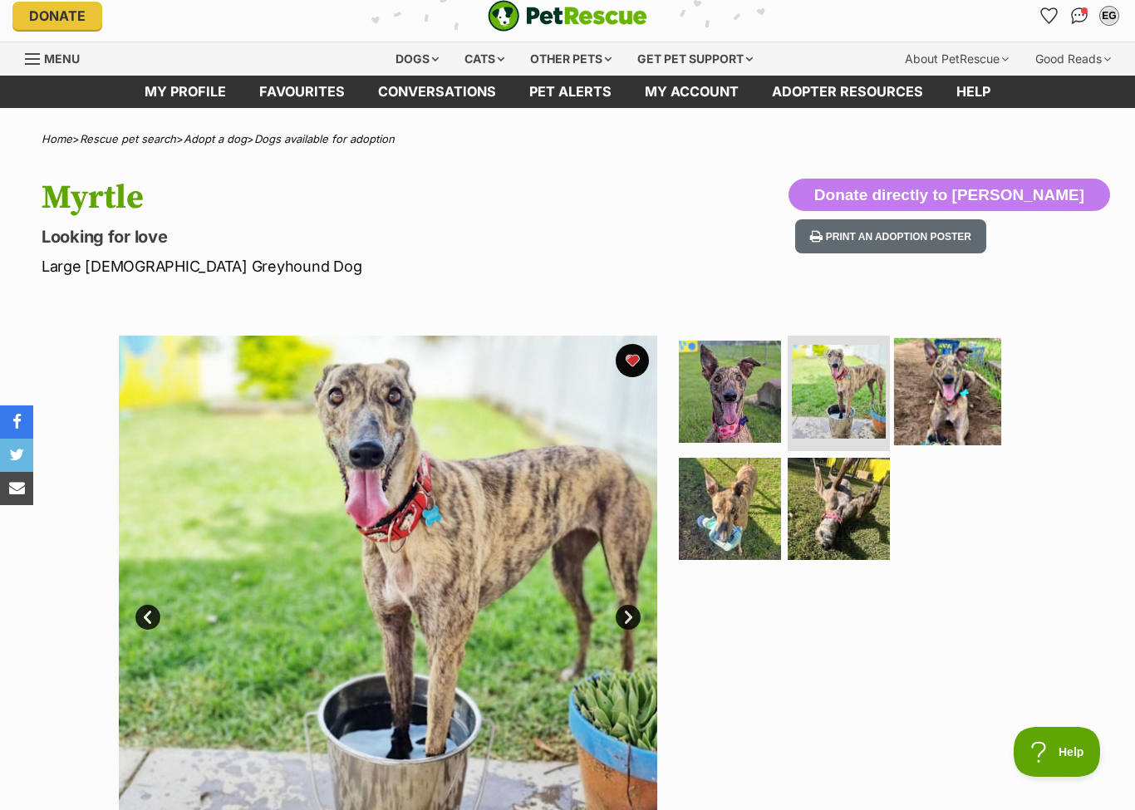
scroll to position [0, 0]
click at [960, 384] on img at bounding box center [947, 390] width 107 height 107
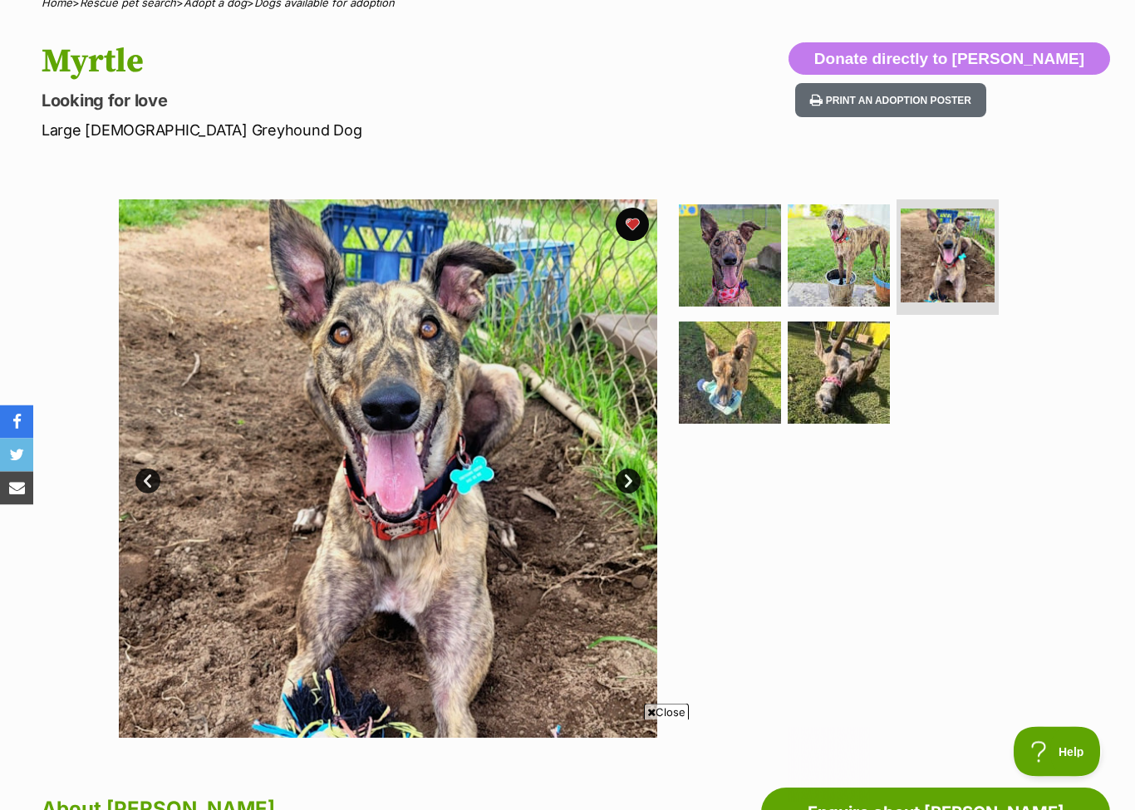
scroll to position [146, 0]
click at [710, 368] on img at bounding box center [729, 372] width 107 height 107
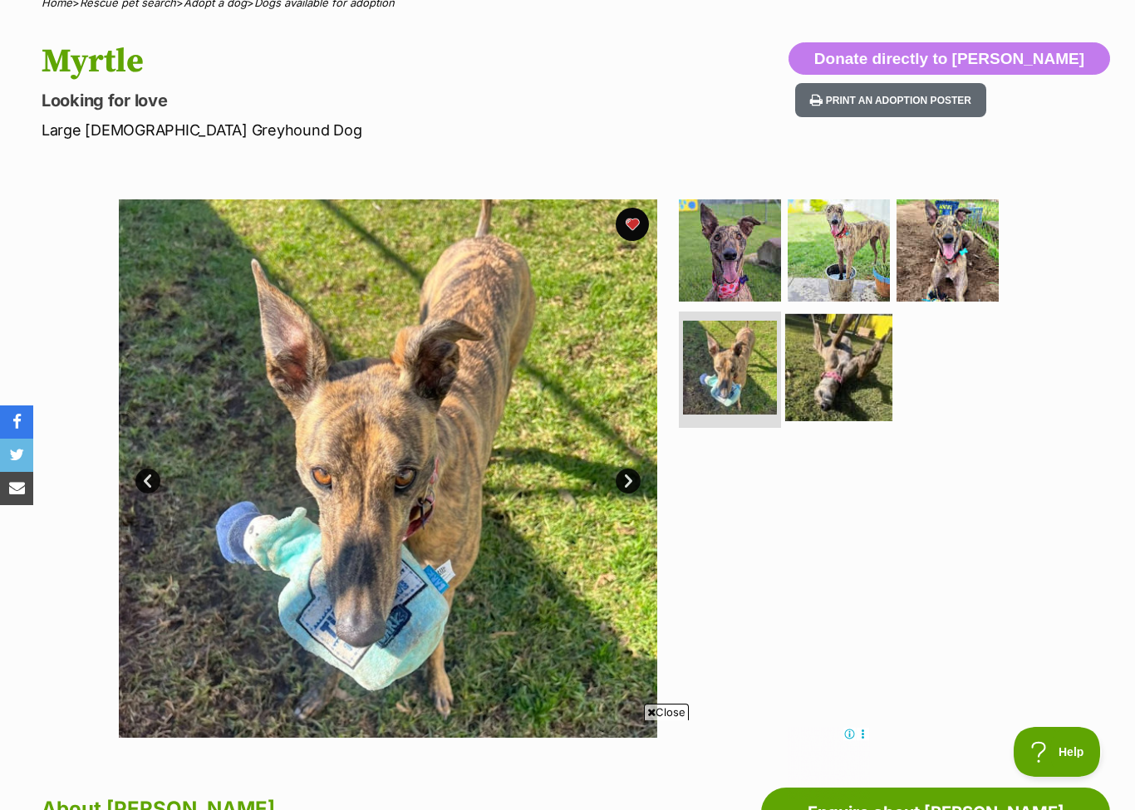
click at [843, 380] on img at bounding box center [838, 367] width 107 height 107
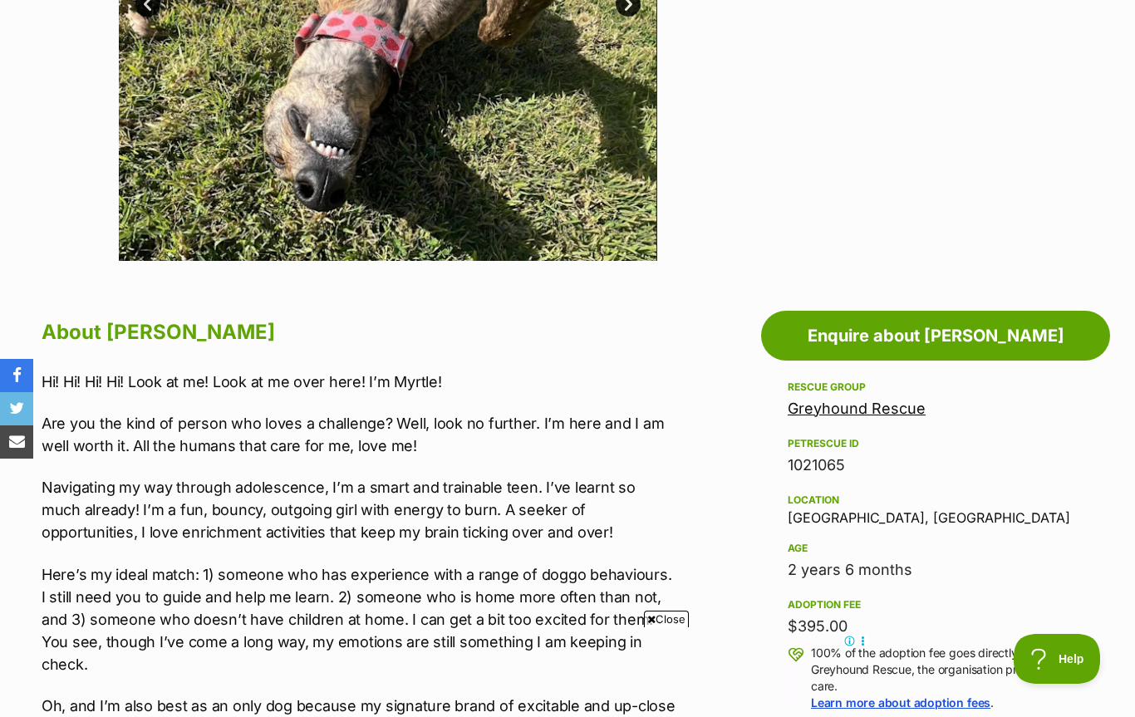
scroll to position [575, 0]
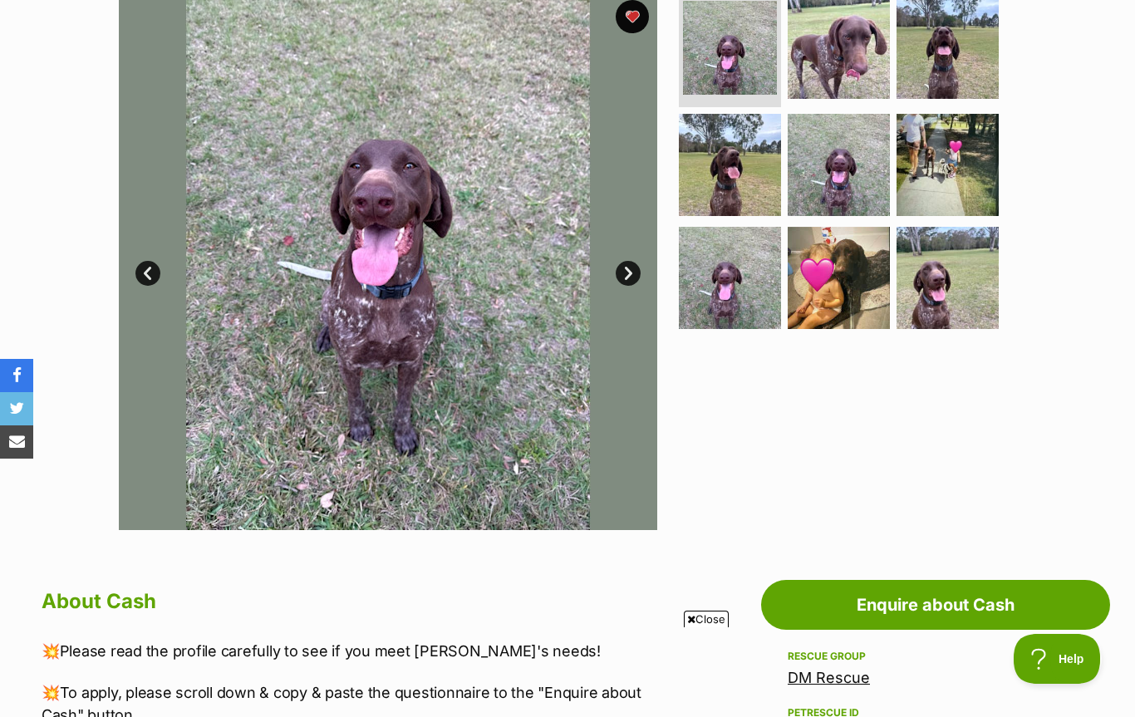
scroll to position [181, 0]
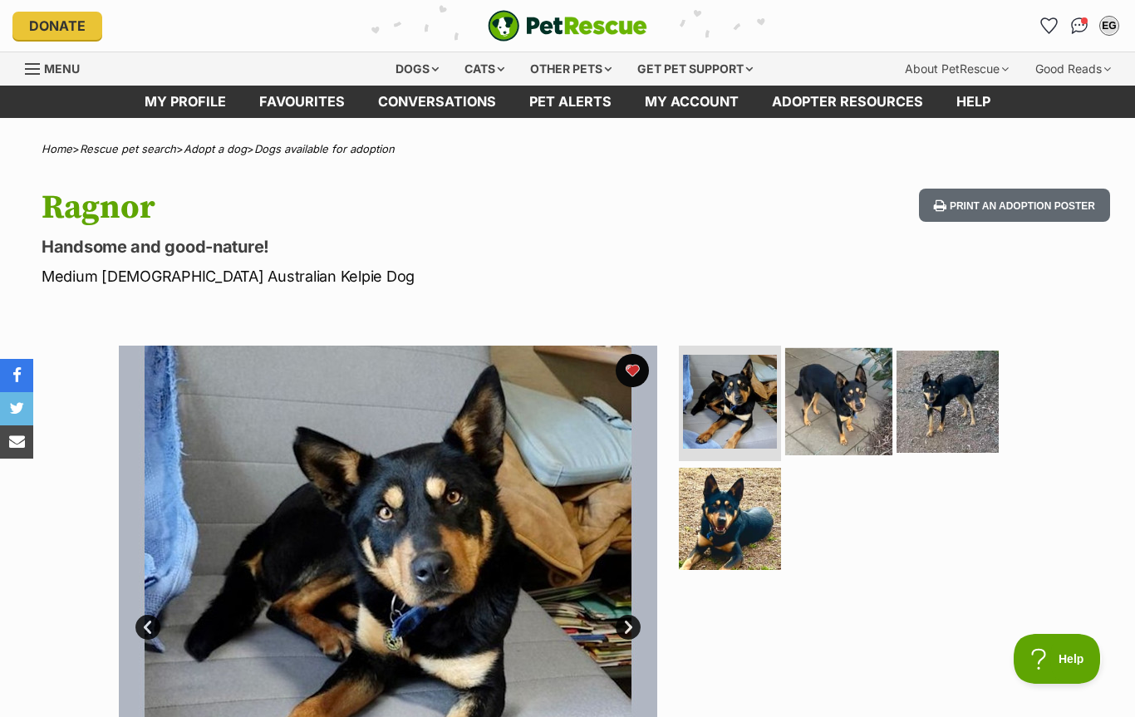
click at [853, 411] on img at bounding box center [838, 400] width 107 height 107
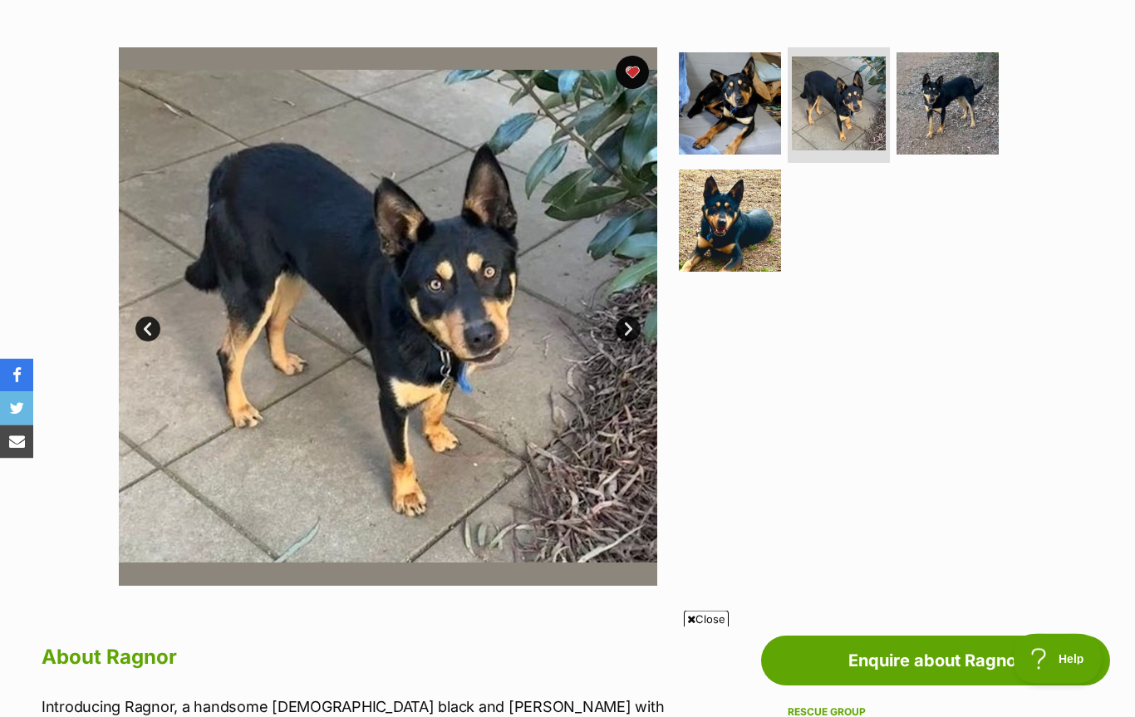
scroll to position [114, 0]
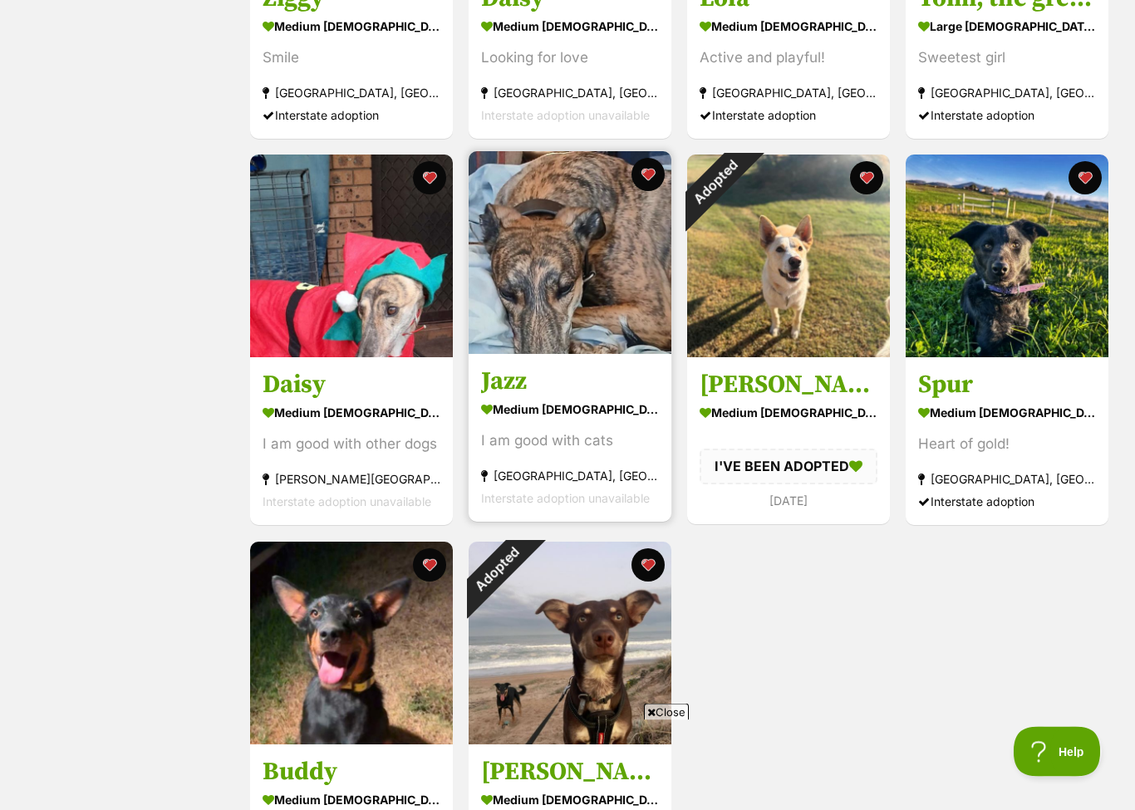
scroll to position [959, 0]
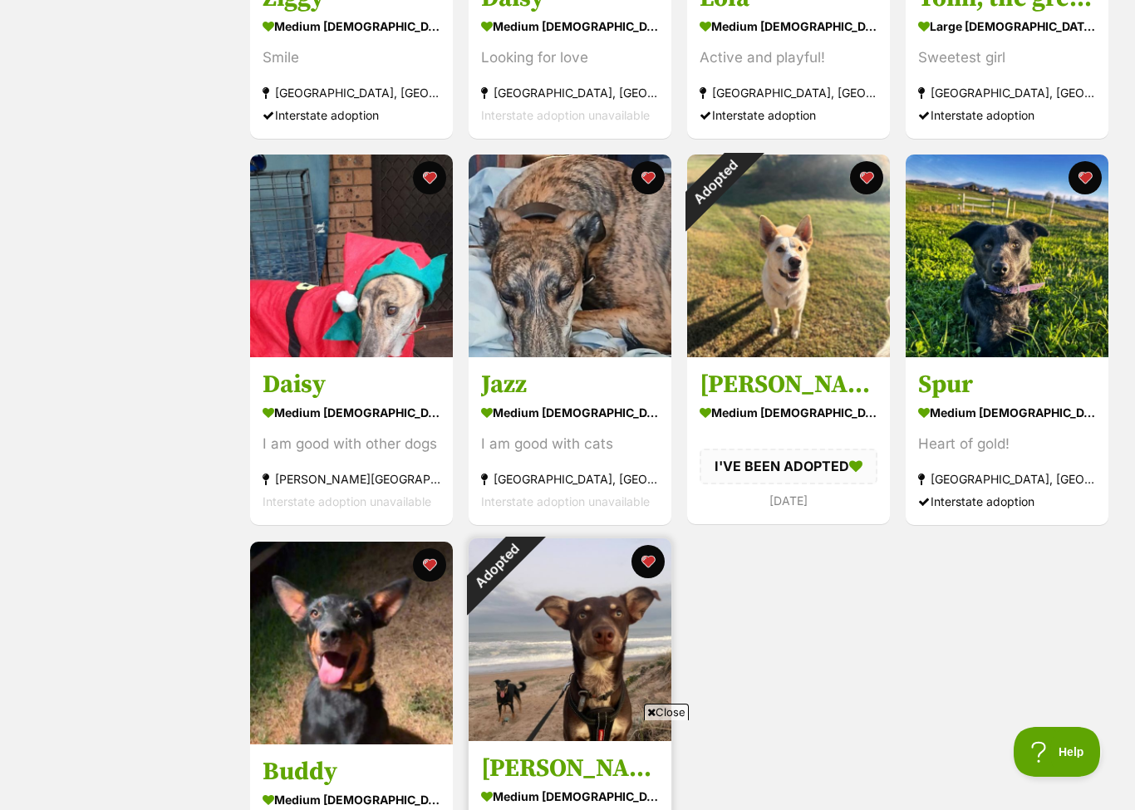
click at [524, 561] on div "Adopted" at bounding box center [497, 566] width 56 height 56
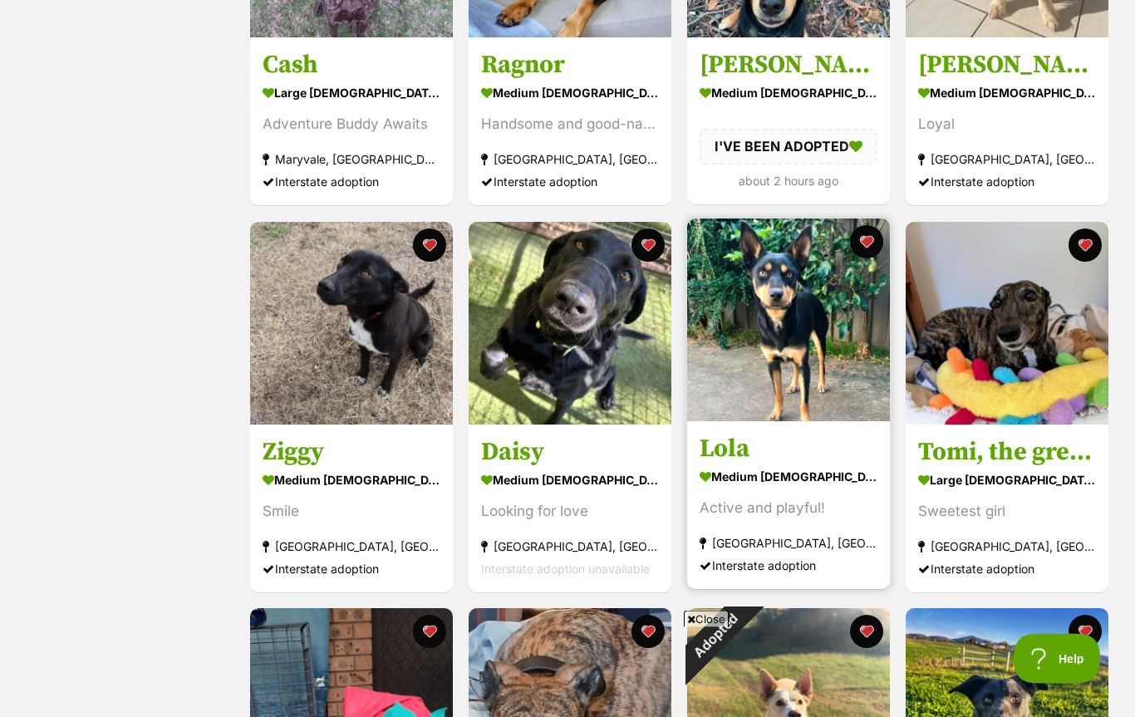
scroll to position [503, 0]
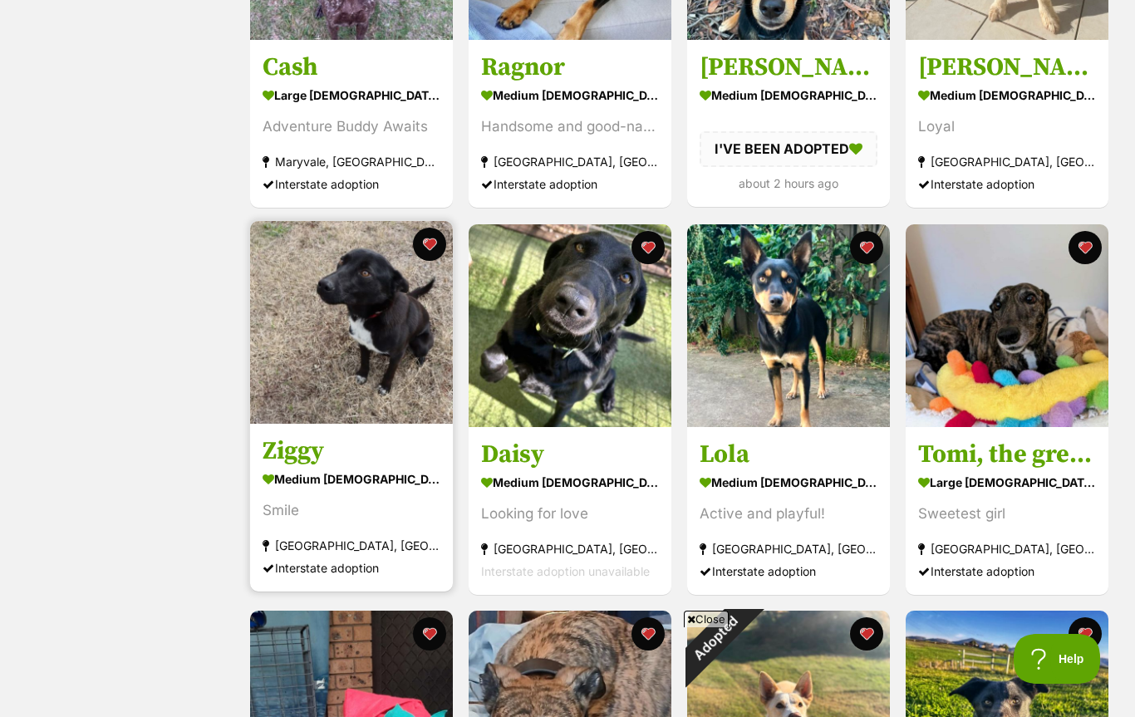
click at [289, 459] on h3 "Ziggy" at bounding box center [352, 451] width 178 height 32
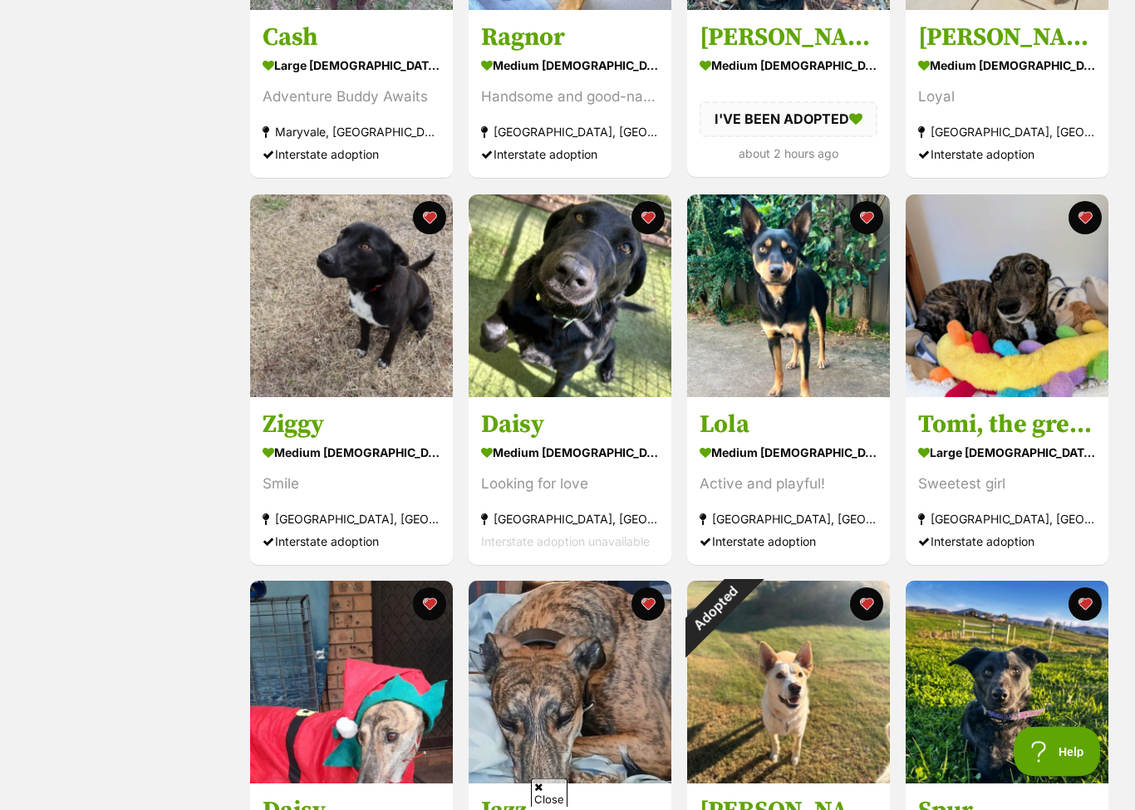
scroll to position [533, 0]
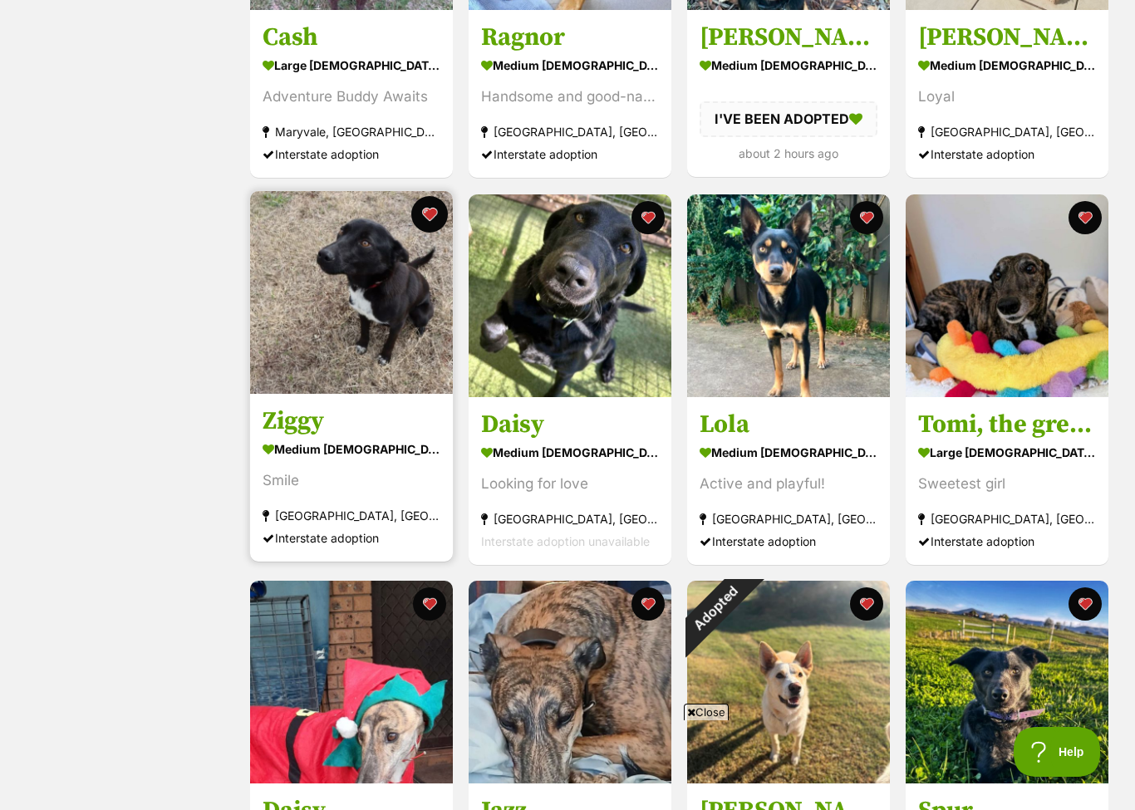
click at [435, 219] on button "favourite" at bounding box center [429, 214] width 37 height 37
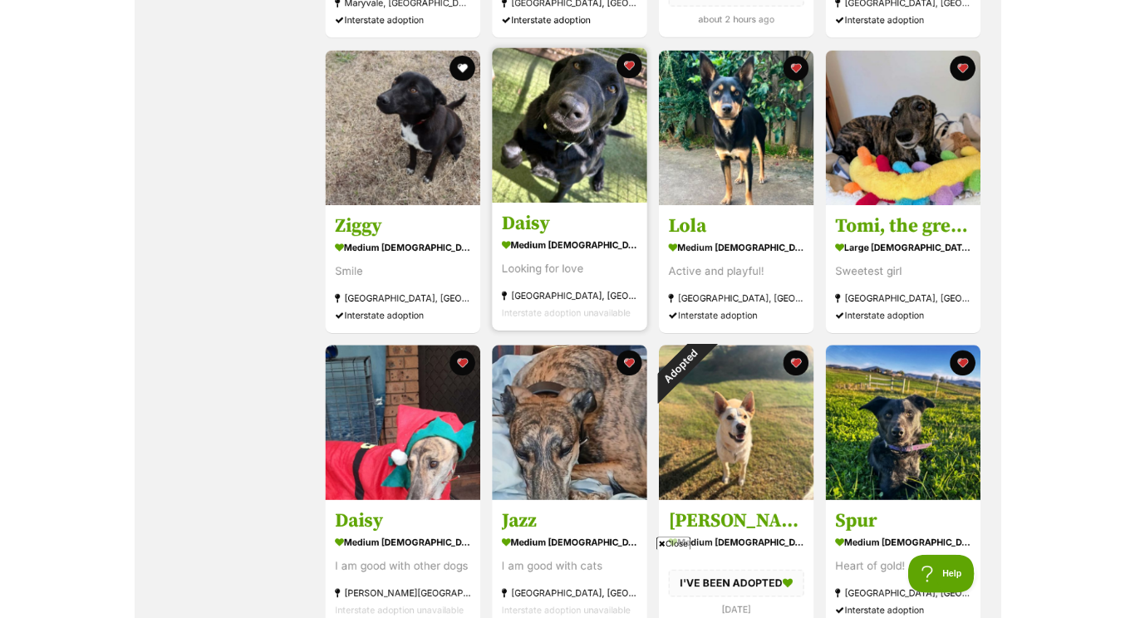
scroll to position [0, 0]
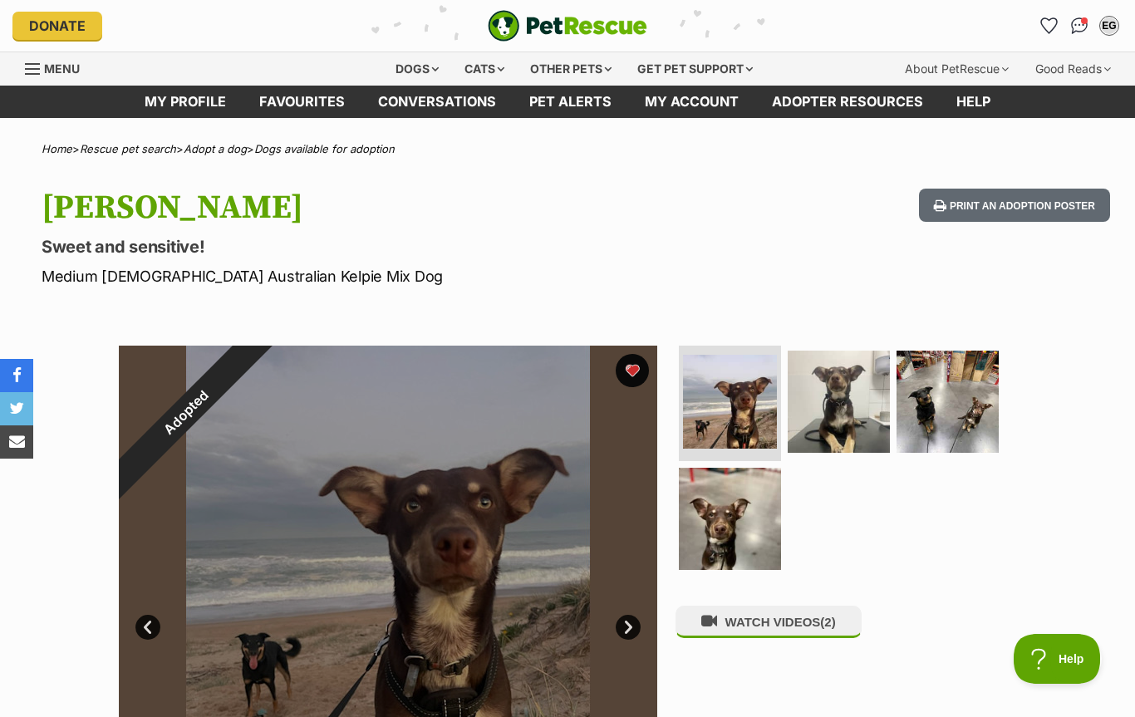
click at [253, 369] on div "Adopted" at bounding box center [186, 413] width 135 height 135
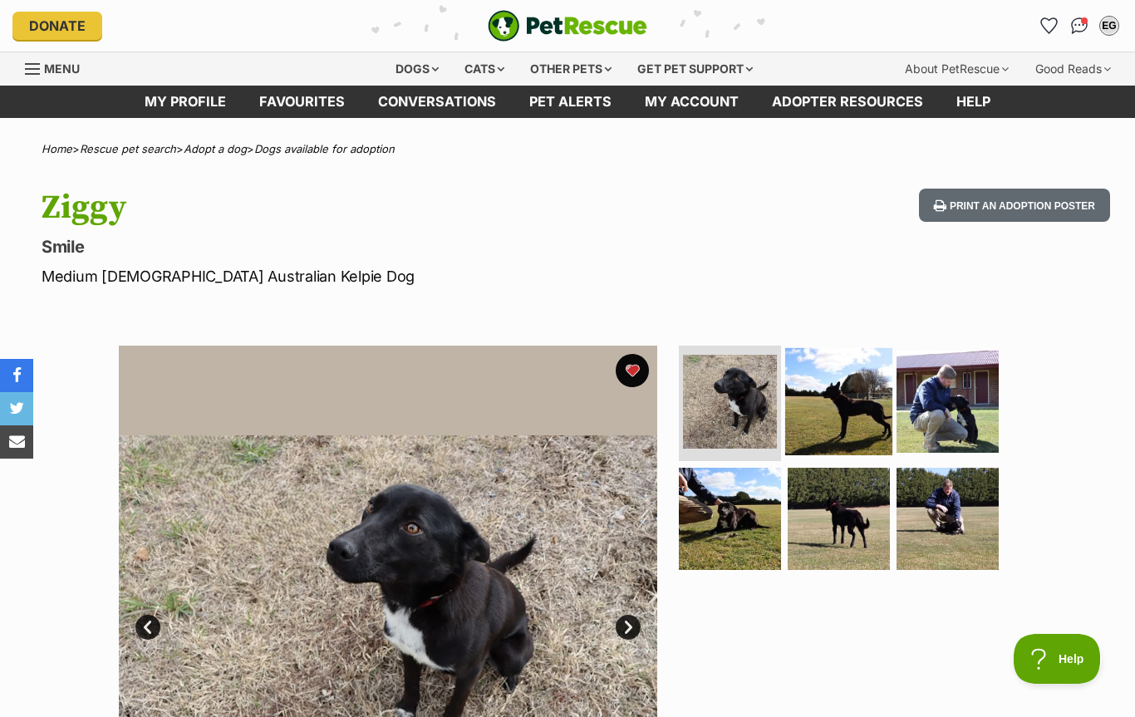
click at [868, 397] on img at bounding box center [838, 400] width 107 height 107
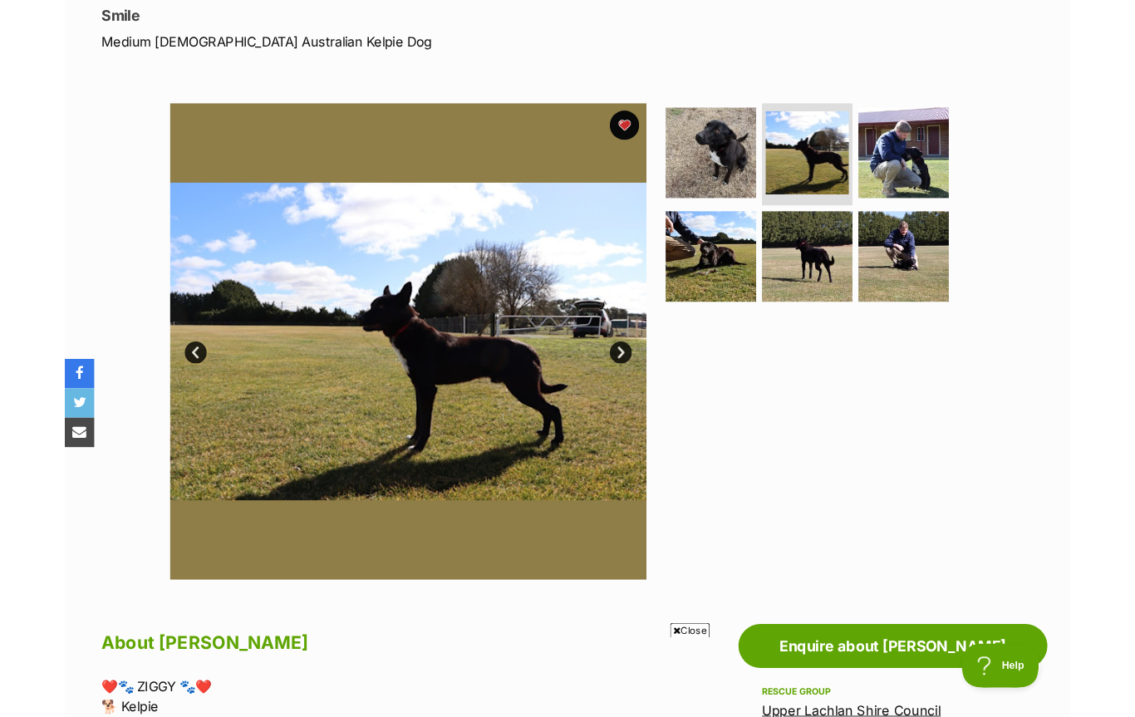
scroll to position [228, 0]
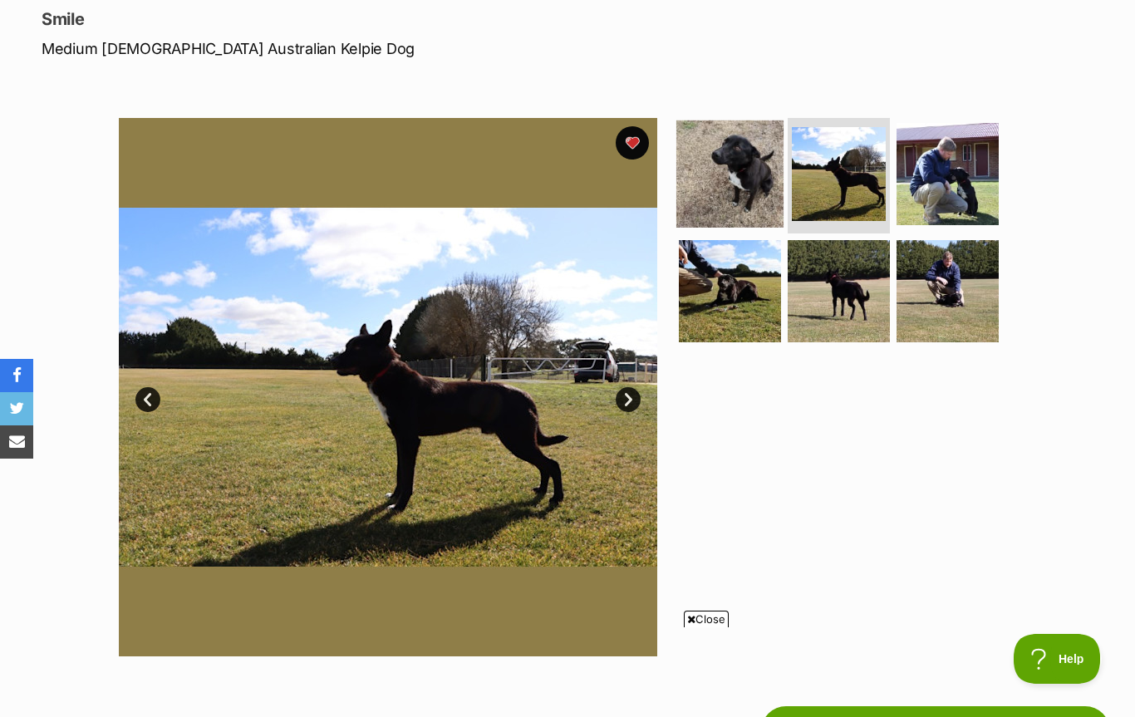
click at [739, 200] on img at bounding box center [729, 173] width 107 height 107
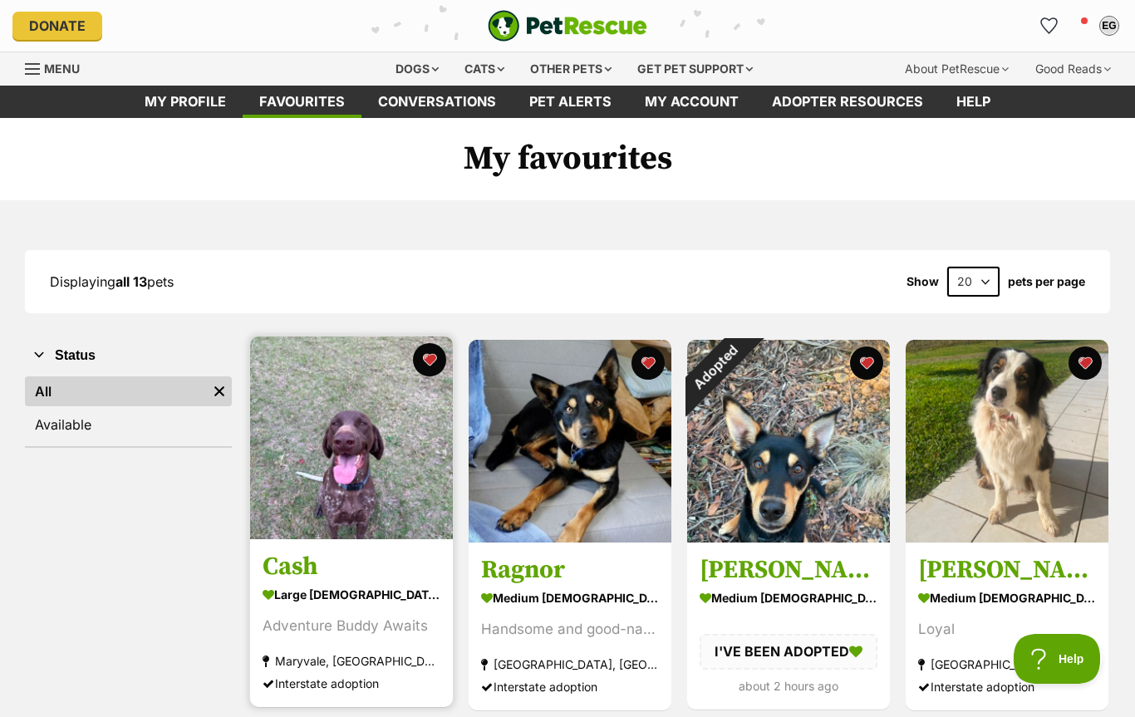
click at [298, 572] on h3 "Cash" at bounding box center [352, 568] width 178 height 32
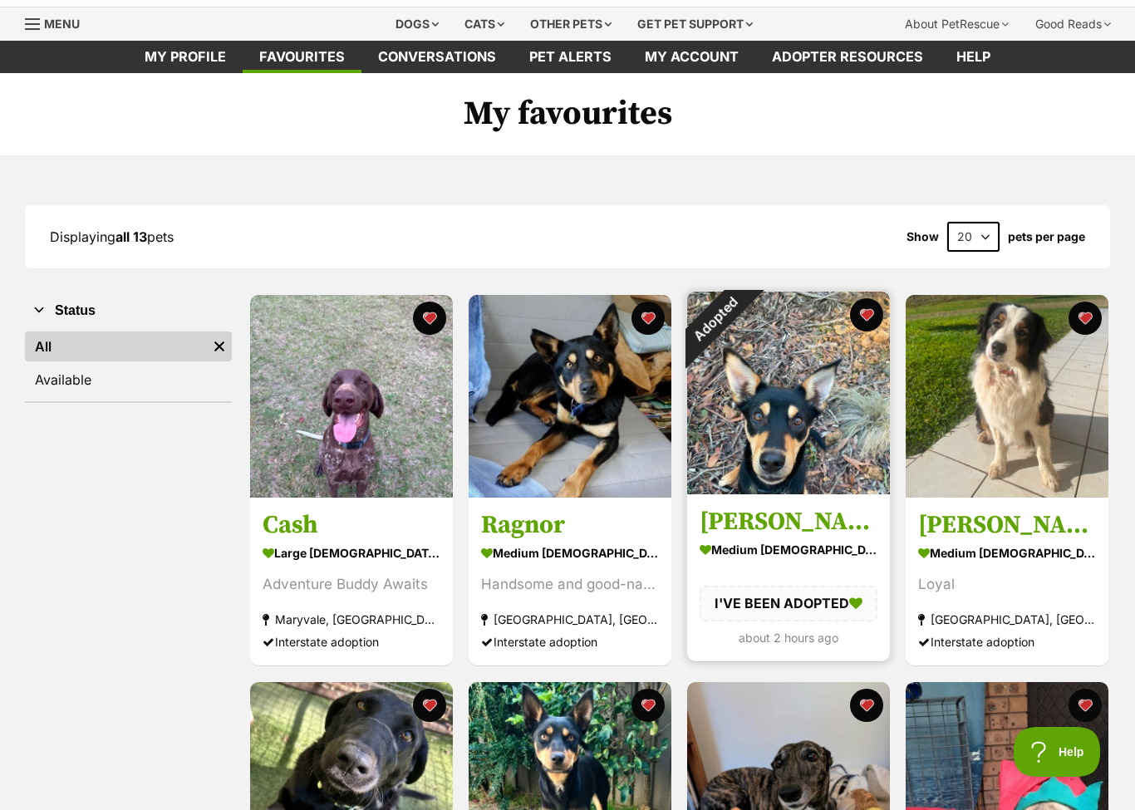
scroll to position [48, 0]
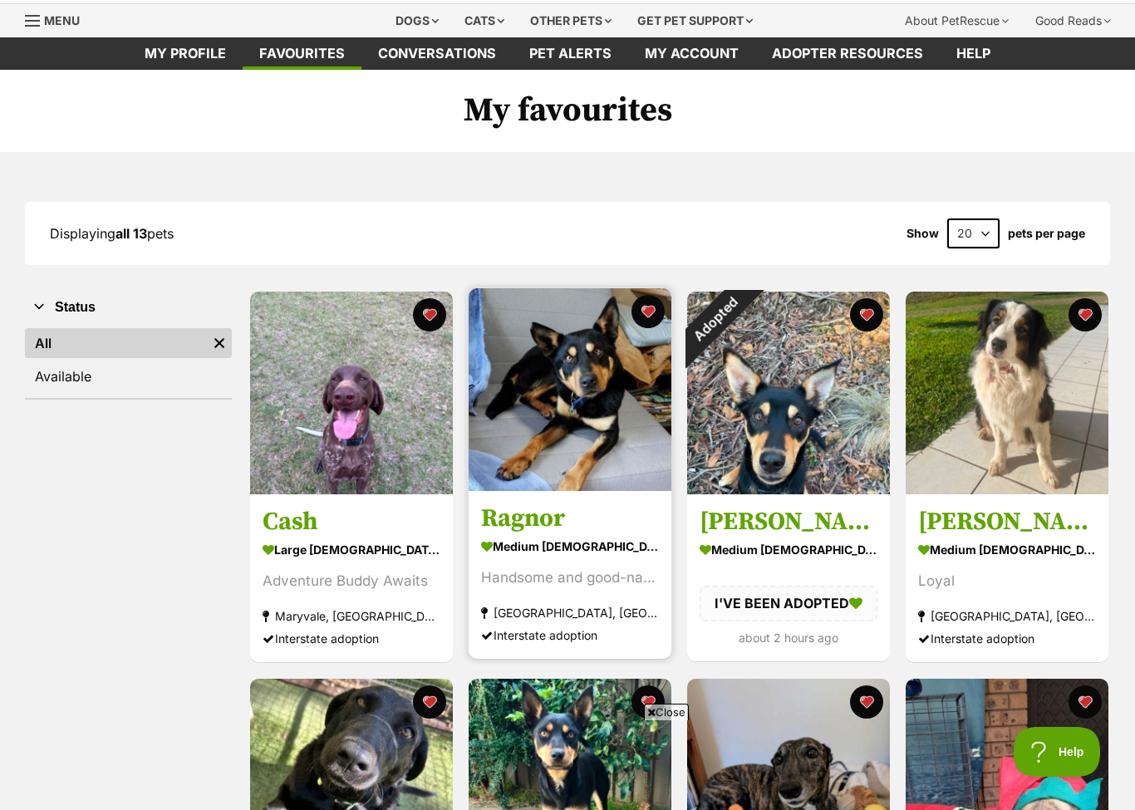
click at [523, 520] on h3 "Ragnor" at bounding box center [570, 520] width 178 height 32
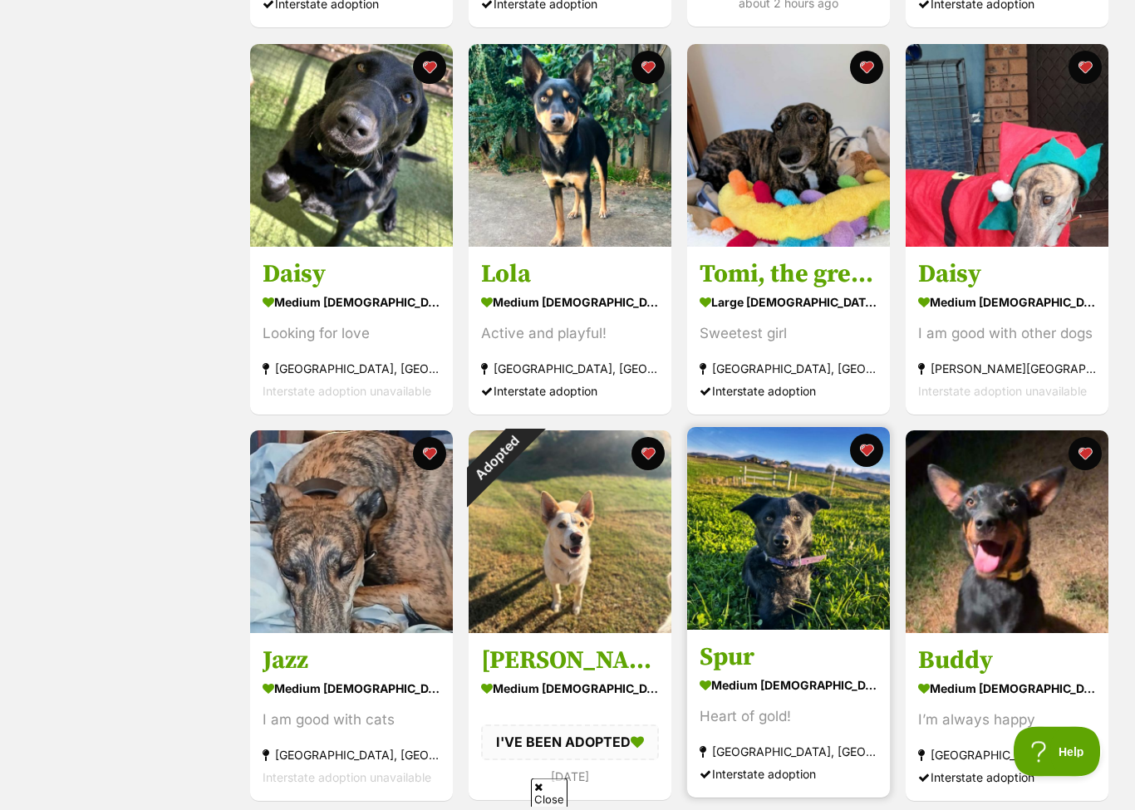
scroll to position [683, 0]
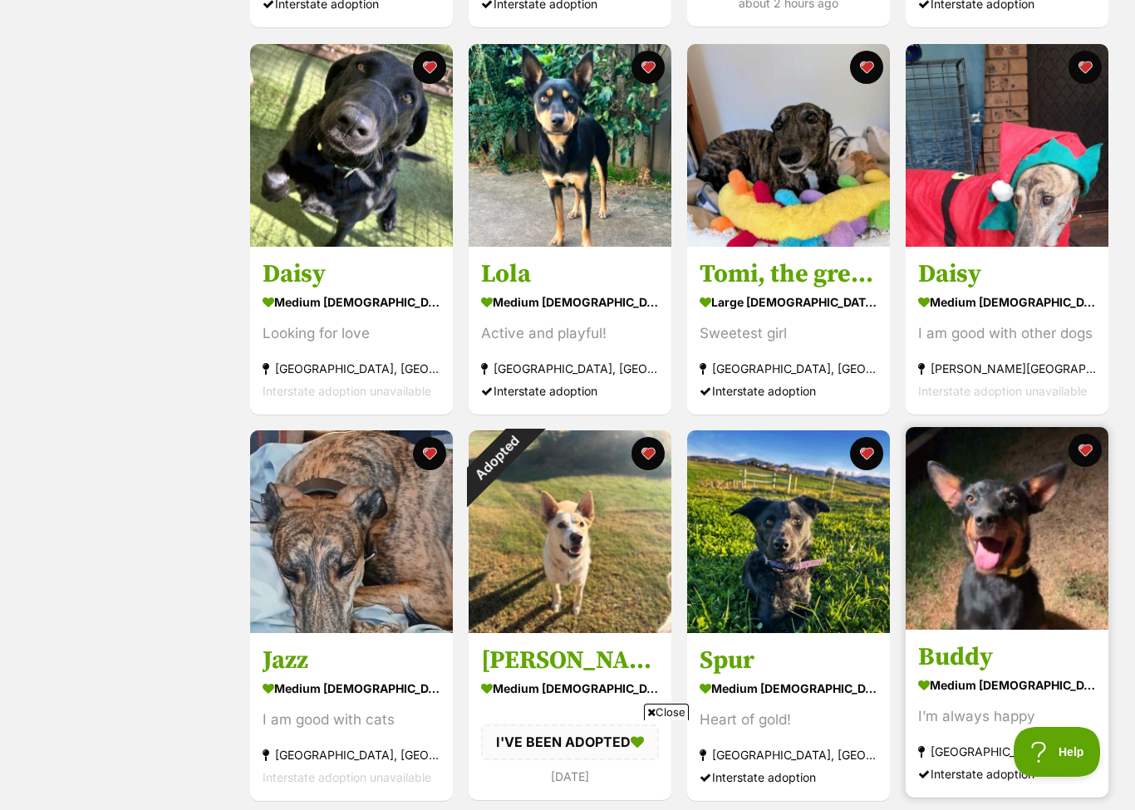
click at [947, 617] on h3 "Buddy" at bounding box center [1007, 658] width 178 height 32
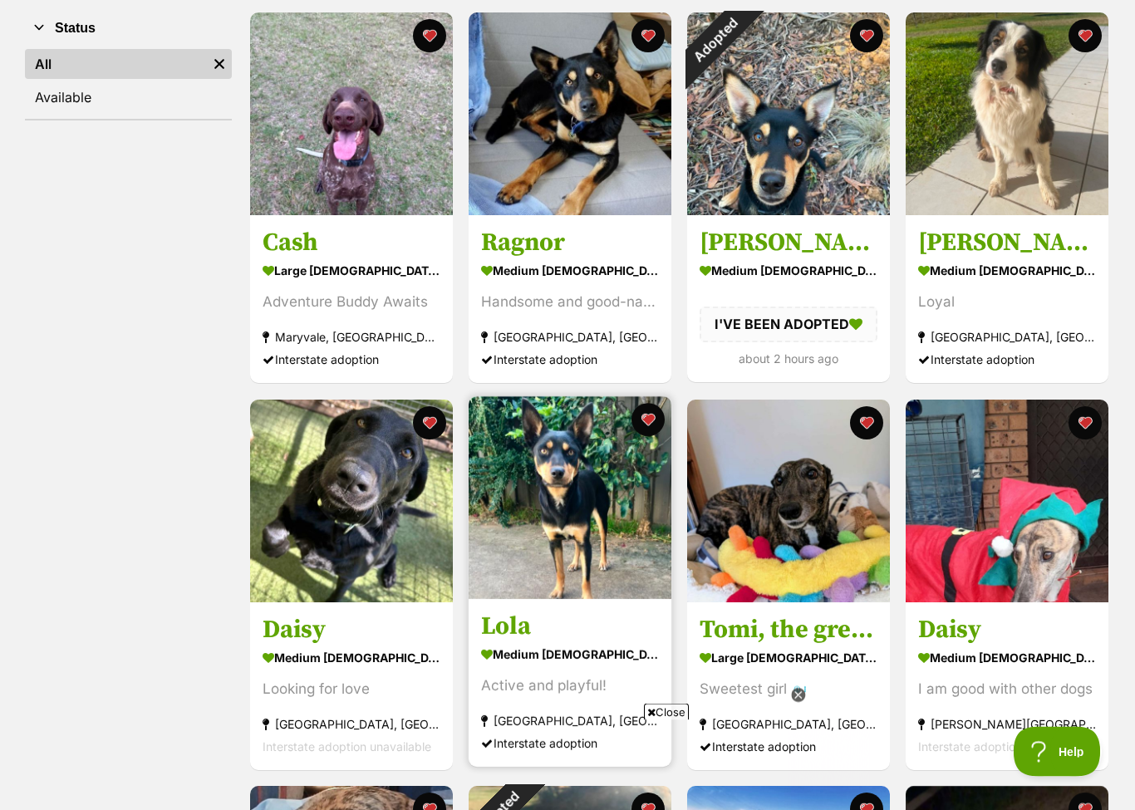
scroll to position [327, 0]
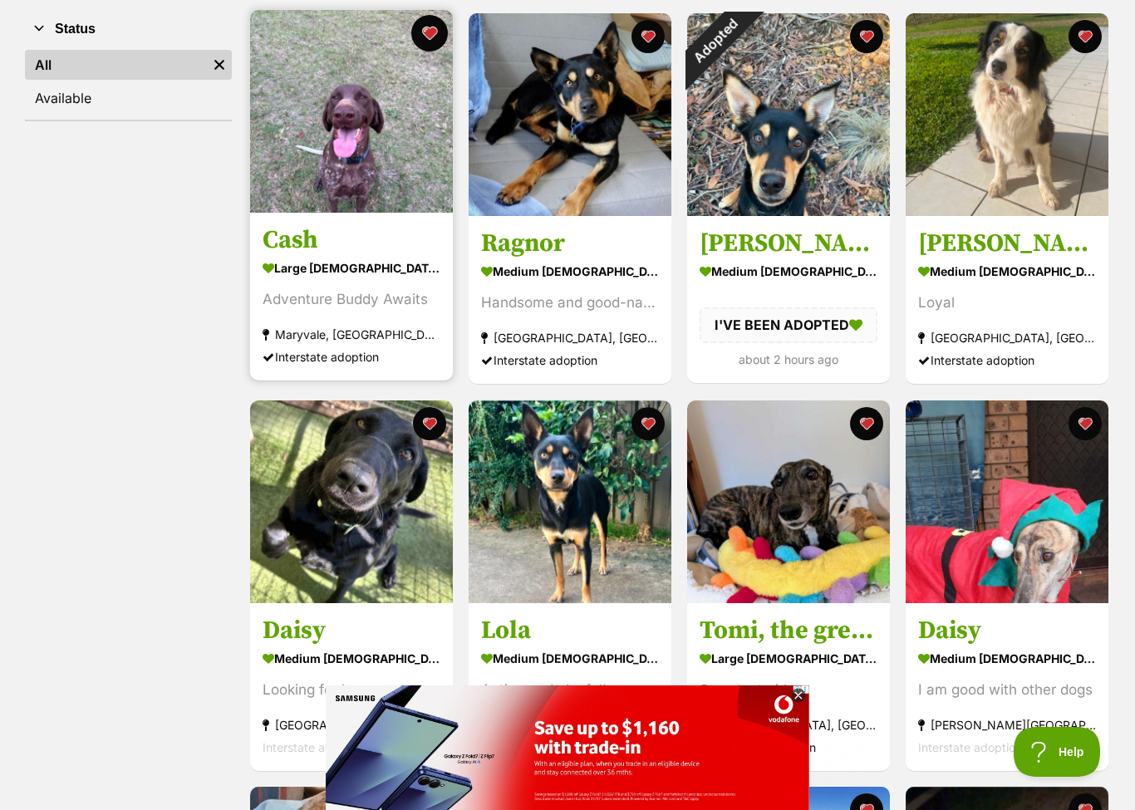
click at [430, 36] on button "favourite" at bounding box center [429, 33] width 37 height 37
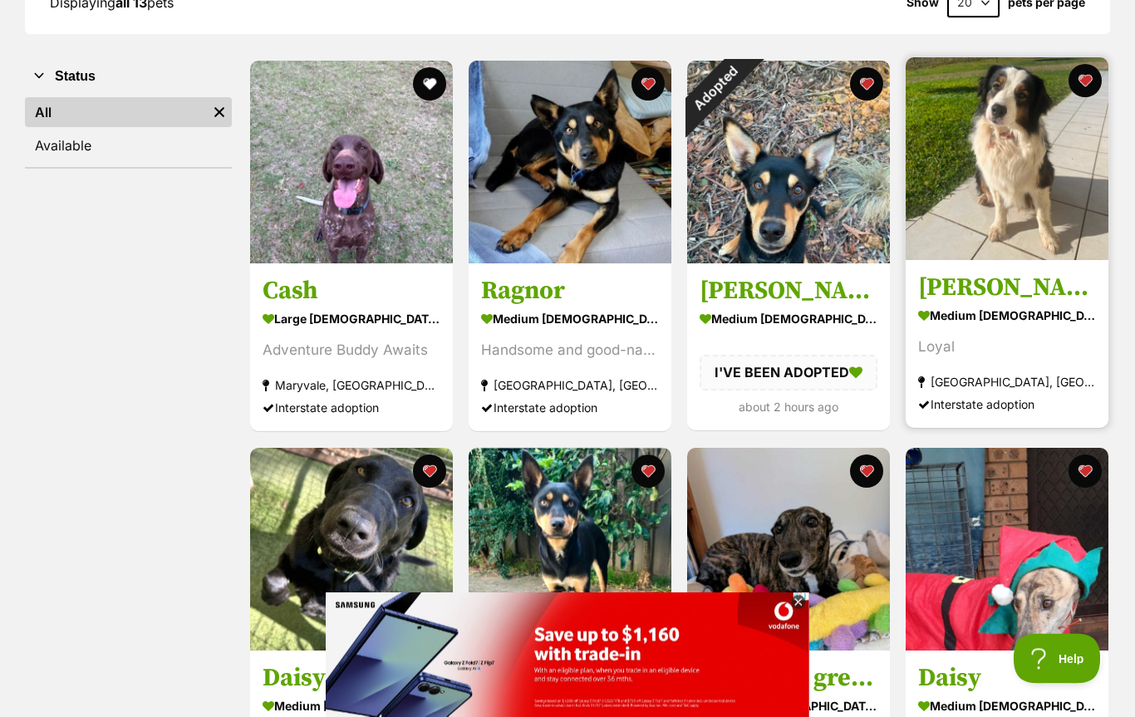
scroll to position [279, 0]
click at [966, 293] on h3 "Gracie" at bounding box center [1007, 289] width 178 height 32
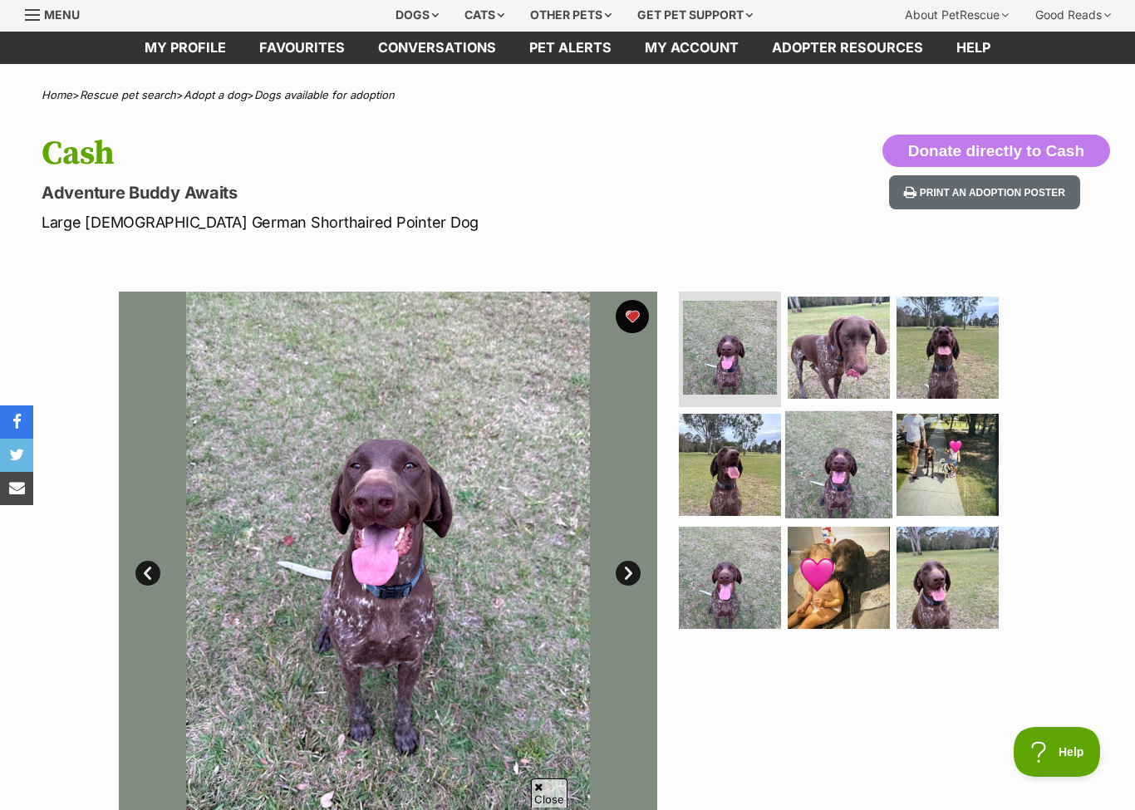
click at [836, 475] on img at bounding box center [838, 464] width 107 height 107
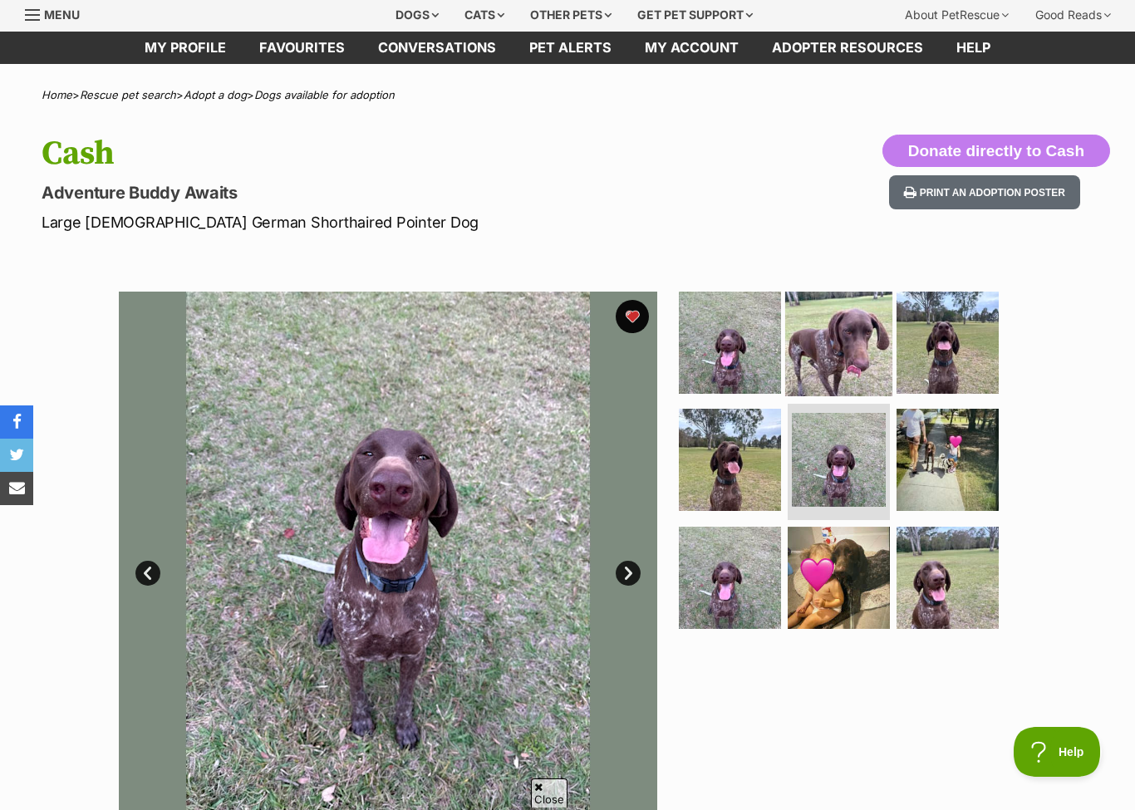
click at [832, 343] on img at bounding box center [838, 341] width 107 height 107
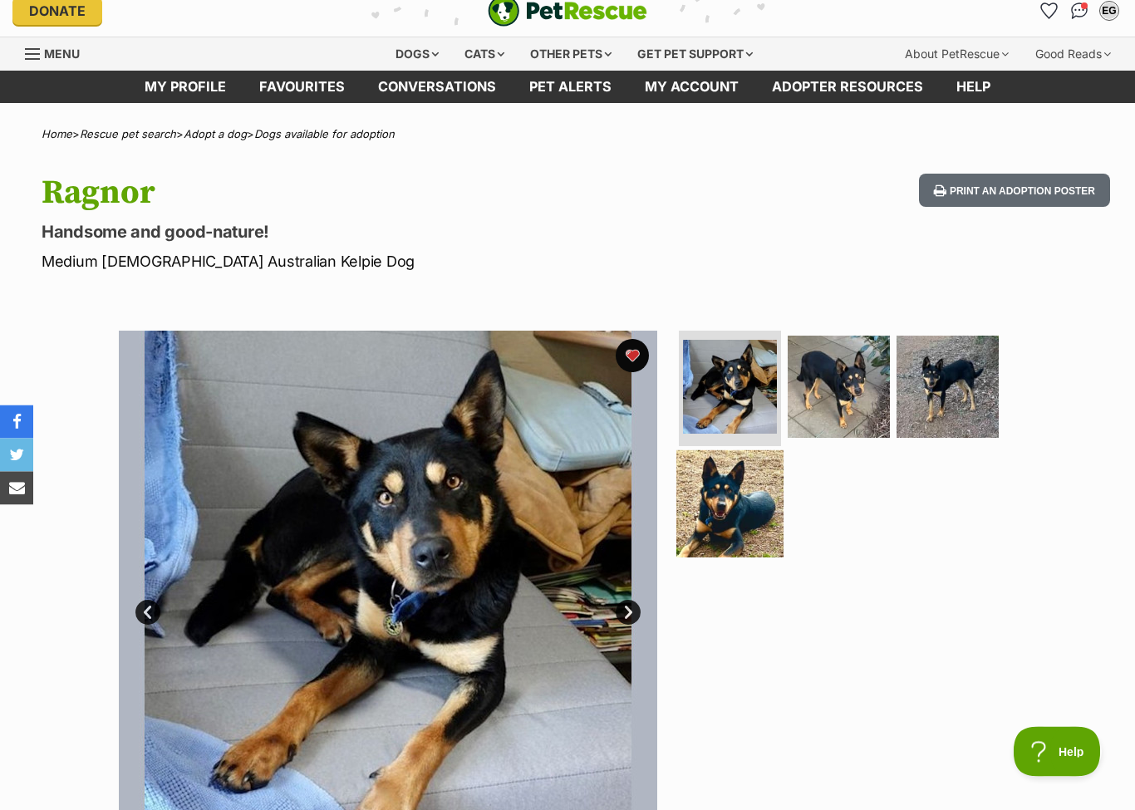
scroll to position [15, 0]
click at [757, 490] on img at bounding box center [729, 503] width 107 height 107
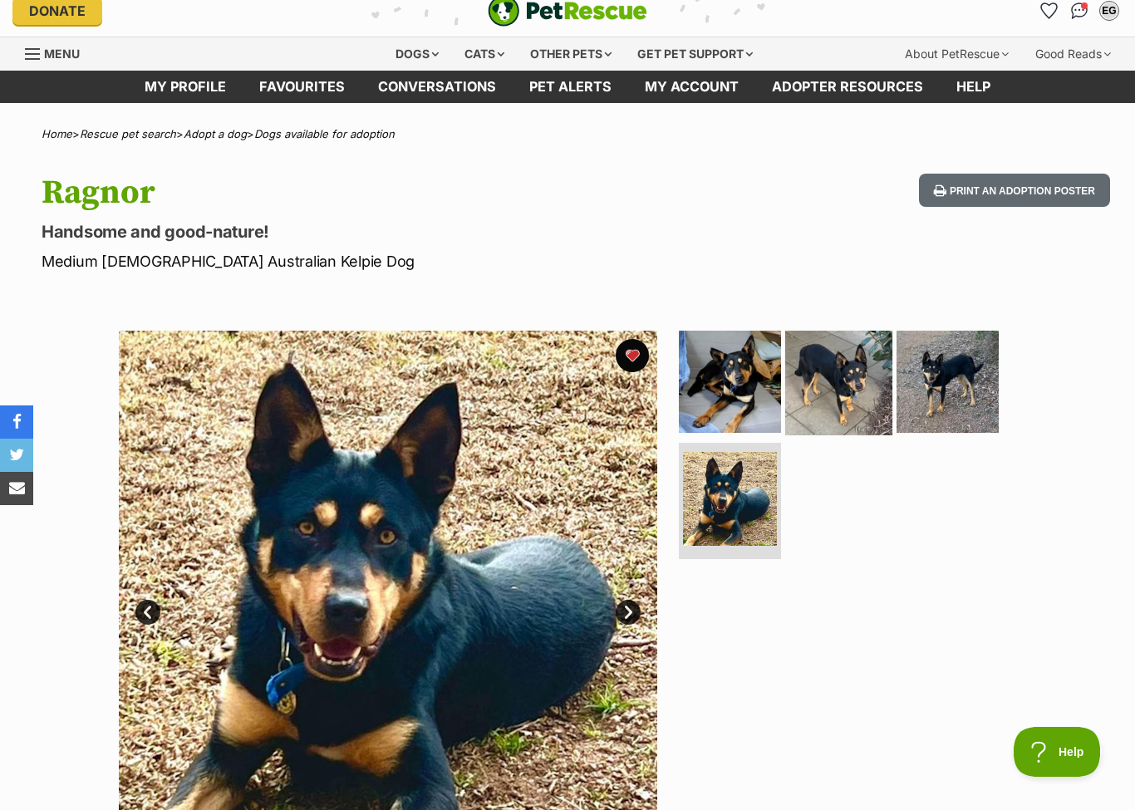
click at [814, 394] on img at bounding box center [838, 380] width 107 height 107
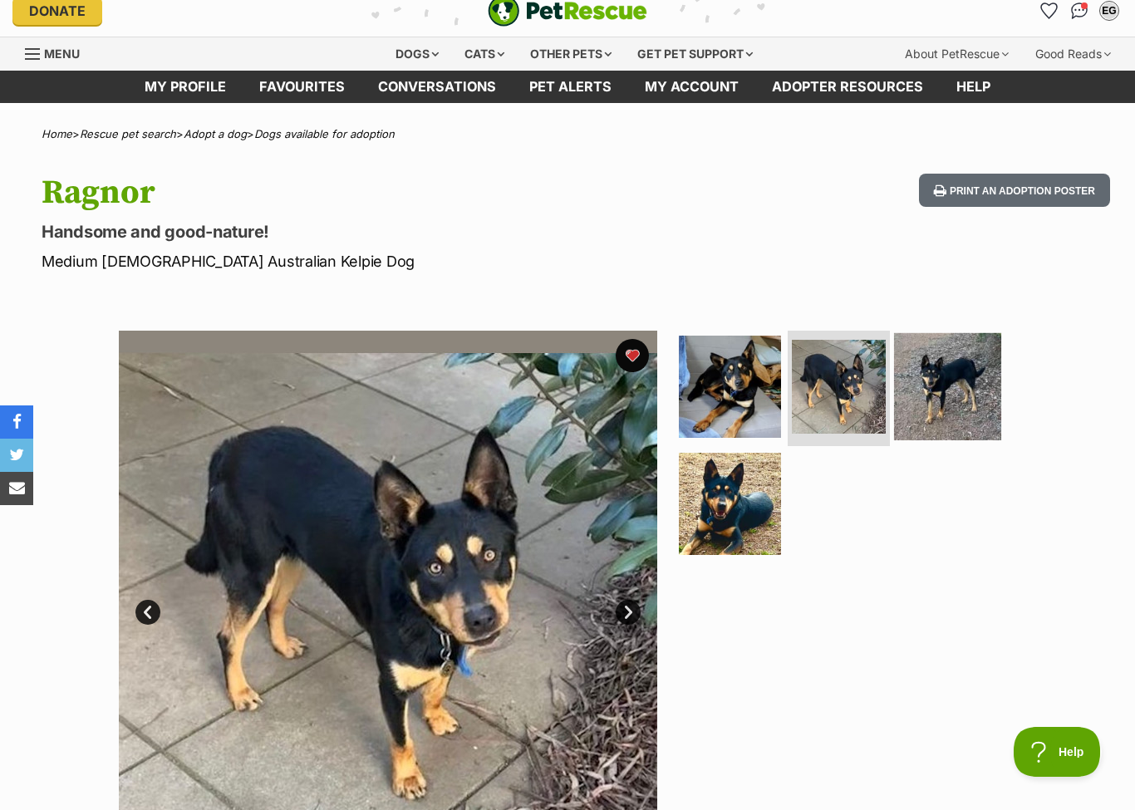
click at [932, 401] on img at bounding box center [947, 385] width 107 height 107
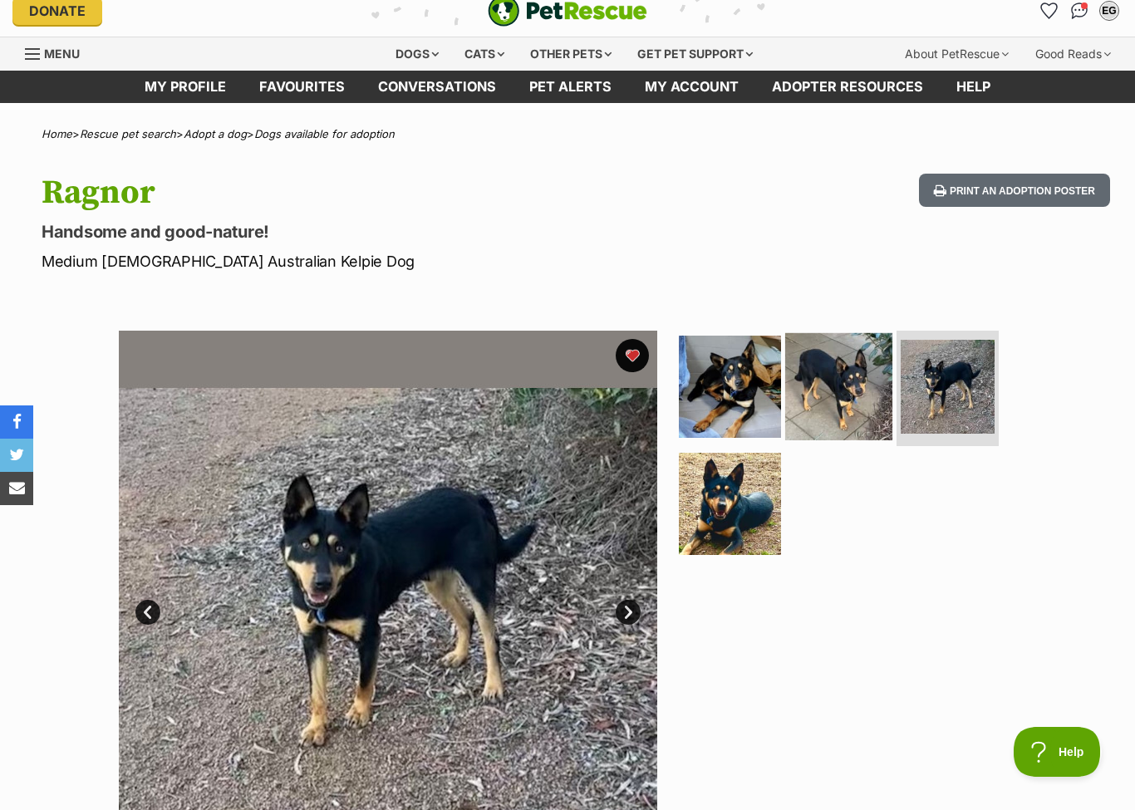
click at [870, 376] on img at bounding box center [838, 385] width 107 height 107
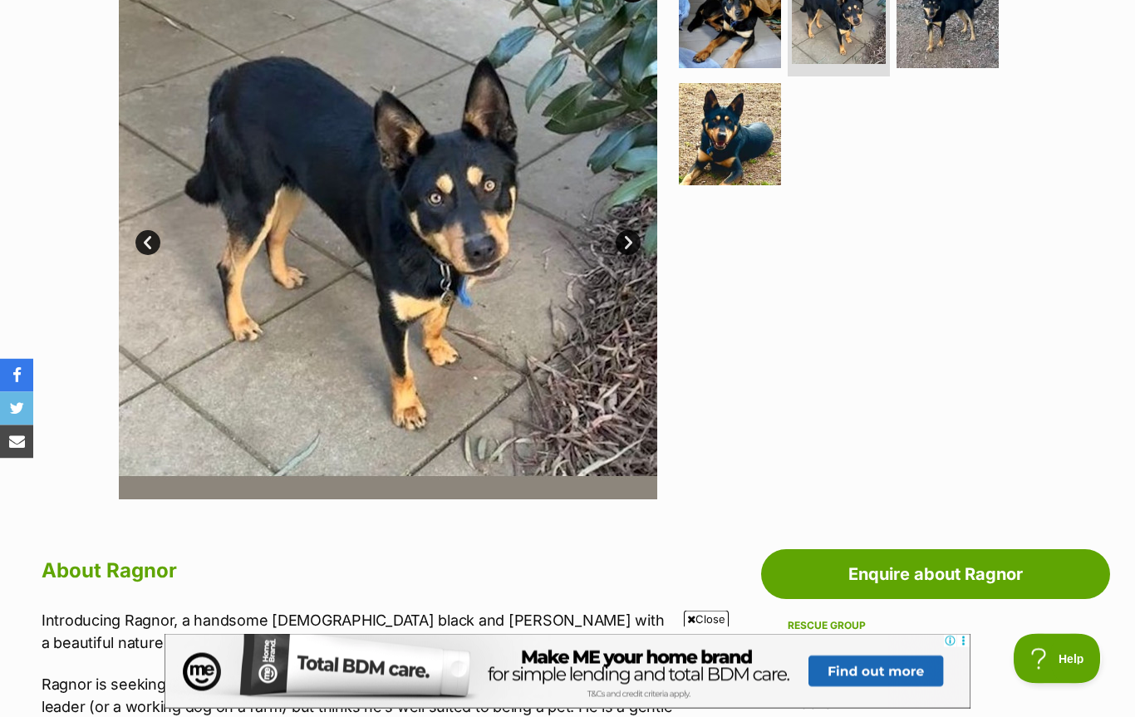
scroll to position [361, 0]
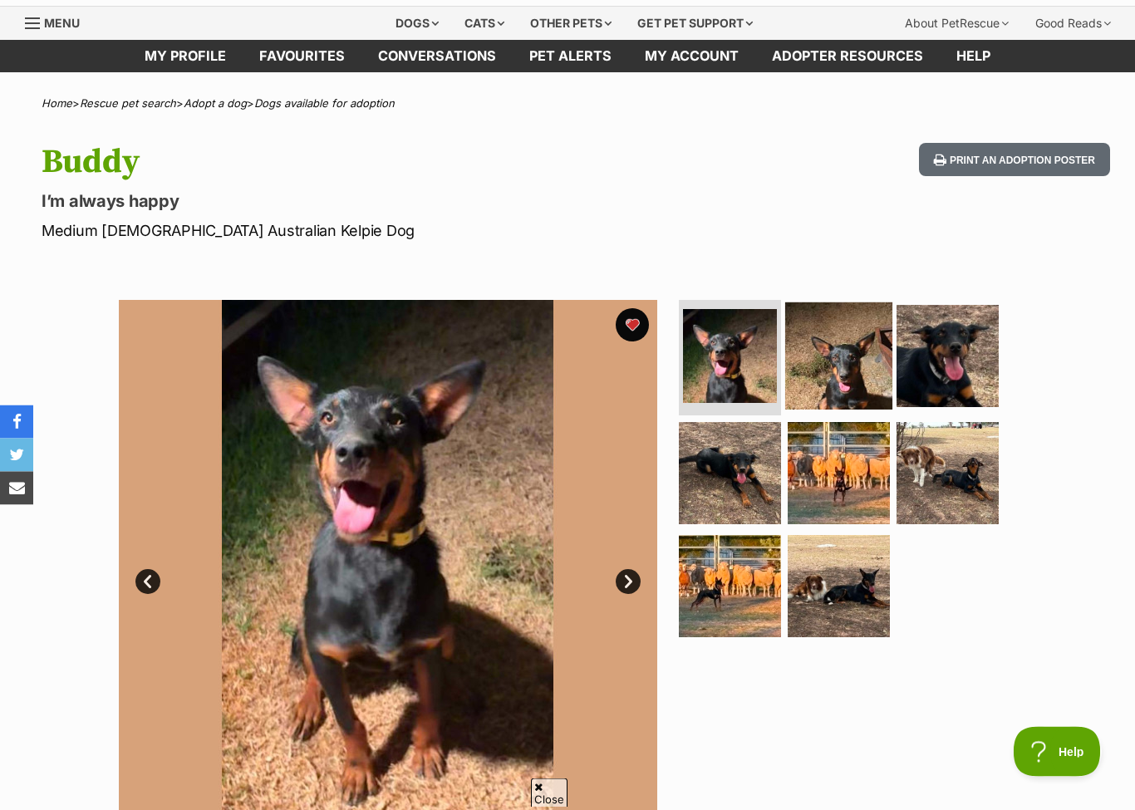
scroll to position [46, 0]
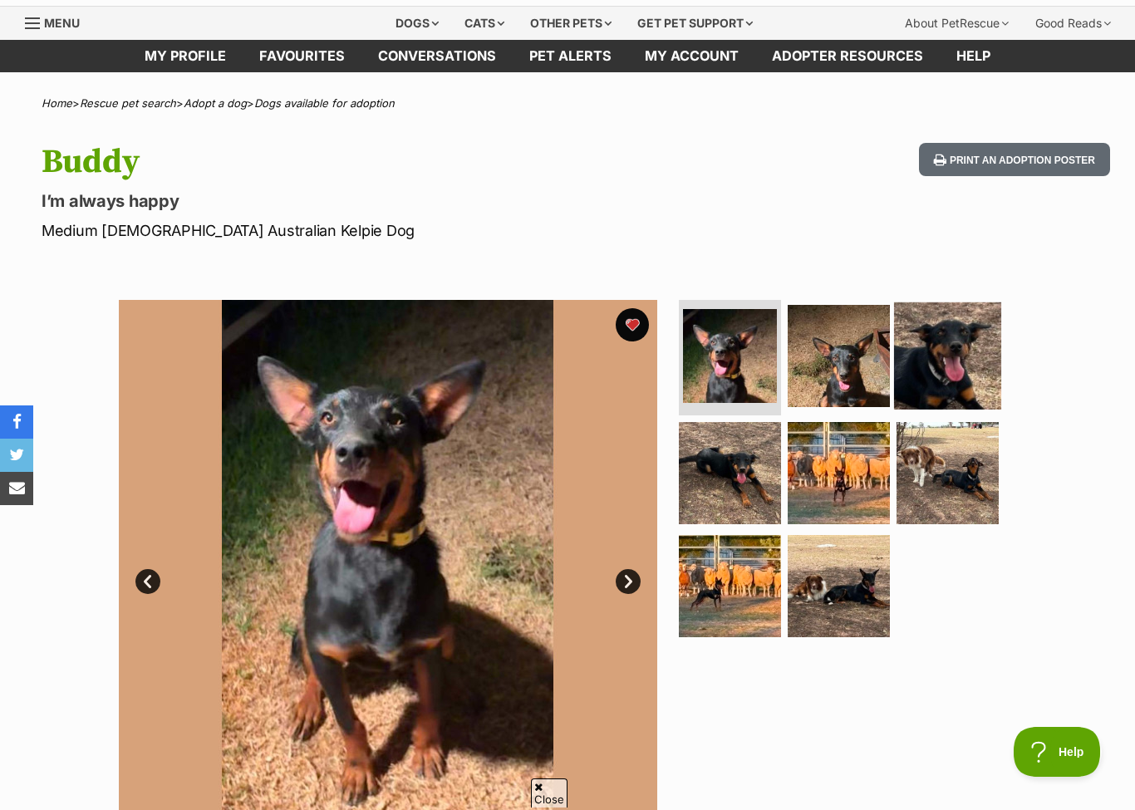
click at [952, 341] on img at bounding box center [947, 355] width 107 height 107
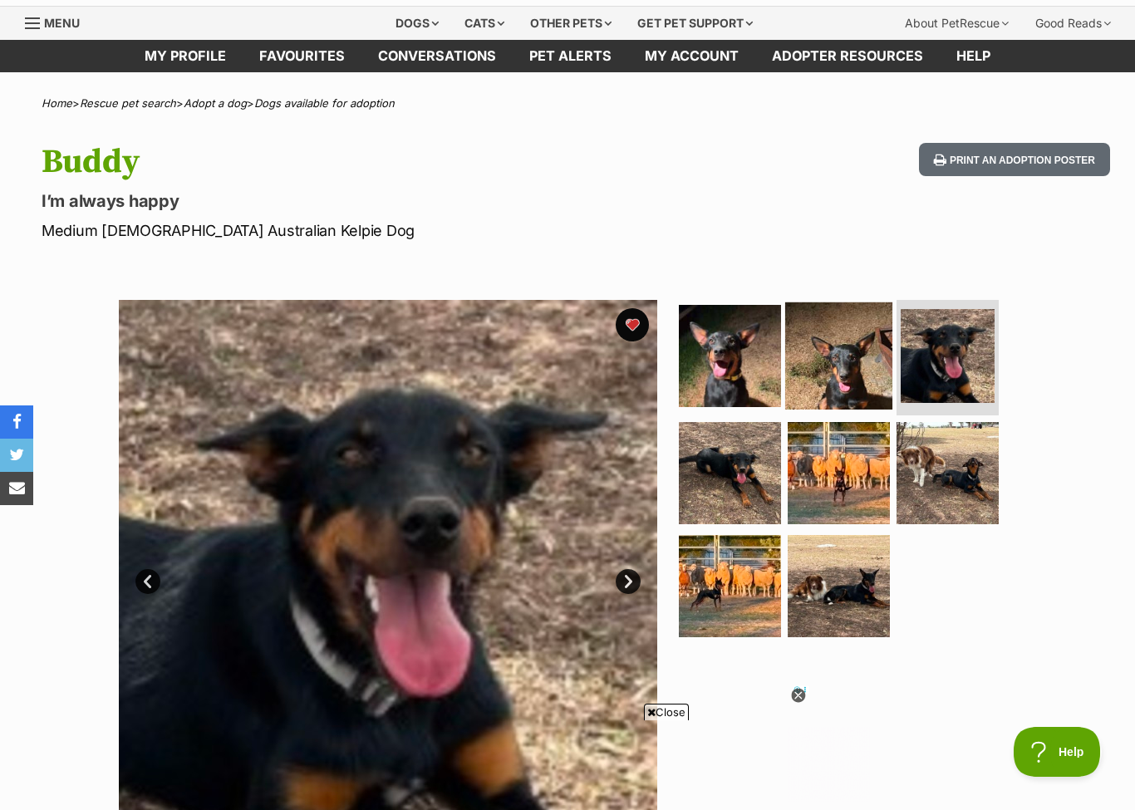
scroll to position [0, 0]
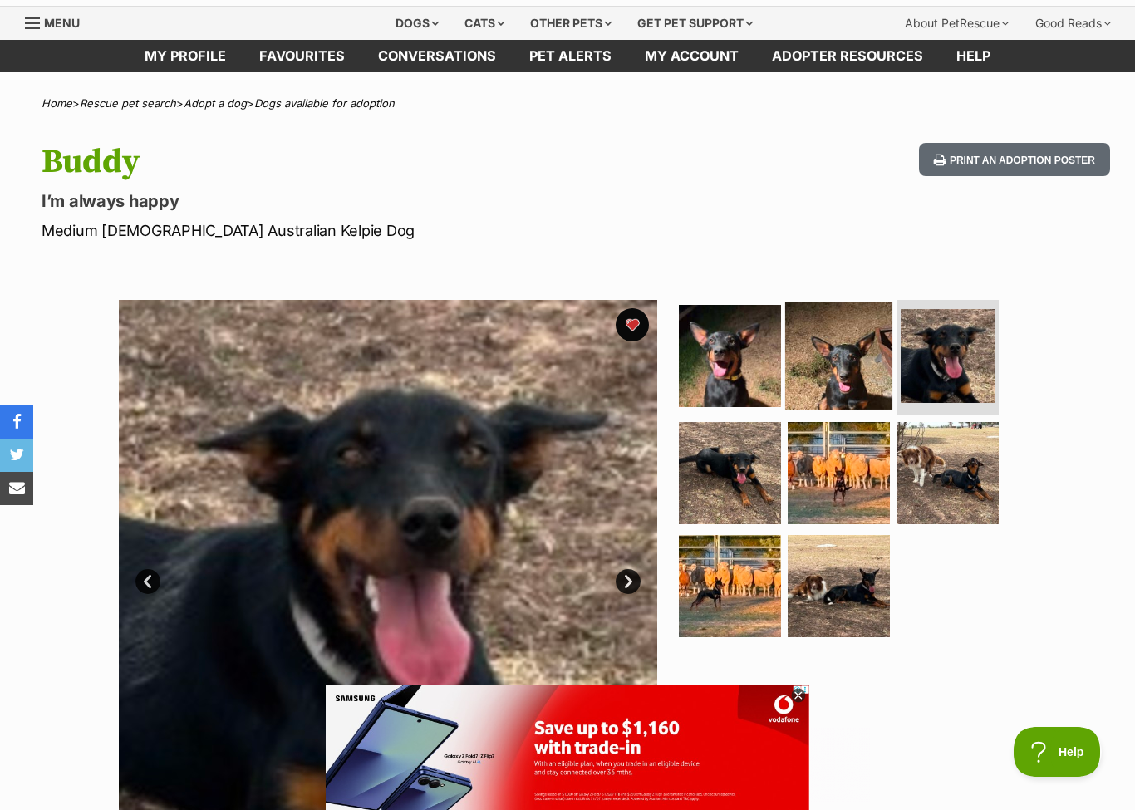
click at [881, 348] on img at bounding box center [838, 355] width 107 height 107
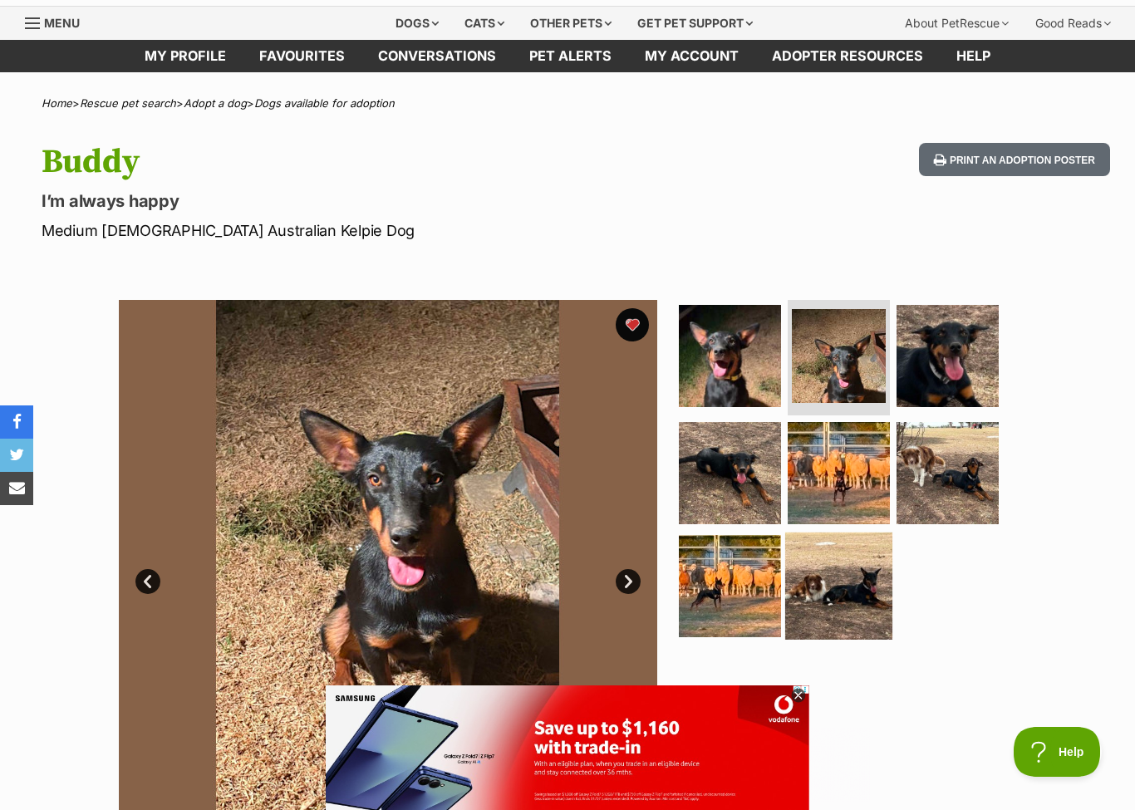
click at [847, 560] on img at bounding box center [838, 586] width 107 height 107
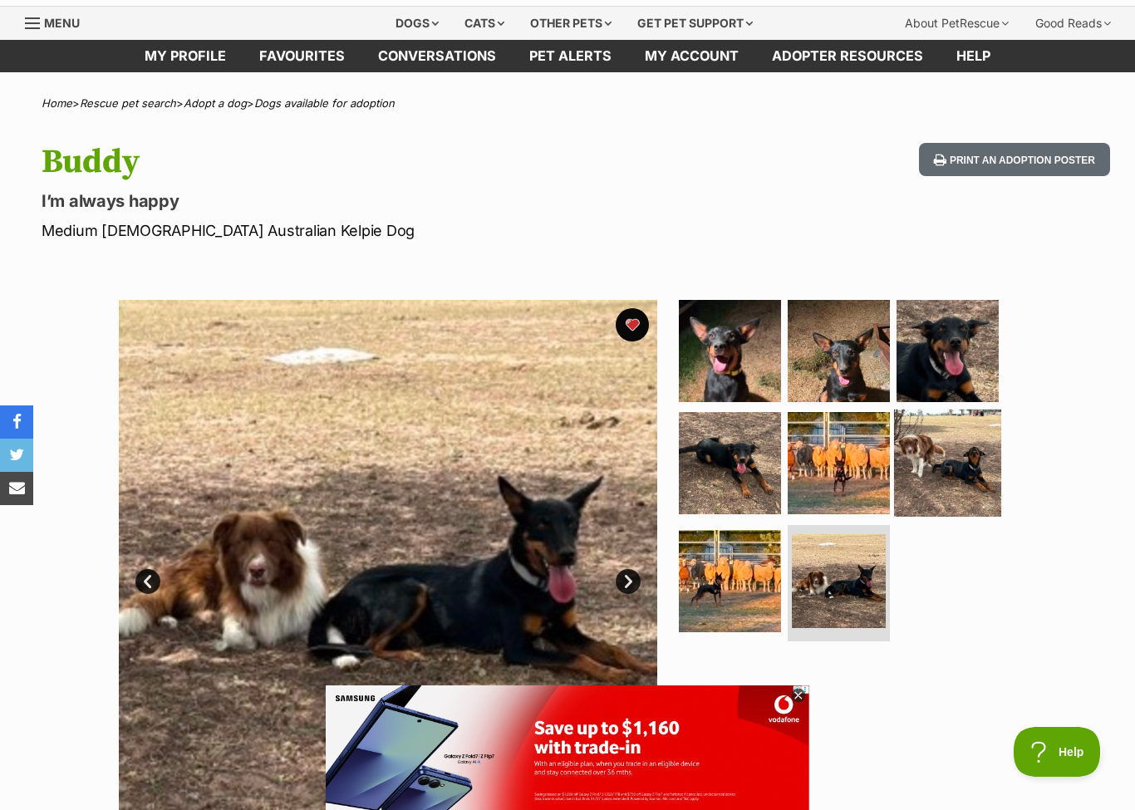
click at [936, 512] on img at bounding box center [947, 463] width 107 height 107
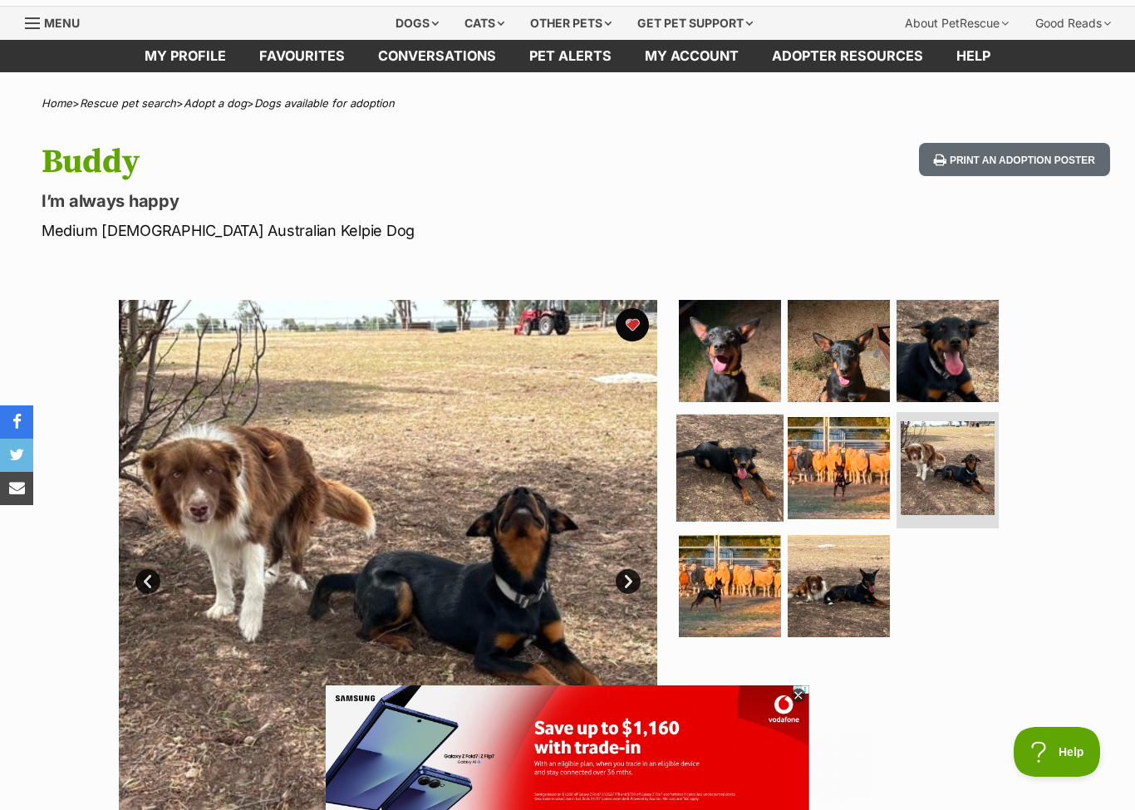
click at [749, 492] on img at bounding box center [729, 468] width 107 height 107
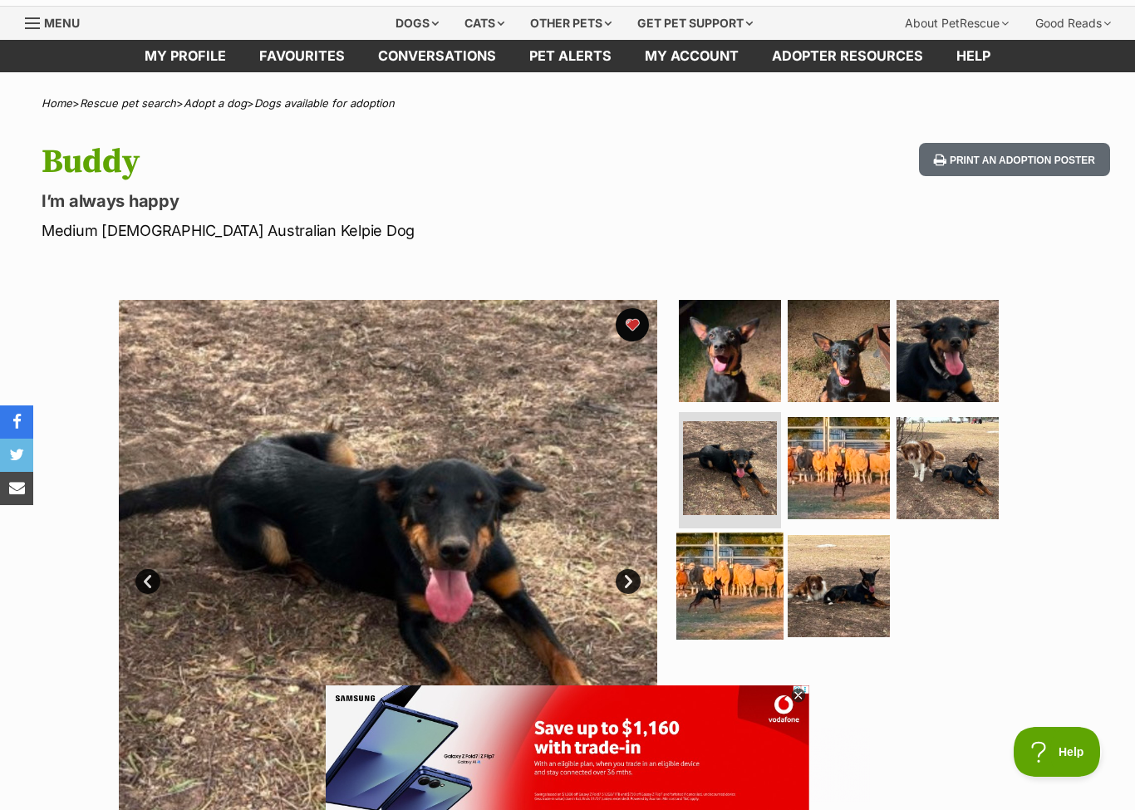
click at [711, 596] on img at bounding box center [729, 586] width 107 height 107
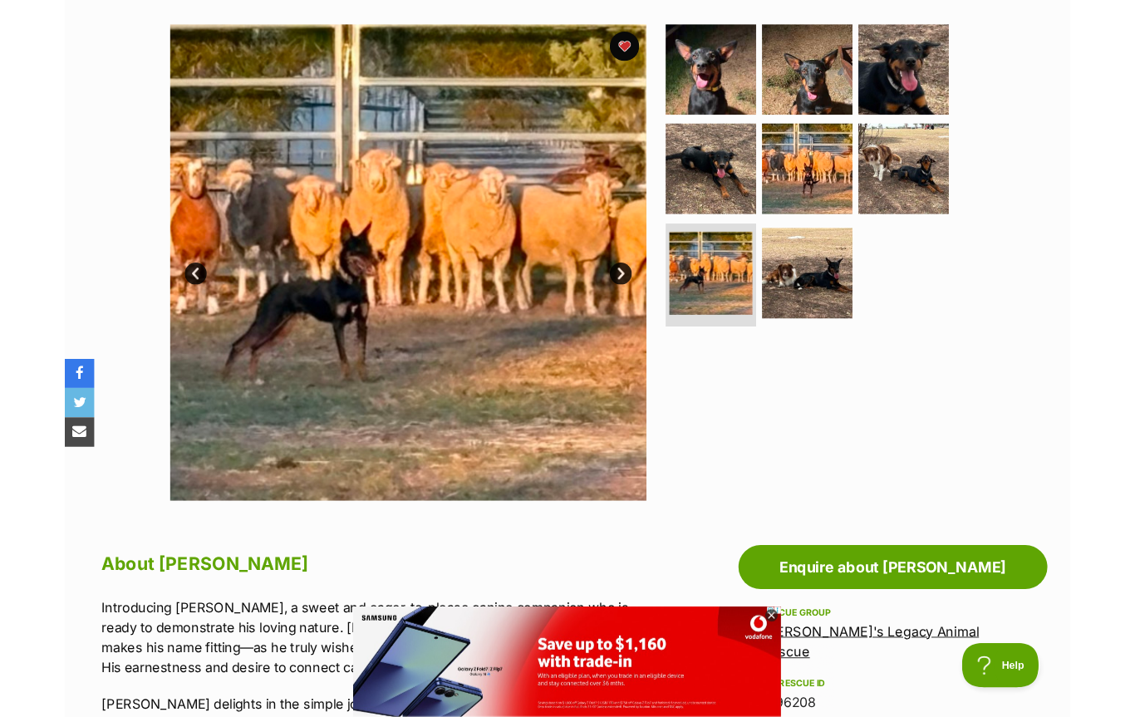
scroll to position [365, 0]
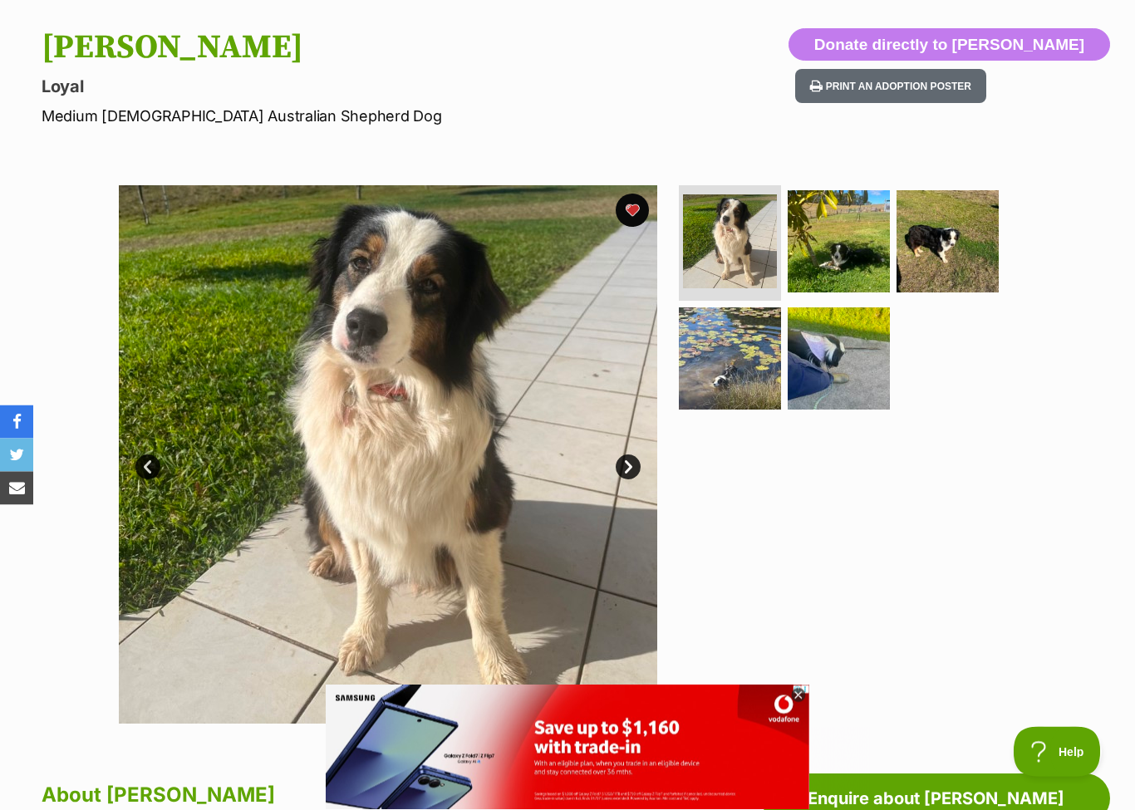
scroll to position [160, 0]
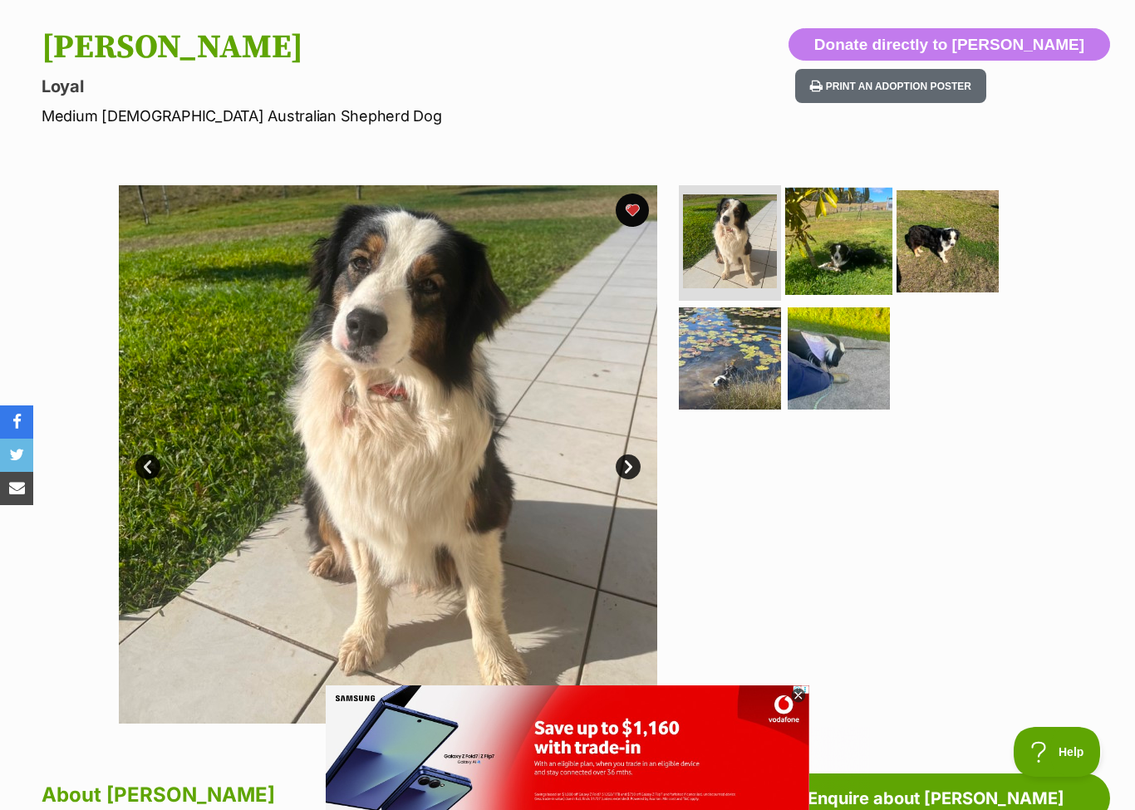
click at [832, 245] on img at bounding box center [838, 240] width 107 height 107
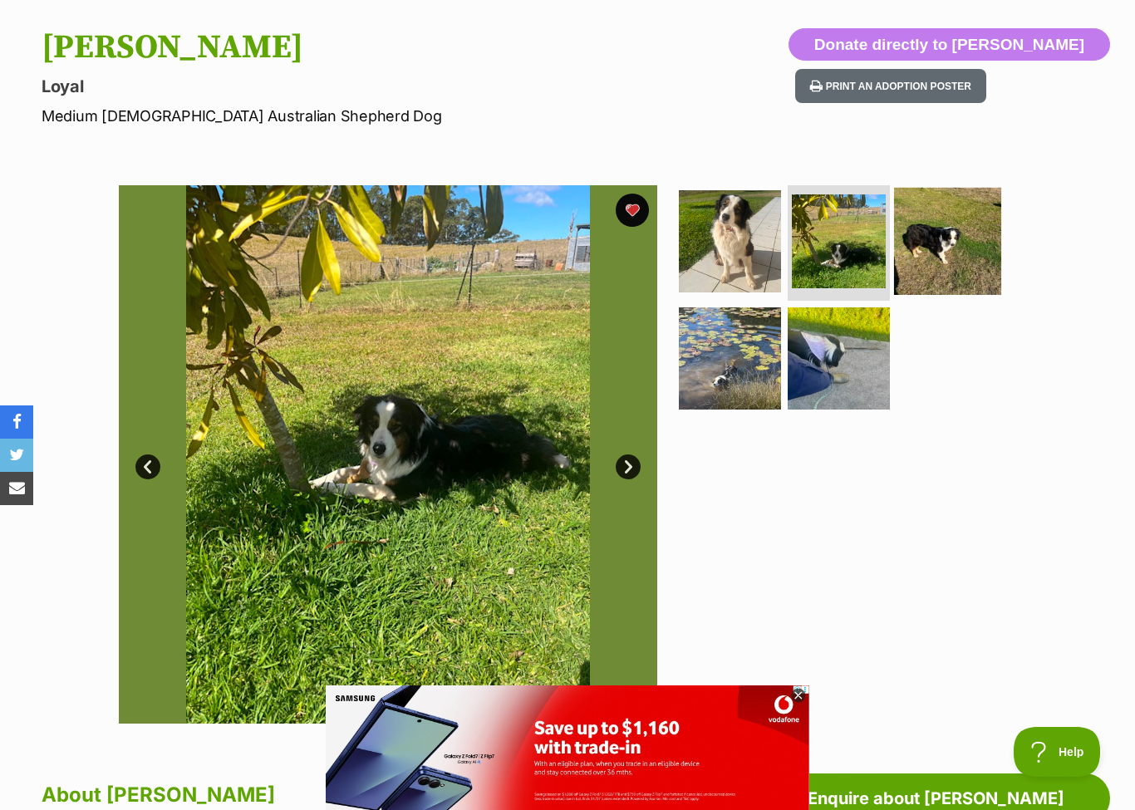
click at [943, 247] on img at bounding box center [947, 240] width 107 height 107
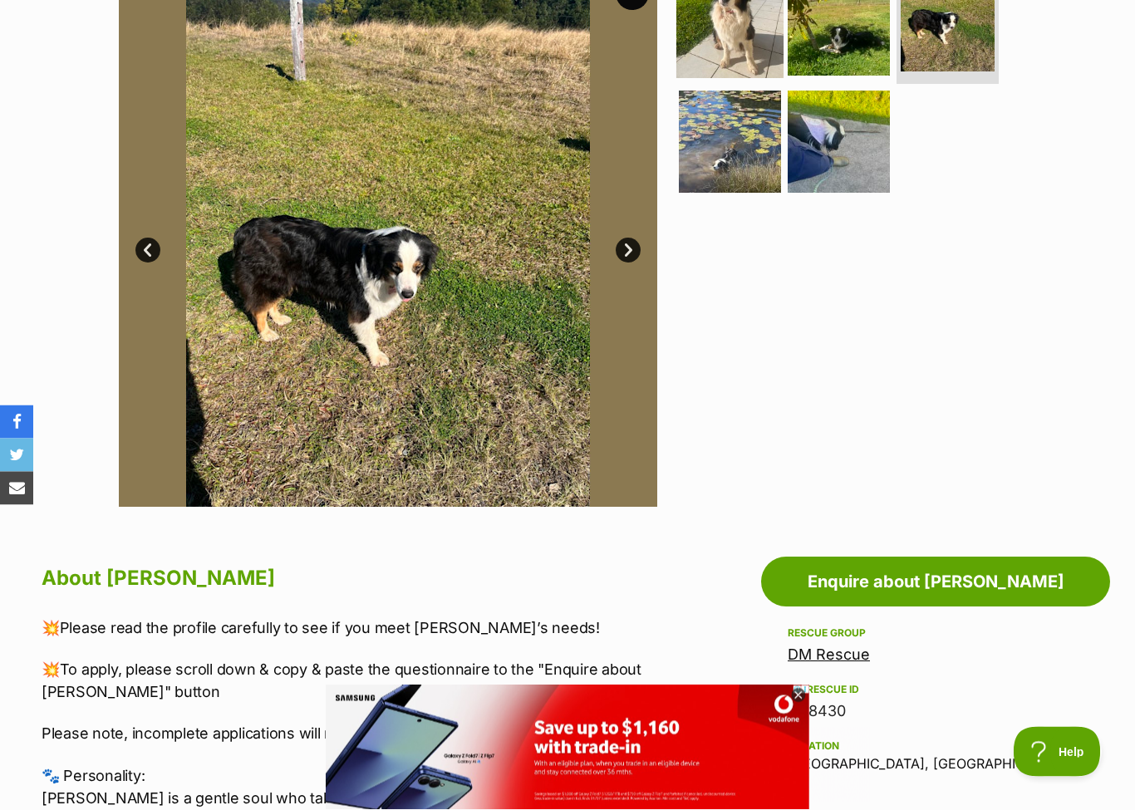
scroll to position [377, 0]
click at [766, 42] on img at bounding box center [729, 23] width 107 height 107
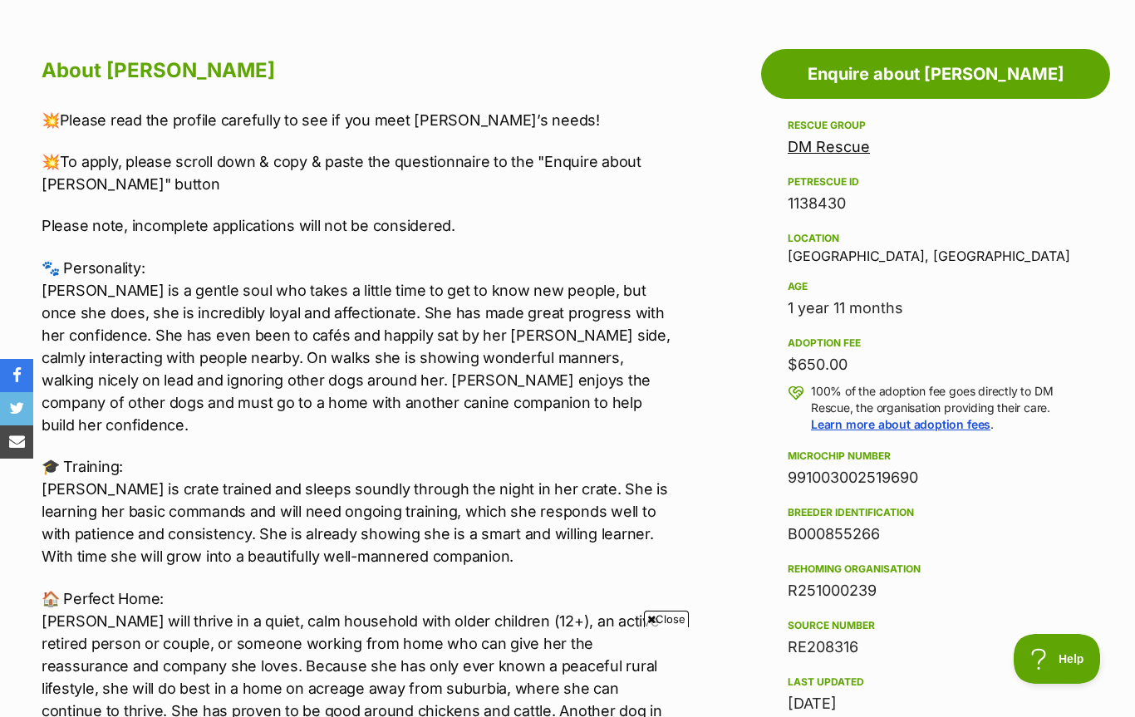
scroll to position [0, 0]
